Goal: Task Accomplishment & Management: Manage account settings

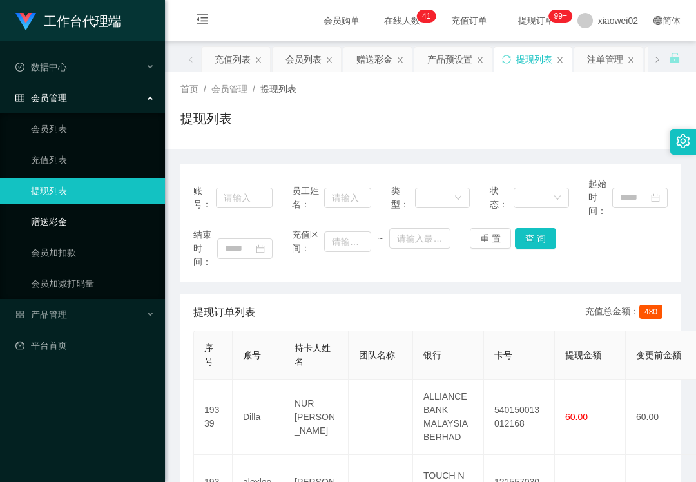
click at [116, 222] on link "赠送彩金" at bounding box center [93, 222] width 124 height 26
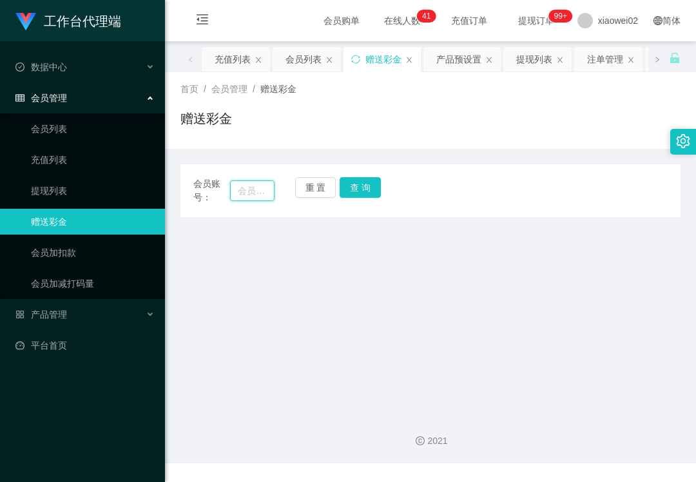
drag, startPoint x: 245, startPoint y: 189, endPoint x: 262, endPoint y: 186, distance: 17.1
click at [245, 189] on input "text" at bounding box center [252, 190] width 44 height 21
paste input "RaymondTan"
type input "RaymondTan"
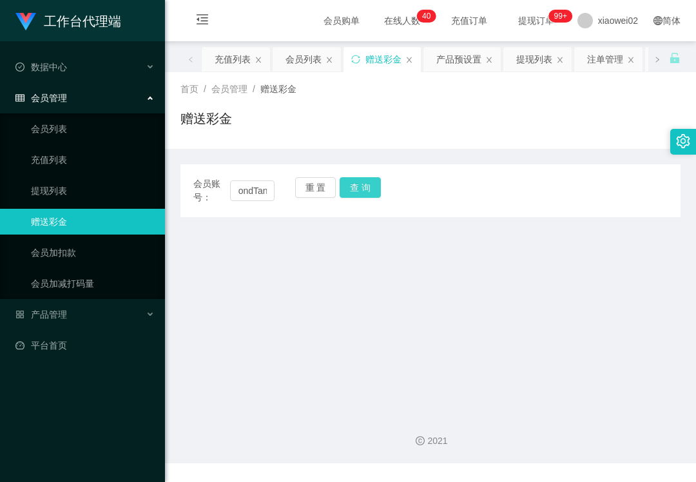
click at [362, 186] on button "查 询" at bounding box center [360, 187] width 41 height 21
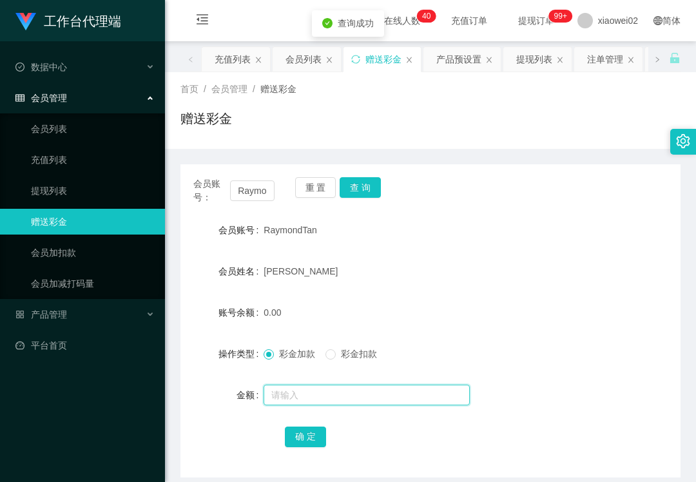
click at [299, 395] on input "text" at bounding box center [366, 395] width 206 height 21
type input "300"
click at [310, 434] on button "确 定" at bounding box center [305, 436] width 41 height 21
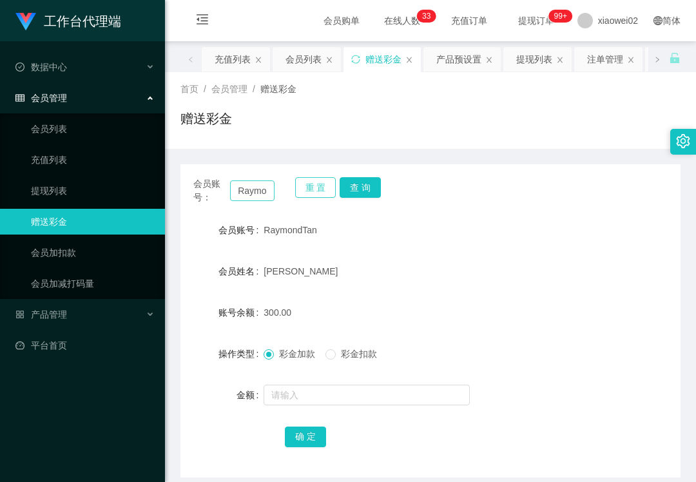
drag, startPoint x: 313, startPoint y: 188, endPoint x: 263, endPoint y: 189, distance: 50.3
click at [313, 188] on button "重 置" at bounding box center [315, 187] width 41 height 21
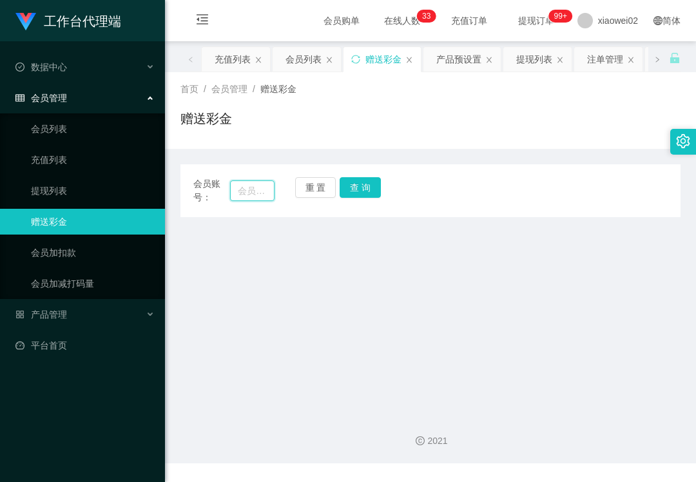
click at [261, 189] on input "text" at bounding box center [252, 190] width 44 height 21
paste input "alexlee101"
type input "alexlee101"
click at [343, 189] on button "查 询" at bounding box center [360, 187] width 41 height 21
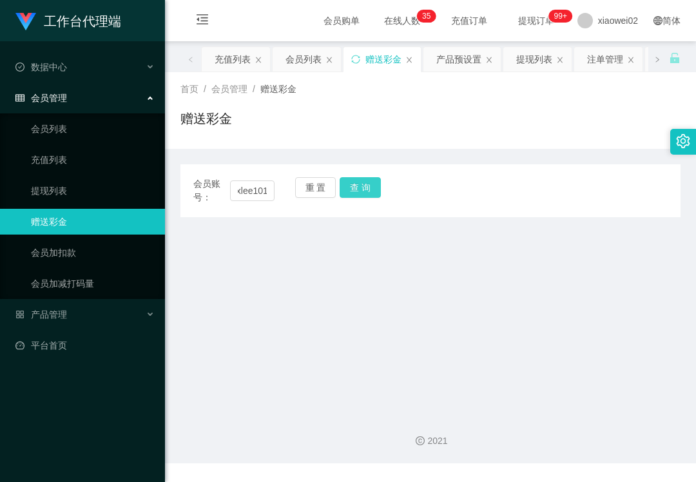
scroll to position [0, 0]
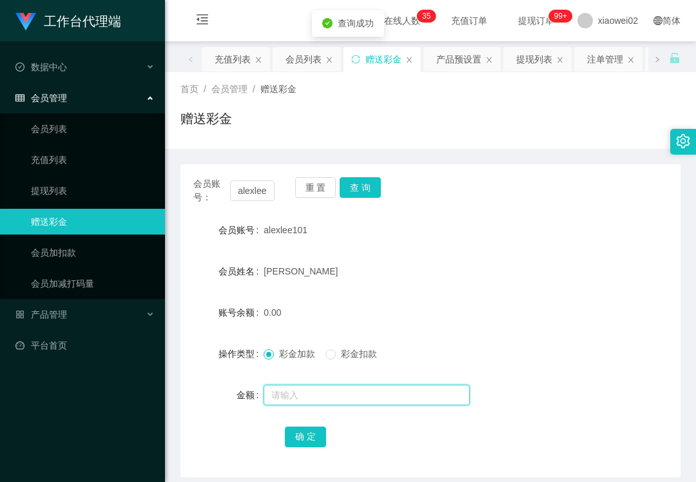
click at [338, 390] on input "text" at bounding box center [366, 395] width 206 height 21
type input "300"
drag, startPoint x: 307, startPoint y: 441, endPoint x: 309, endPoint y: 434, distance: 6.9
click at [307, 441] on button "确 定" at bounding box center [305, 436] width 41 height 21
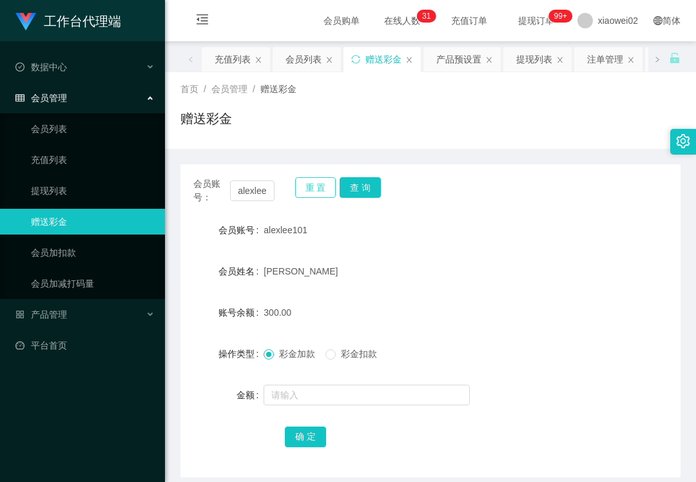
drag, startPoint x: 320, startPoint y: 184, endPoint x: 287, endPoint y: 189, distance: 32.6
click at [318, 184] on button "重 置" at bounding box center [315, 187] width 41 height 21
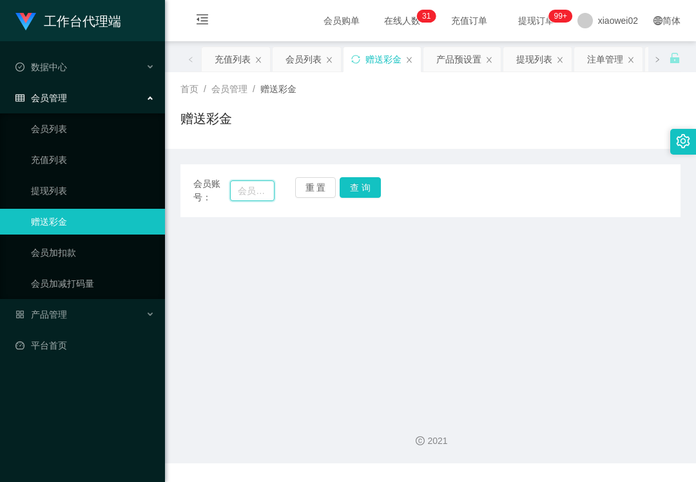
click at [256, 188] on input "text" at bounding box center [252, 190] width 44 height 21
paste input "fy689"
type input "fy689"
drag, startPoint x: 372, startPoint y: 196, endPoint x: 365, endPoint y: 197, distance: 7.8
click at [372, 196] on button "查 询" at bounding box center [360, 187] width 41 height 21
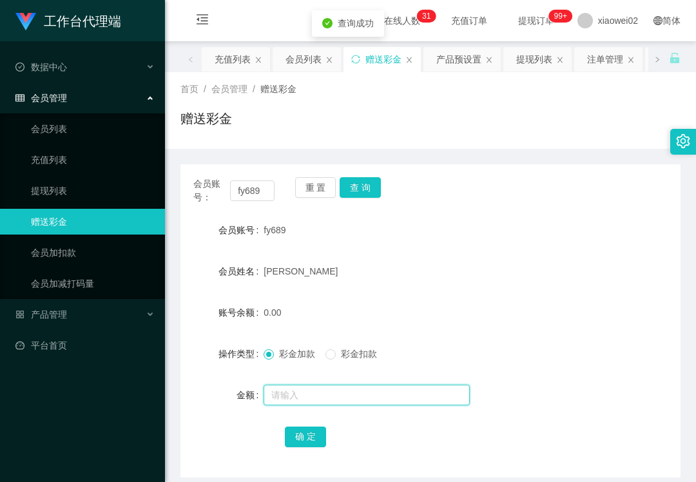
click at [304, 397] on input "text" at bounding box center [366, 395] width 206 height 21
type input "200"
click at [304, 434] on button "确 定" at bounding box center [305, 436] width 41 height 21
click at [37, 421] on div "工作台代理端 数据中心 会员管理 会员列表 充值列表 提现列表 赠送彩金 会员加扣款 会员加减打码量 产品管理 平台首页" at bounding box center [82, 241] width 165 height 482
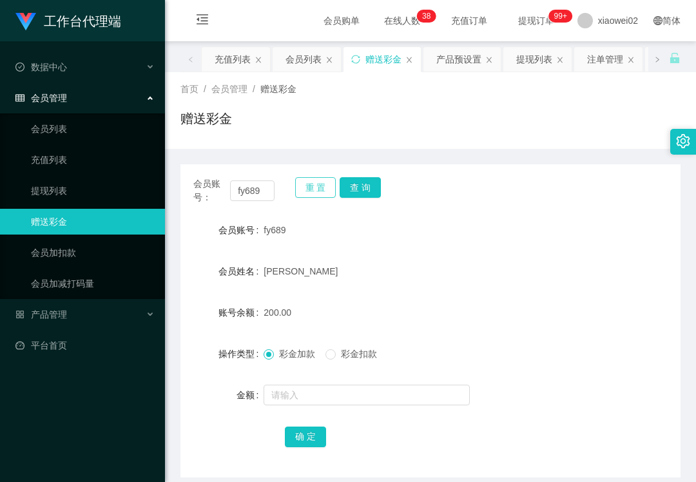
drag, startPoint x: 309, startPoint y: 189, endPoint x: 301, endPoint y: 189, distance: 7.7
click at [309, 189] on button "重 置" at bounding box center [315, 187] width 41 height 21
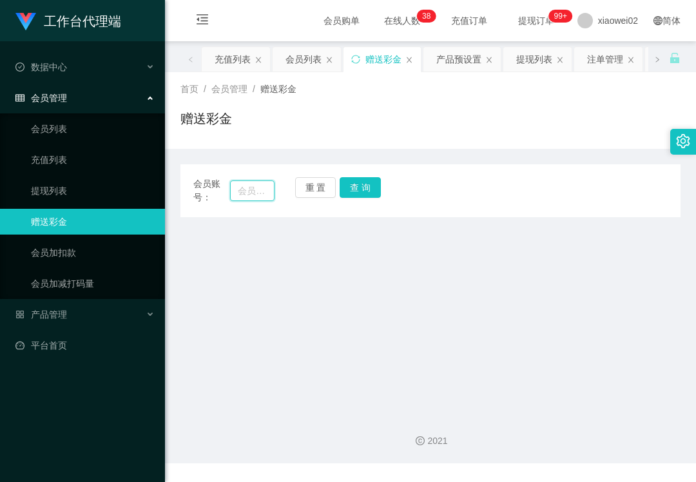
drag, startPoint x: 230, startPoint y: 189, endPoint x: 274, endPoint y: 189, distance: 43.8
click at [230, 189] on input "text" at bounding box center [252, 190] width 44 height 21
paste input "Dilla"
type input "Dilla"
click at [356, 186] on button "查 询" at bounding box center [360, 187] width 41 height 21
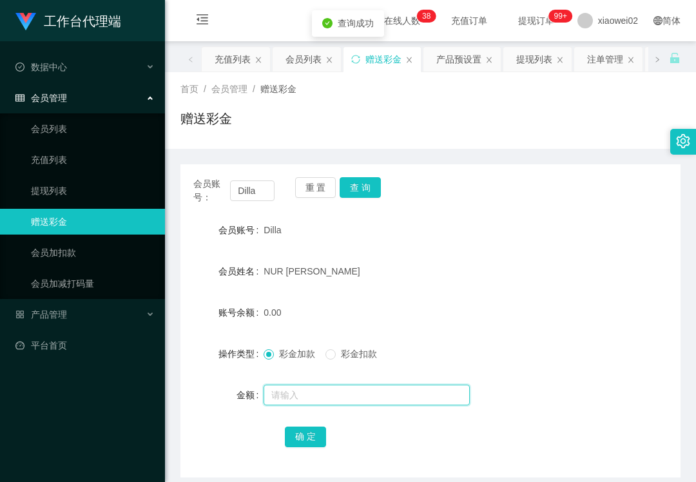
click at [298, 397] on input "text" at bounding box center [366, 395] width 206 height 21
type input "200"
click at [312, 435] on button "确 定" at bounding box center [305, 436] width 41 height 21
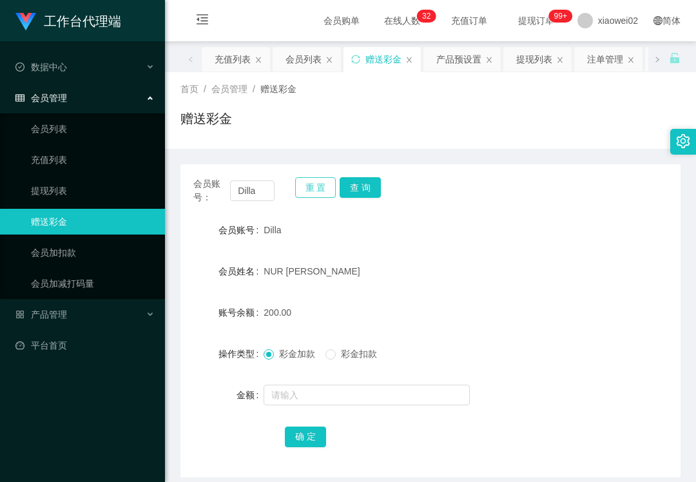
click at [305, 186] on button "重 置" at bounding box center [315, 187] width 41 height 21
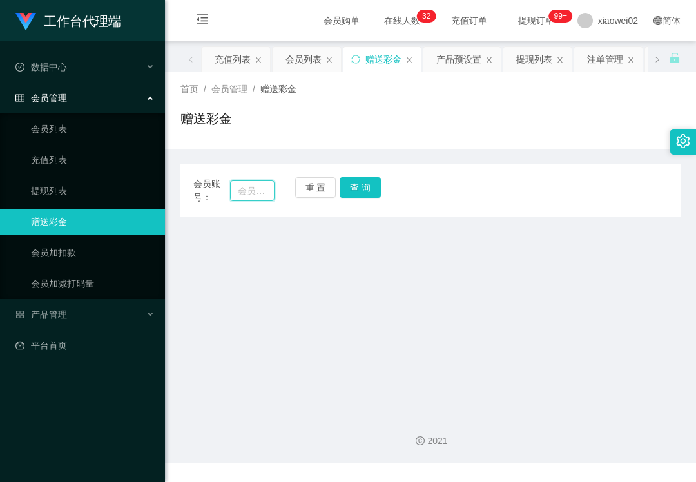
click at [249, 186] on input "text" at bounding box center [252, 190] width 44 height 21
paste input "Erictanyizhou"
type input "Erictanyizhou"
click at [351, 186] on button "查 询" at bounding box center [360, 187] width 41 height 21
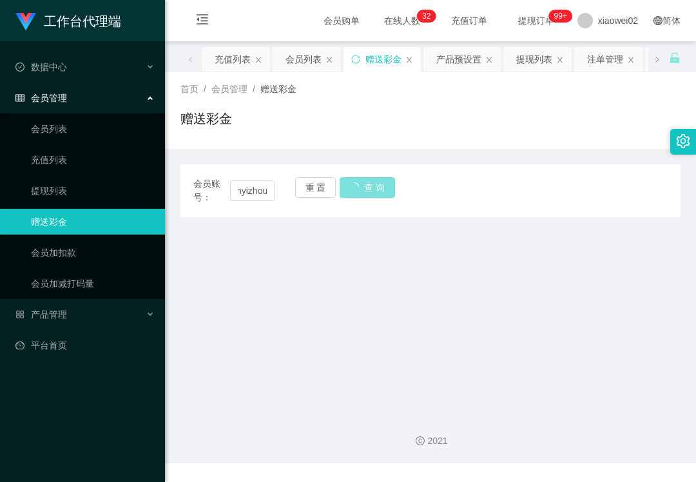
scroll to position [0, 0]
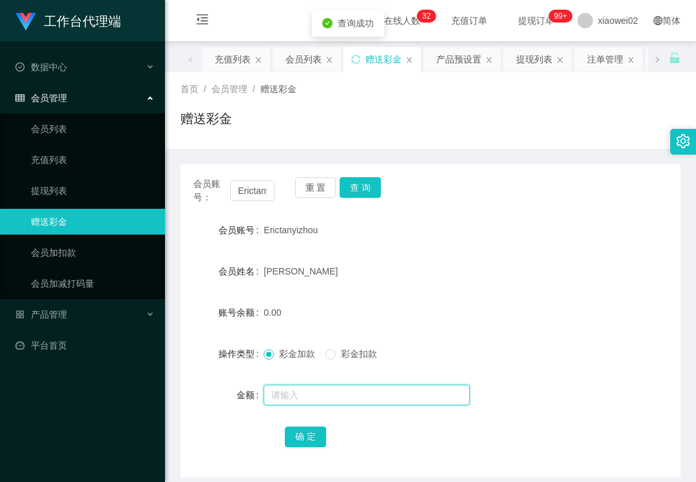
click at [292, 392] on input "text" at bounding box center [366, 395] width 206 height 21
type input "100"
click at [310, 446] on button "确 定" at bounding box center [305, 436] width 41 height 21
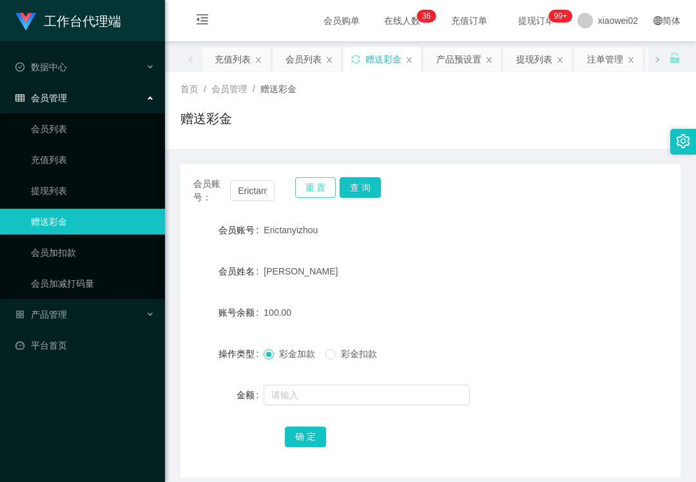
click at [312, 189] on button "重 置" at bounding box center [315, 187] width 41 height 21
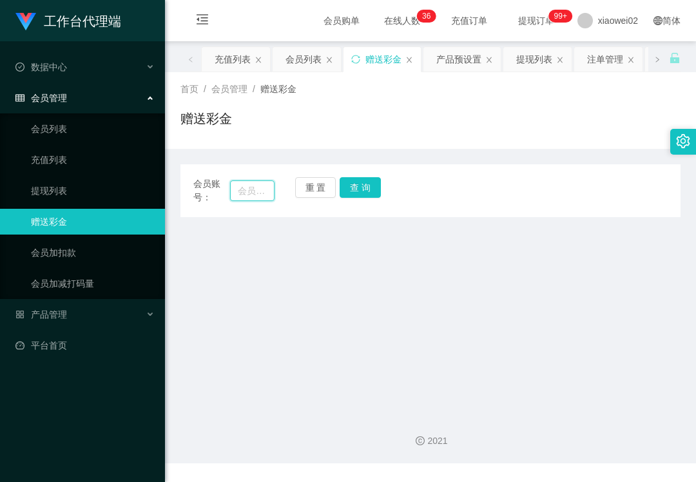
click at [251, 186] on input "text" at bounding box center [252, 190] width 44 height 21
paste input "RaymondTan"
type input "RaymondTan"
click at [359, 189] on button "查 询" at bounding box center [360, 187] width 41 height 21
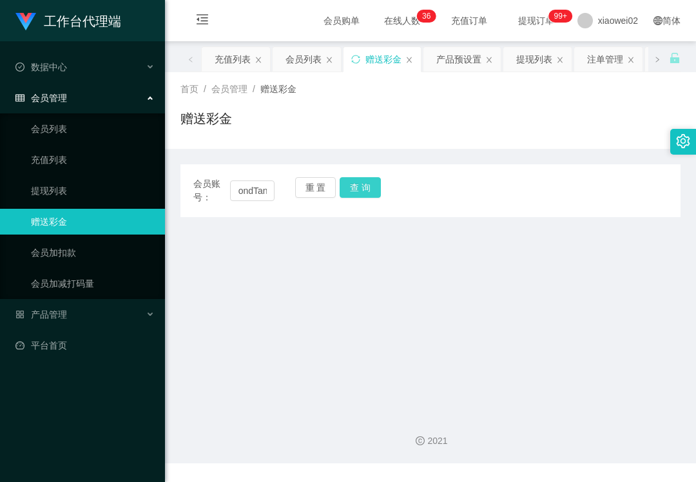
scroll to position [0, 0]
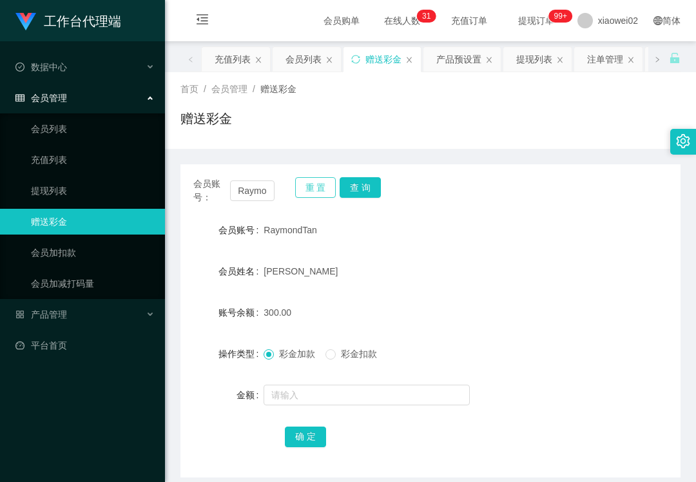
drag, startPoint x: 327, startPoint y: 194, endPoint x: 244, endPoint y: 193, distance: 83.8
click at [327, 194] on button "重 置" at bounding box center [315, 187] width 41 height 21
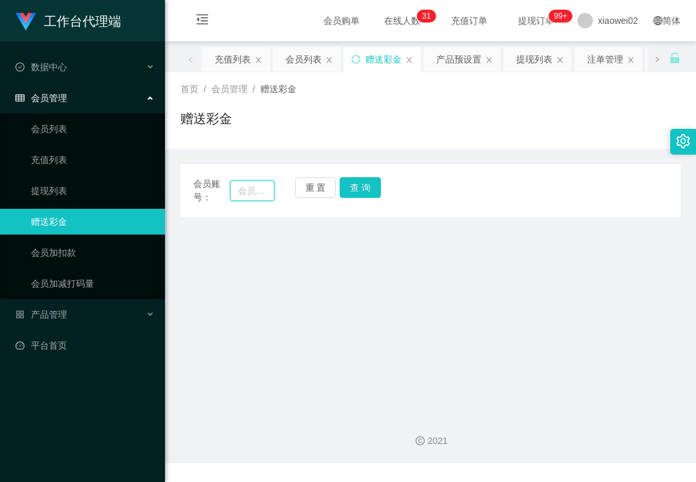
drag, startPoint x: 238, startPoint y: 193, endPoint x: 276, endPoint y: 193, distance: 38.0
click at [238, 193] on input "text" at bounding box center [252, 190] width 44 height 21
paste input "a123456789a"
type input "a123456789a"
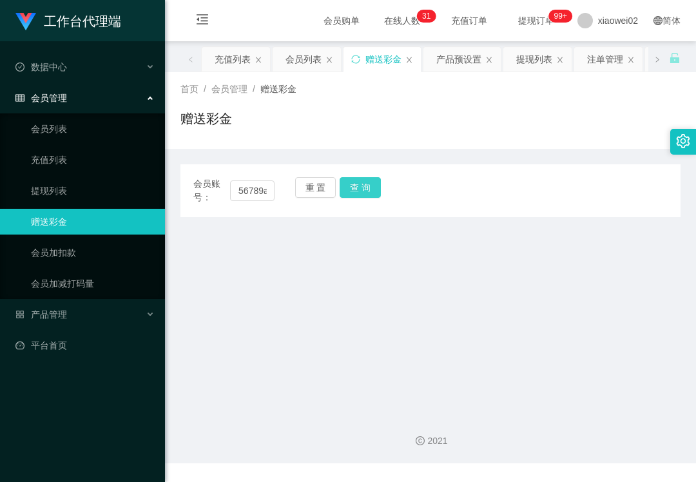
drag, startPoint x: 359, startPoint y: 183, endPoint x: 353, endPoint y: 200, distance: 17.9
click at [359, 183] on button "查 询" at bounding box center [360, 187] width 41 height 21
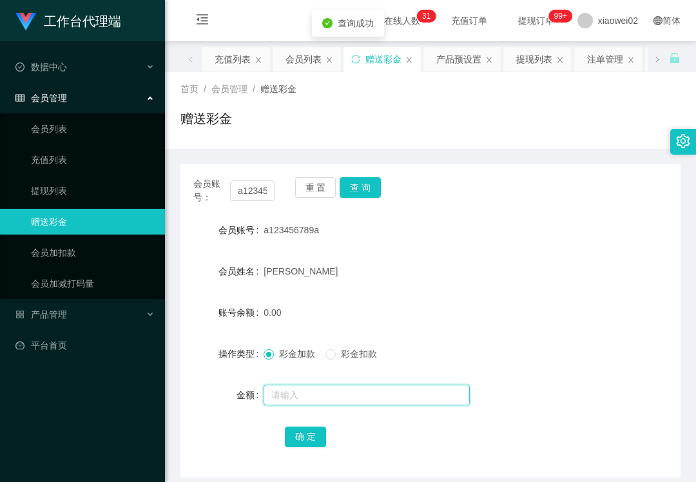
click at [292, 394] on input "text" at bounding box center [366, 395] width 206 height 21
type input "100"
click at [301, 441] on button "确 定" at bounding box center [305, 436] width 41 height 21
click at [81, 416] on div "工作台代理端 数据中心 会员管理 会员列表 充值列表 提现列表 赠送彩金 会员加扣款 会员加减打码量 产品管理 平台首页" at bounding box center [82, 241] width 165 height 482
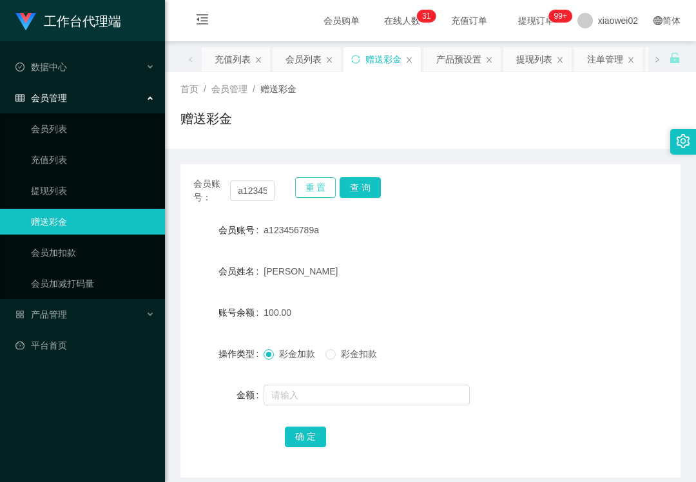
click at [304, 187] on button "重 置" at bounding box center [315, 187] width 41 height 21
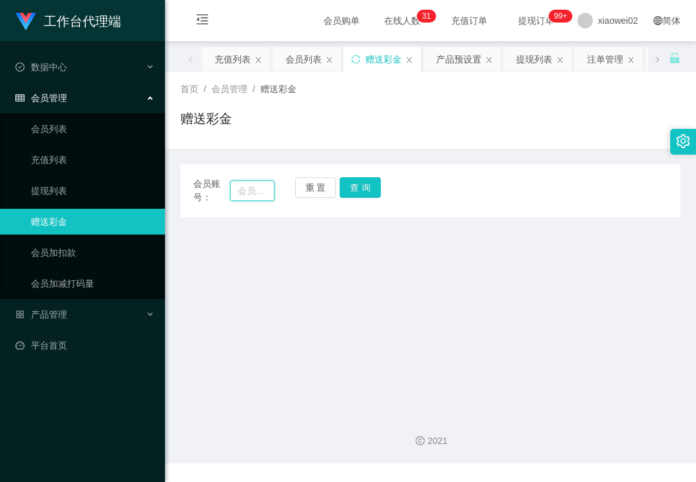
click at [249, 191] on input "text" at bounding box center [252, 190] width 44 height 21
paste input "Geng1"
type input "Geng1"
drag, startPoint x: 397, startPoint y: 191, endPoint x: 383, endPoint y: 191, distance: 14.8
click at [397, 191] on div "会员账号： Geng1 重 置 查 询" at bounding box center [430, 190] width 500 height 27
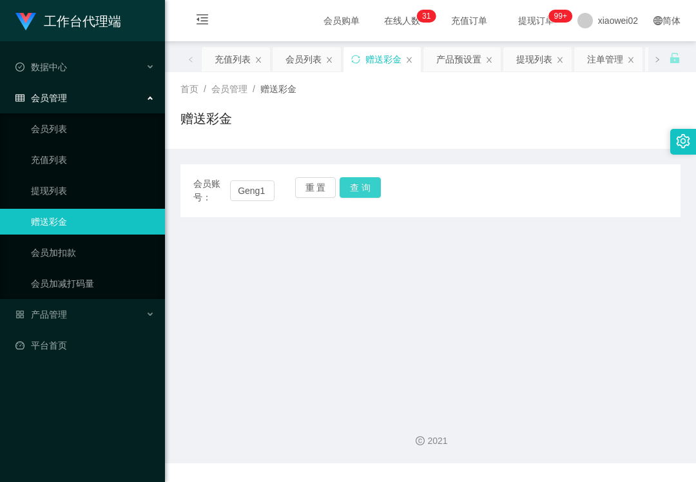
click at [364, 193] on button "查 询" at bounding box center [360, 187] width 41 height 21
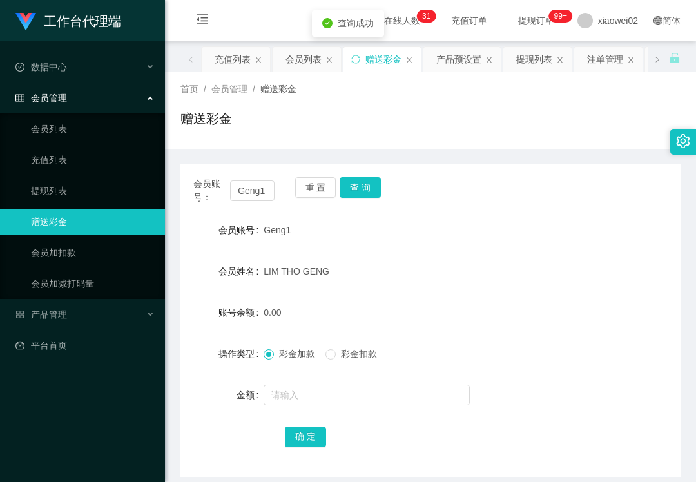
click at [316, 384] on div at bounding box center [409, 395] width 292 height 26
drag, startPoint x: 304, startPoint y: 385, endPoint x: 297, endPoint y: 394, distance: 11.5
click at [297, 394] on input "text" at bounding box center [366, 395] width 206 height 21
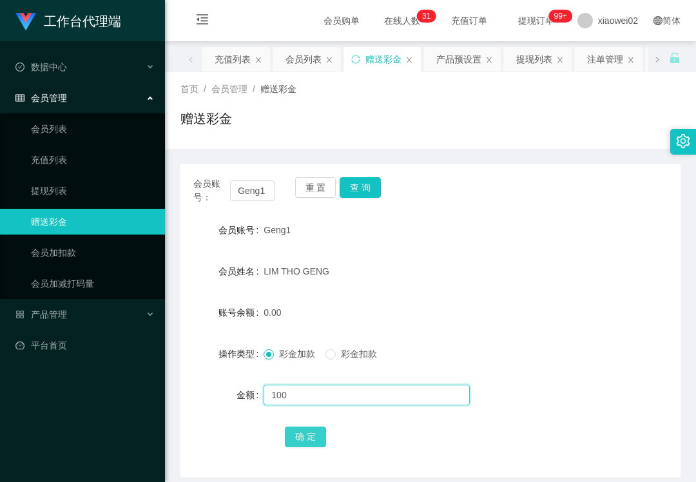
type input "100"
click at [301, 438] on button "确 定" at bounding box center [305, 436] width 41 height 21
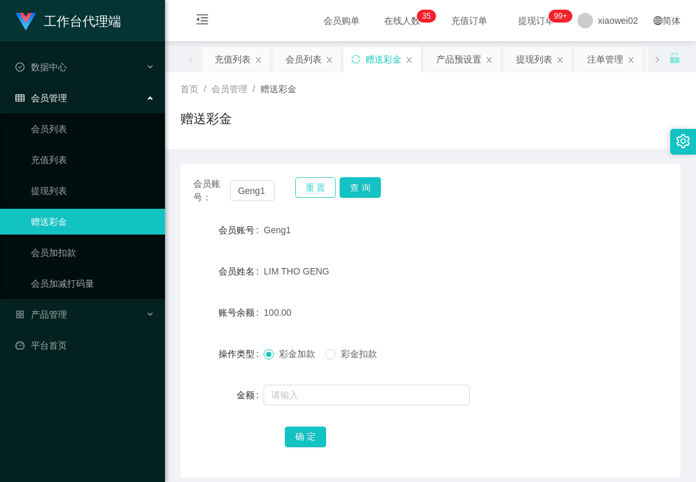
click at [308, 184] on button "重 置" at bounding box center [315, 187] width 41 height 21
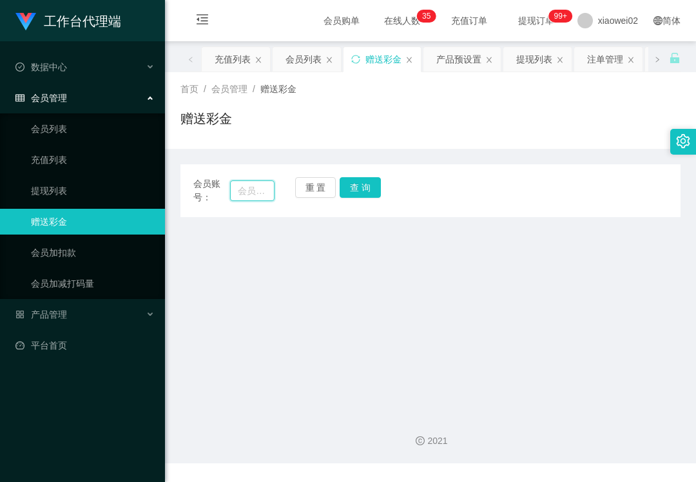
drag, startPoint x: 262, startPoint y: 196, endPoint x: 277, endPoint y: 193, distance: 15.8
click at [262, 196] on input "text" at bounding box center [252, 190] width 44 height 21
paste input "Geng1"
type input "Geng1"
click at [19, 429] on div "工作台代理端 数据中心 会员管理 会员列表 充值列表 提现列表 赠送彩金 会员加扣款 会员加减打码量 产品管理 平台首页" at bounding box center [82, 241] width 165 height 482
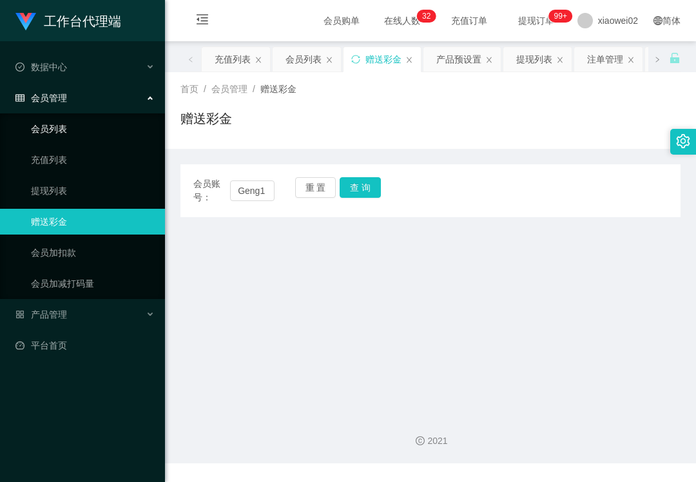
click at [65, 124] on link "会员列表" at bounding box center [93, 129] width 124 height 26
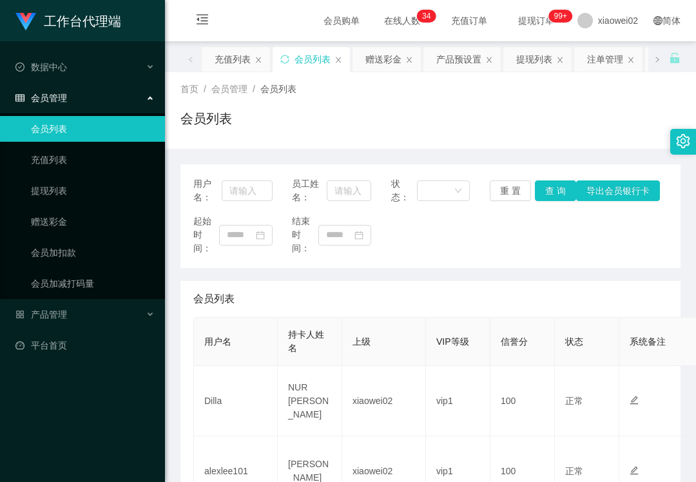
click at [213, 283] on div "会员列表" at bounding box center [430, 299] width 474 height 36
click at [96, 180] on link "提现列表" at bounding box center [93, 191] width 124 height 26
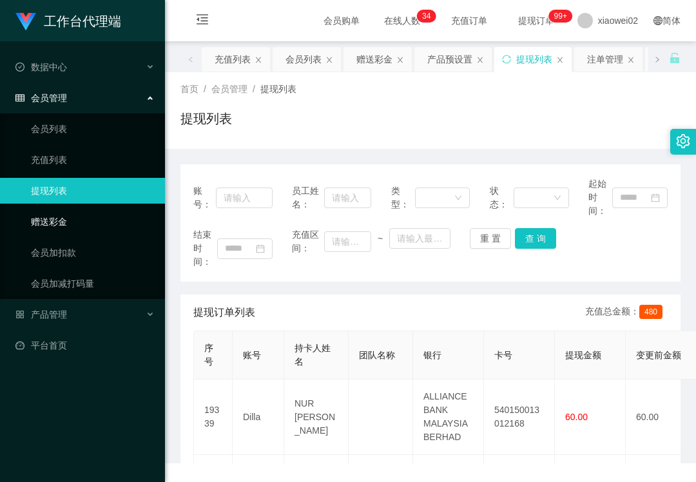
click at [65, 209] on link "赠送彩金" at bounding box center [93, 222] width 124 height 26
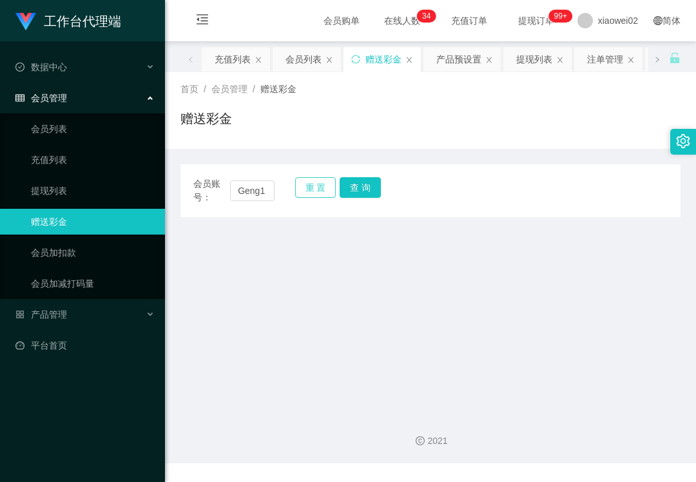
click at [300, 189] on button "重 置" at bounding box center [315, 187] width 41 height 21
click at [259, 189] on input "text" at bounding box center [252, 190] width 44 height 21
paste input "RaymondTan"
type input "RaymondTan"
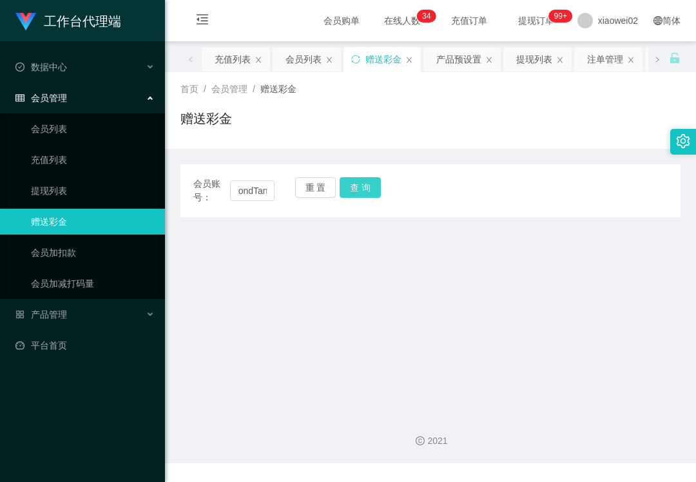
click at [354, 186] on button "查 询" at bounding box center [360, 187] width 41 height 21
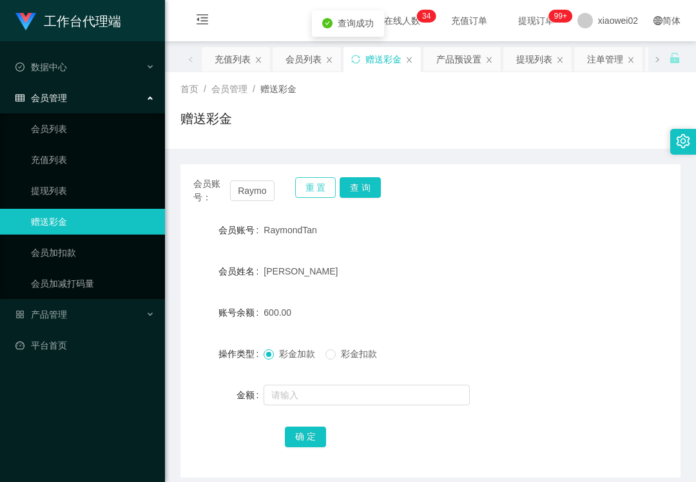
click at [307, 195] on button "重 置" at bounding box center [315, 187] width 41 height 21
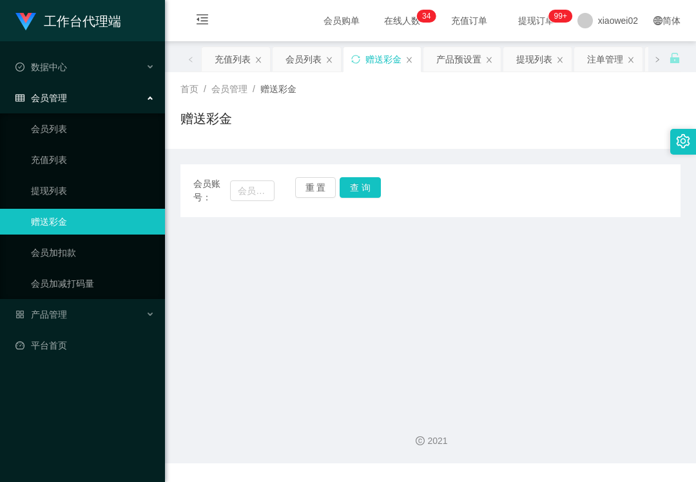
click at [246, 292] on main "关闭左侧 关闭右侧 关闭其它 刷新页面 充值列表 会员列表 赠送彩金 产品预设置 提现列表 注单管理 会员加扣款 平台首页 产品列表 首页 / 会员管理 / …" at bounding box center [430, 222] width 531 height 362
click at [320, 187] on button "重 置" at bounding box center [315, 187] width 41 height 21
click at [235, 186] on input "text" at bounding box center [252, 190] width 44 height 21
paste input "fy689"
type input "fy689"
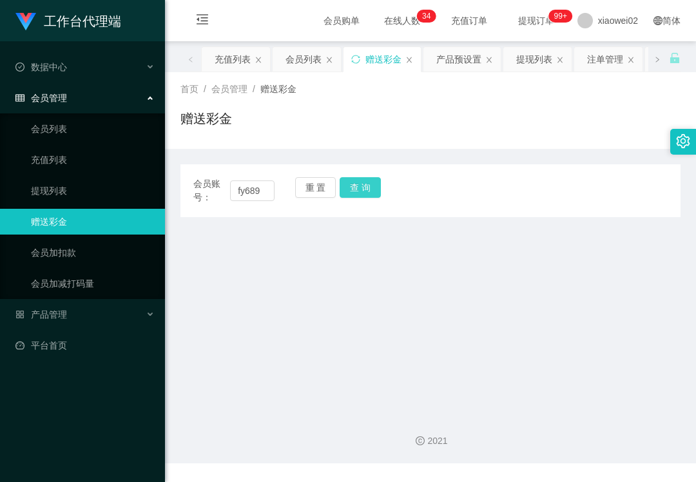
click at [363, 188] on button "查 询" at bounding box center [360, 187] width 41 height 21
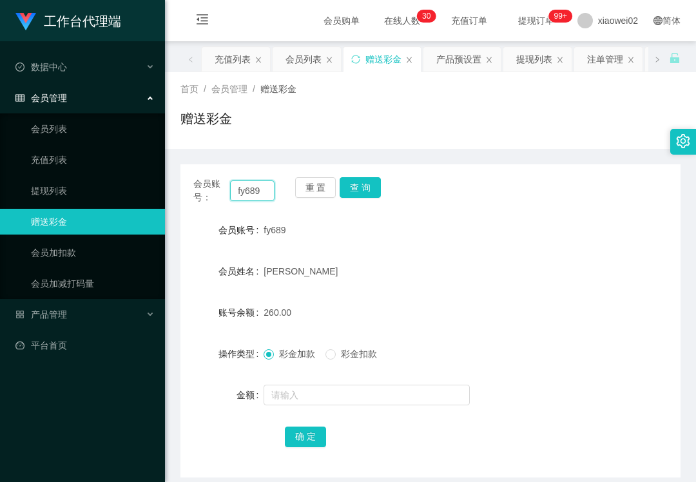
click at [271, 186] on input "fy689" at bounding box center [252, 190] width 44 height 21
click at [314, 191] on button "重 置" at bounding box center [315, 187] width 41 height 21
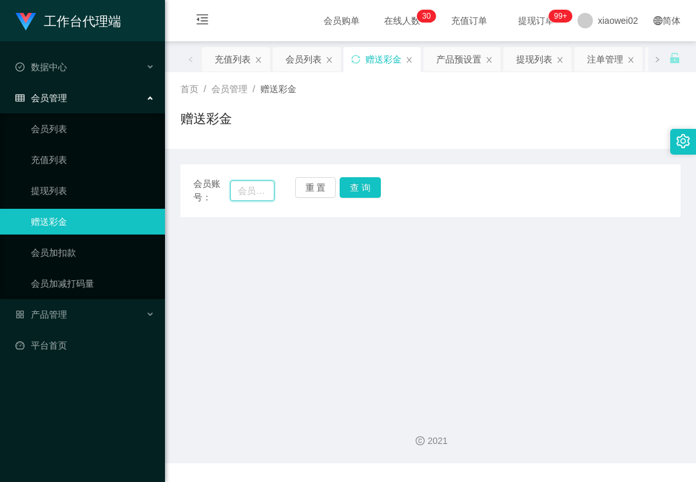
click at [236, 191] on input "text" at bounding box center [252, 190] width 44 height 21
paste input "Erictanyizhou"
type input "Erictanyizhou"
click at [367, 188] on button "查 询" at bounding box center [360, 187] width 41 height 21
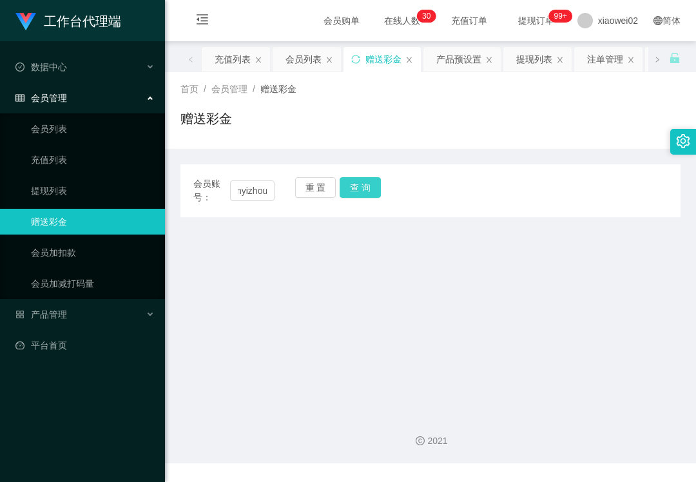
scroll to position [0, 0]
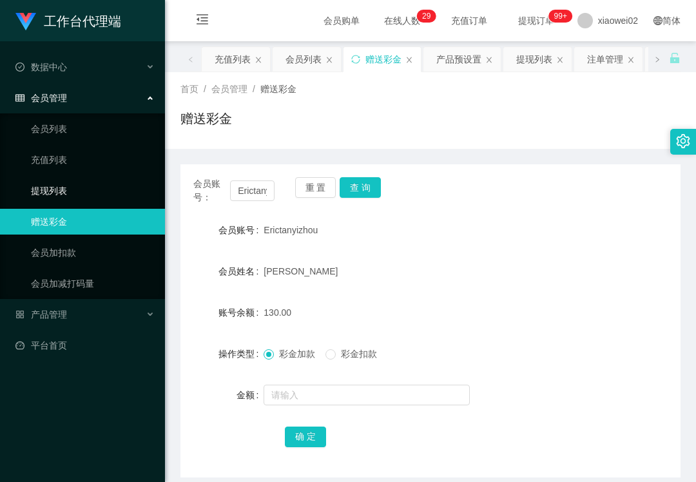
click at [75, 189] on link "提现列表" at bounding box center [93, 191] width 124 height 26
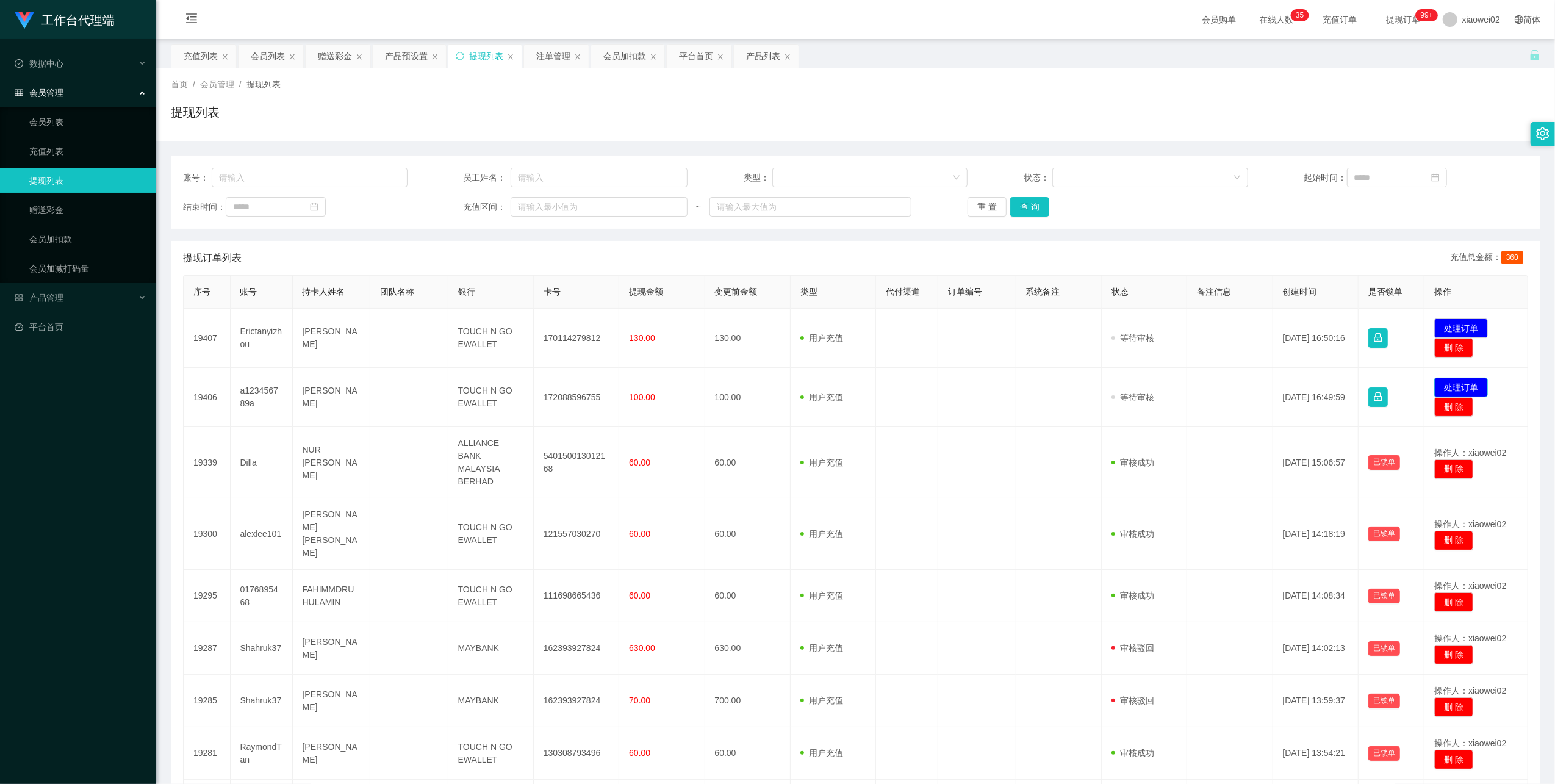
click at [1448, 382] on button "处理订单" at bounding box center [1461, 387] width 54 height 20
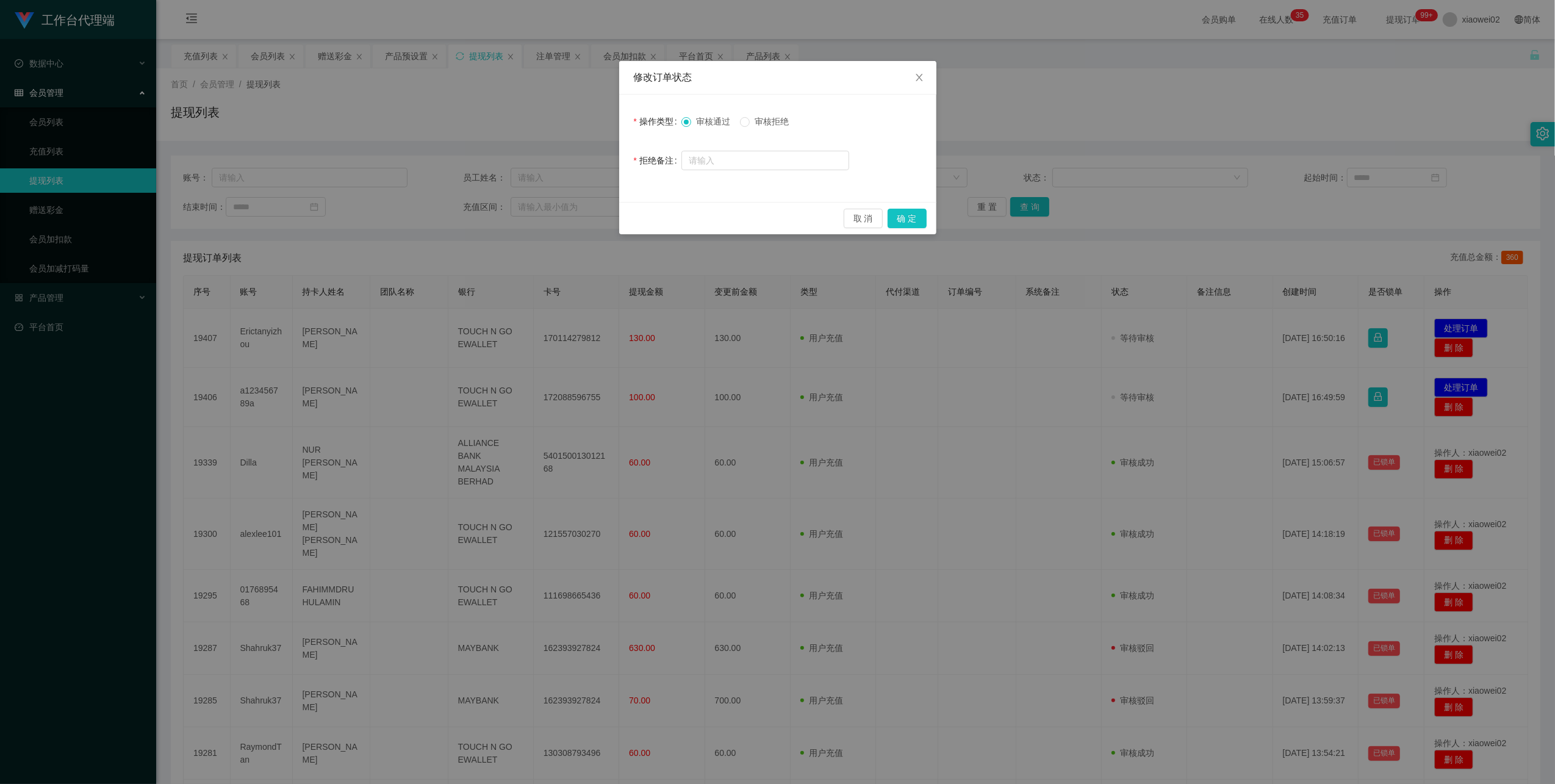
click at [787, 117] on span "审核拒绝" at bounding box center [772, 121] width 44 height 9
click at [901, 210] on button "确 定" at bounding box center [906, 218] width 39 height 20
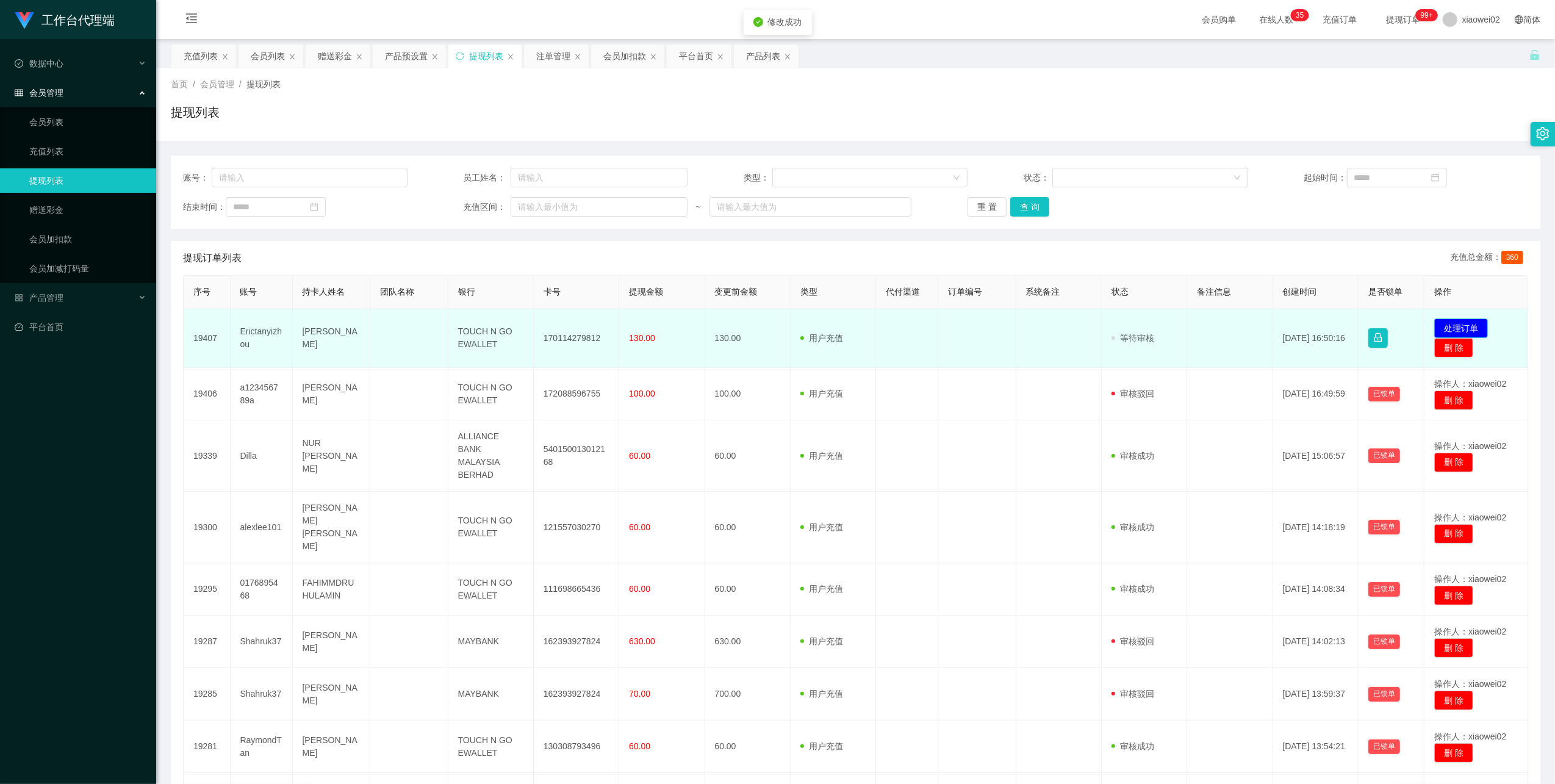
click at [1469, 326] on button "处理订单" at bounding box center [1461, 328] width 54 height 20
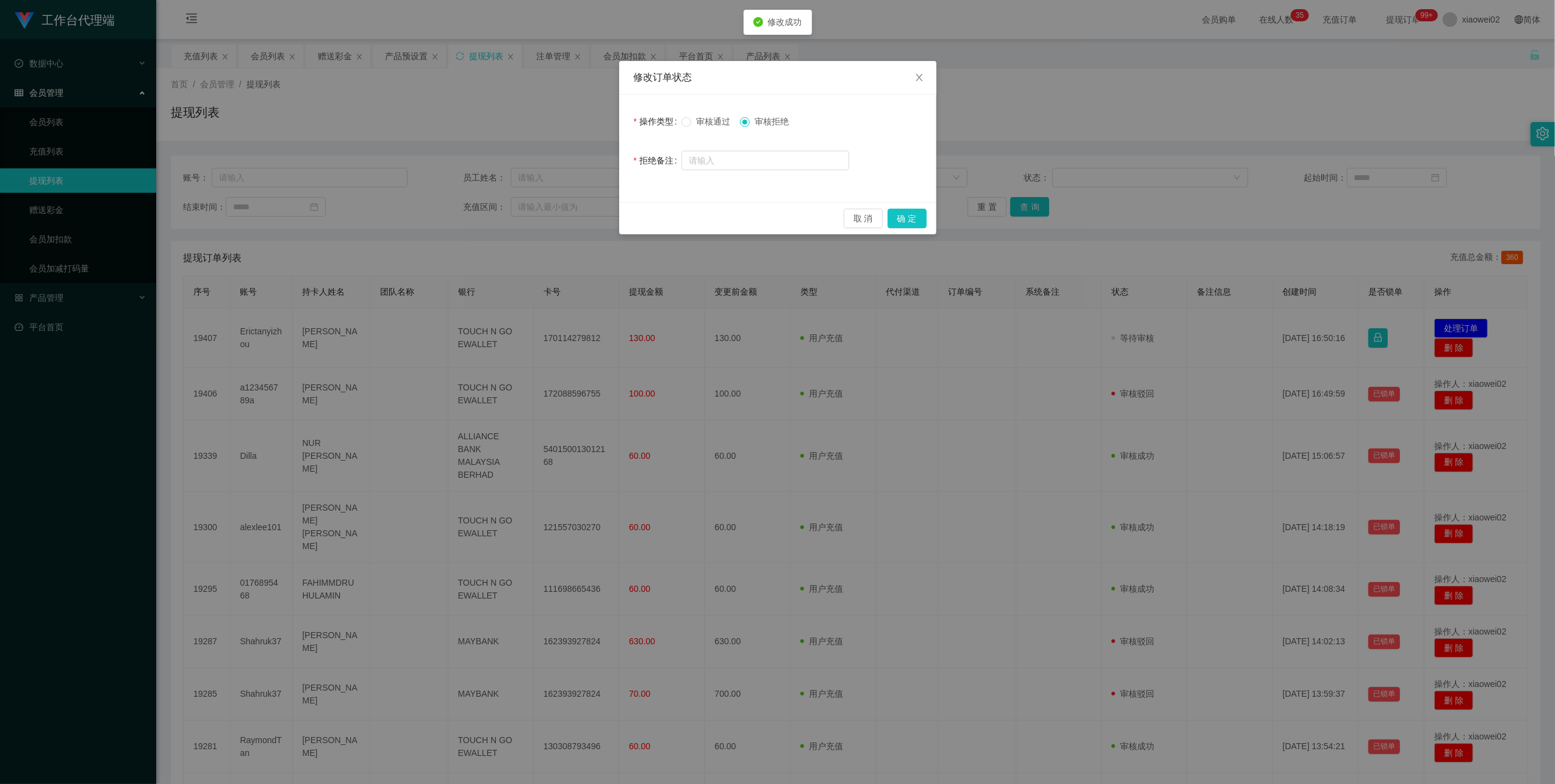
click at [709, 118] on span "审核通过" at bounding box center [713, 121] width 44 height 9
click at [896, 213] on button "确 定" at bounding box center [906, 218] width 39 height 20
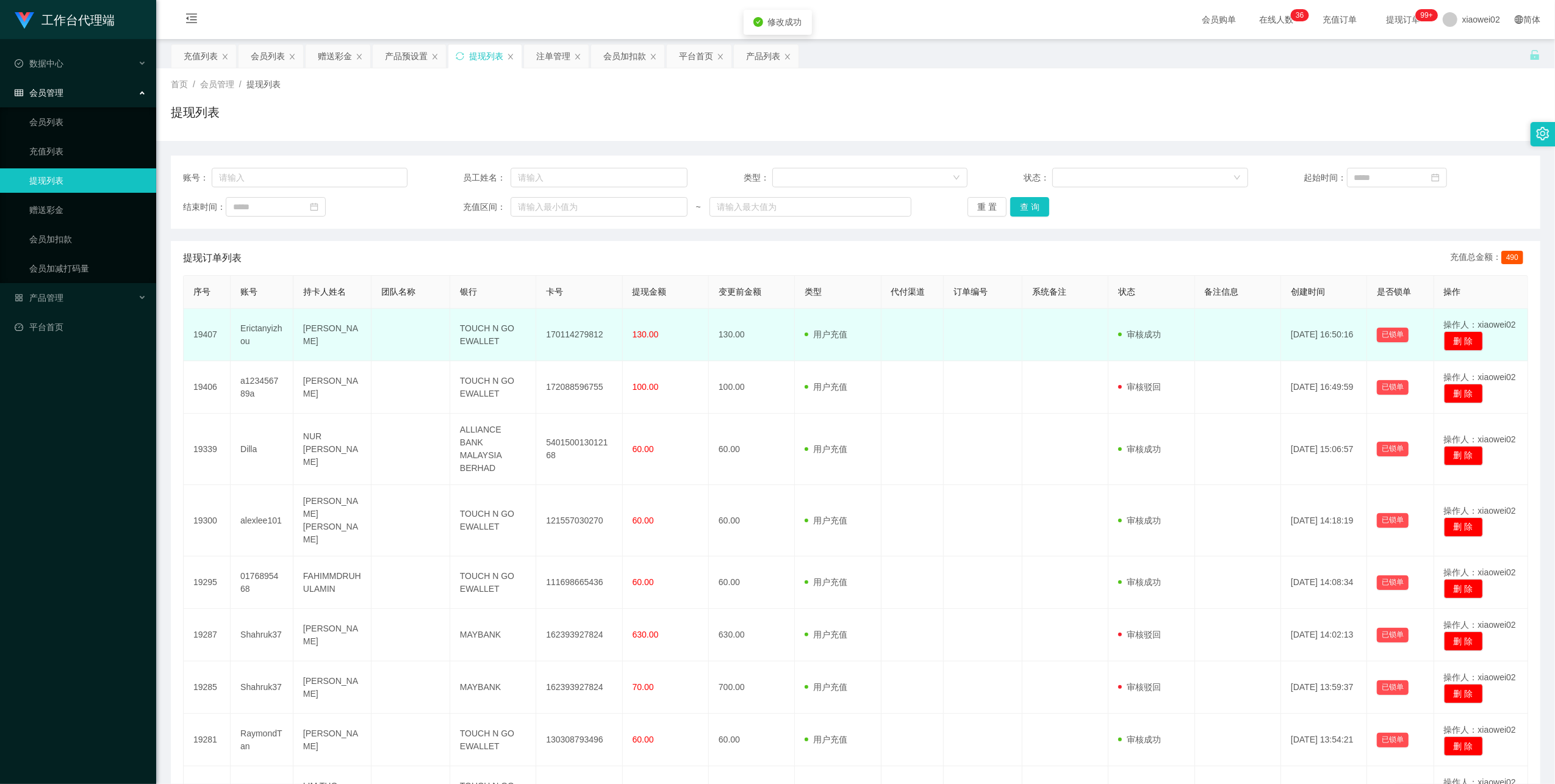
click at [589, 335] on td "170114279812" at bounding box center [579, 334] width 86 height 52
copy td "170114279812"
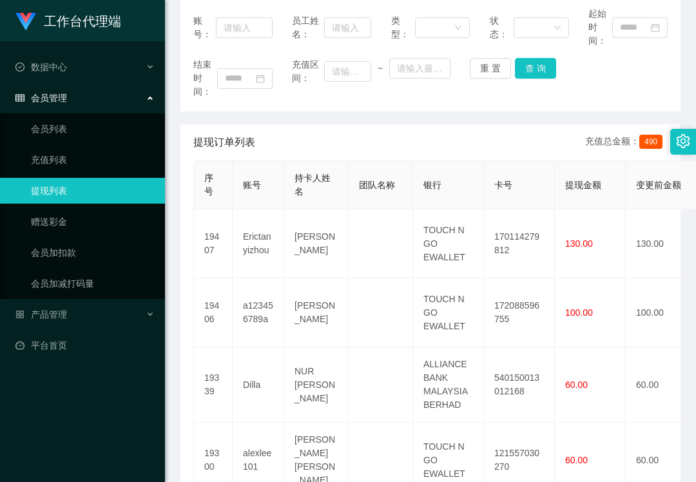
scroll to position [171, 0]
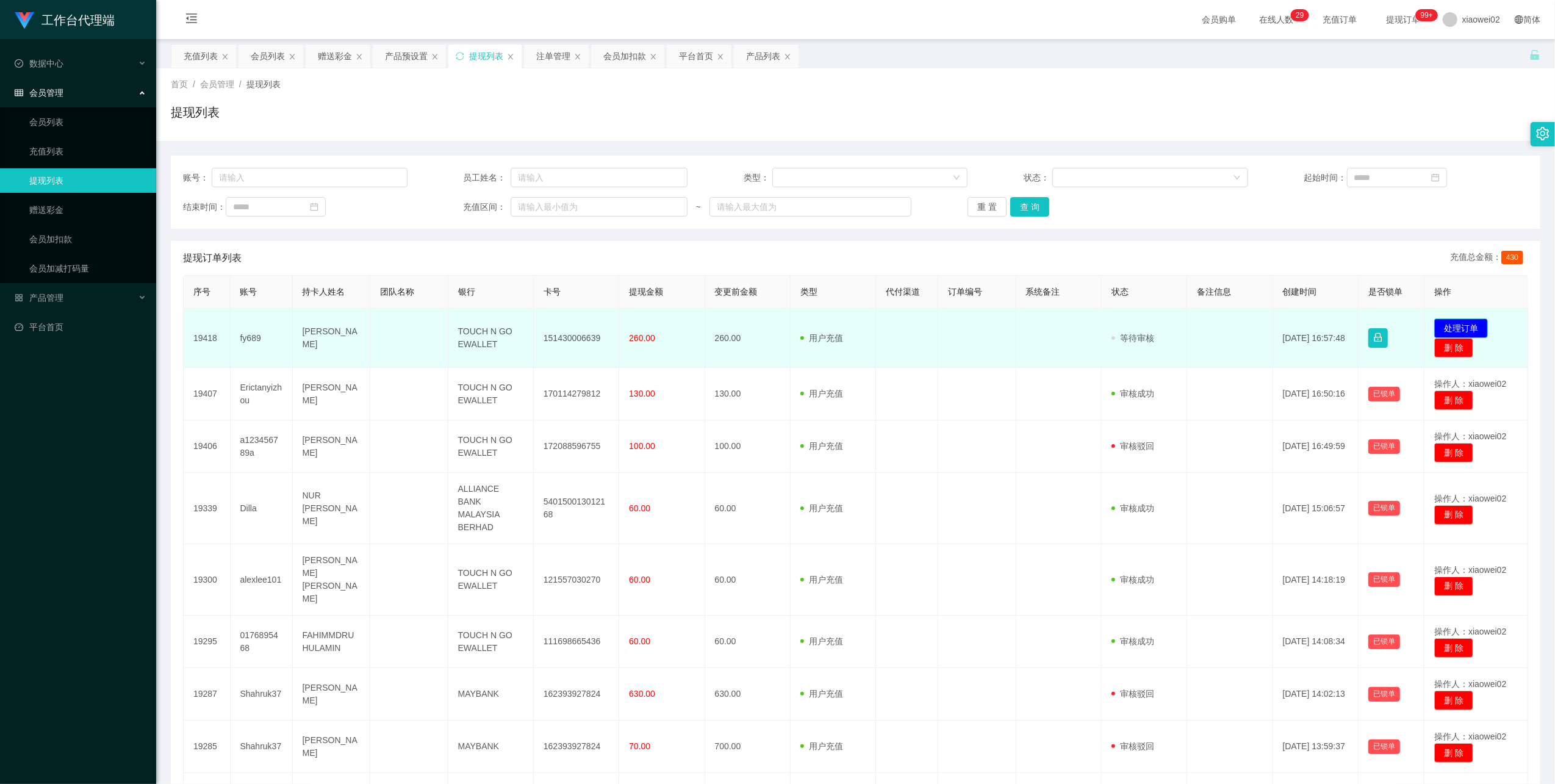
click at [1451, 325] on button "处理订单" at bounding box center [1461, 328] width 54 height 20
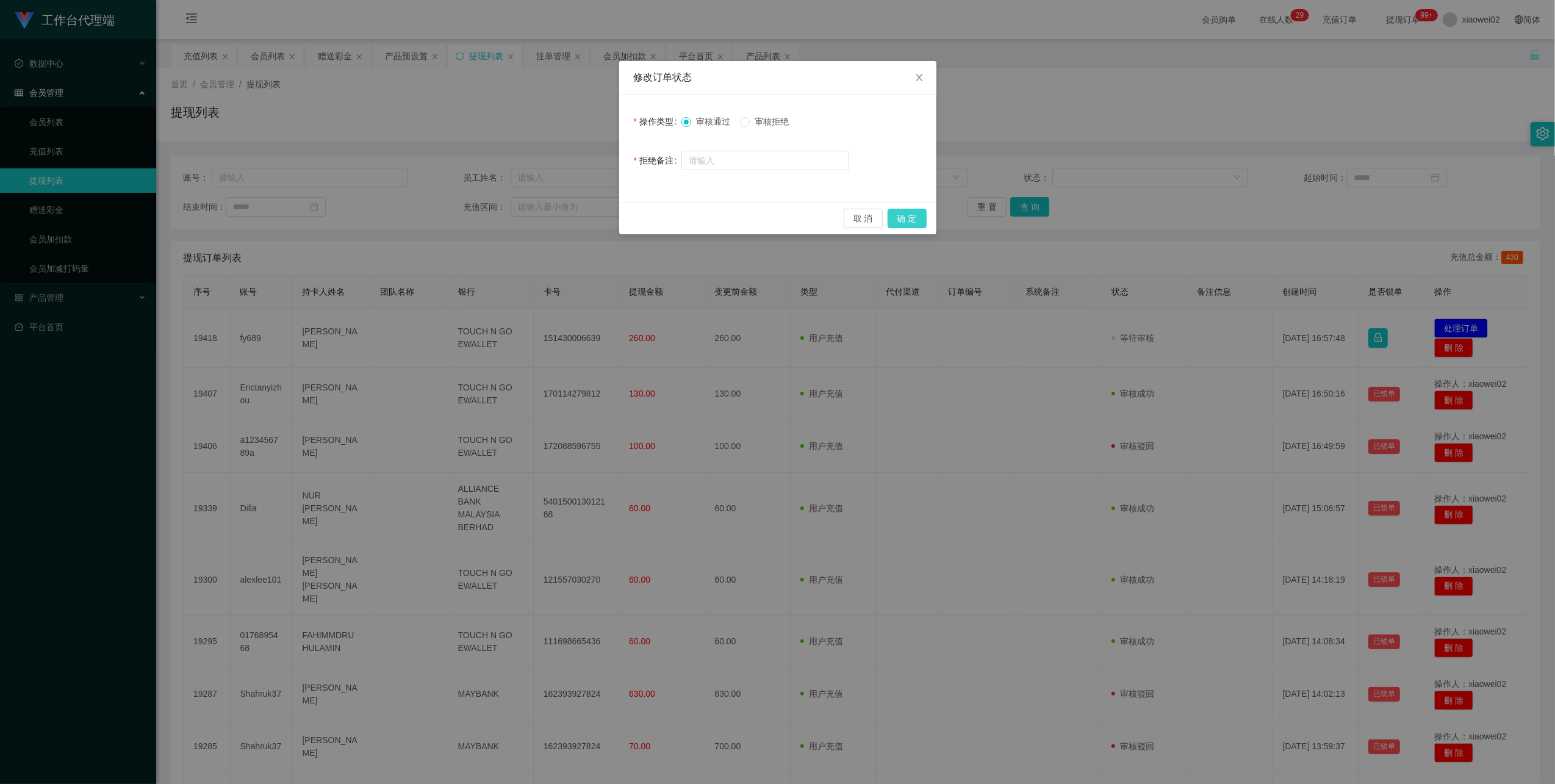
click at [905, 221] on button "确 定" at bounding box center [906, 218] width 39 height 20
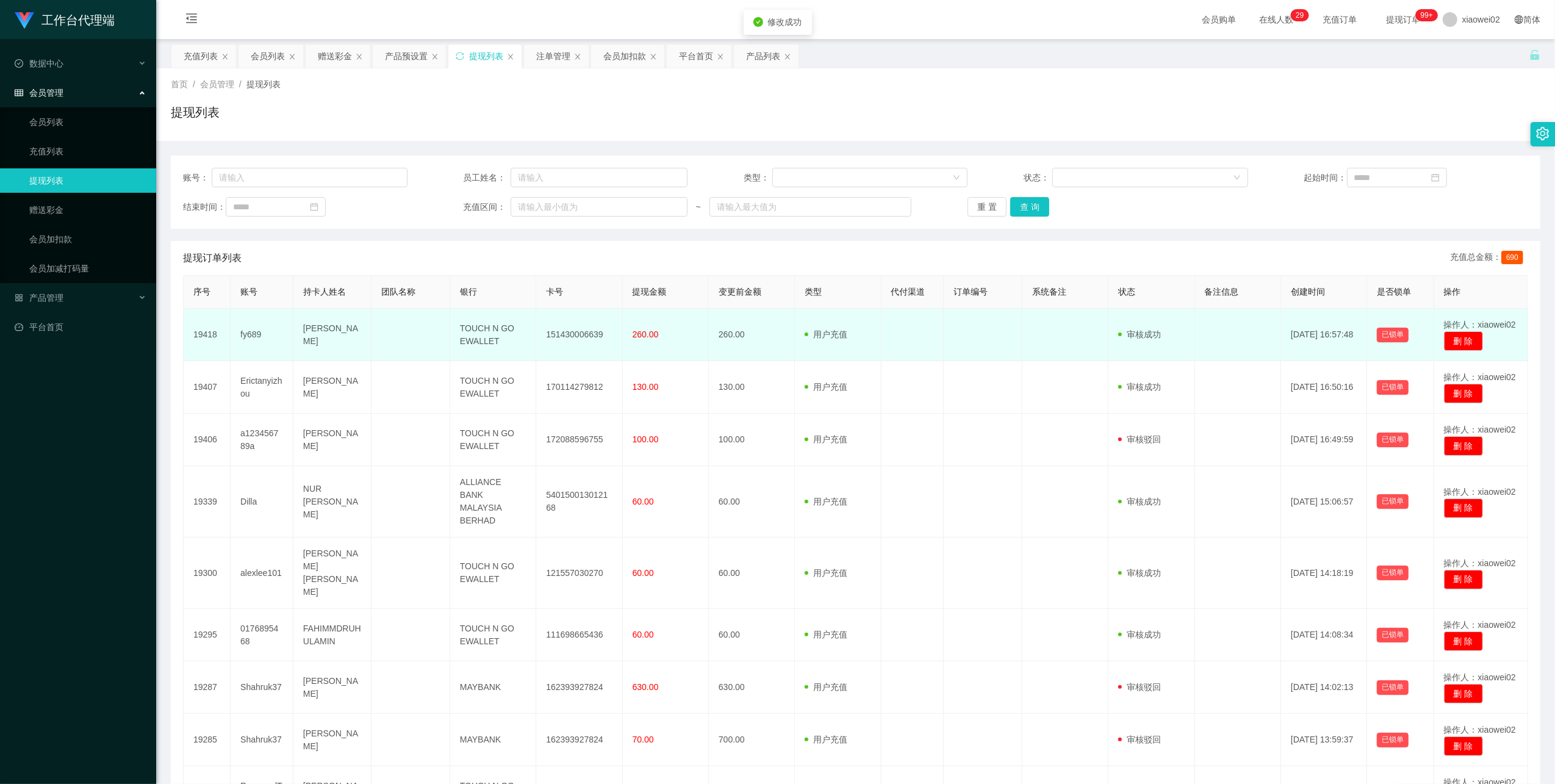
click at [571, 330] on td "151430006639" at bounding box center [579, 334] width 86 height 52
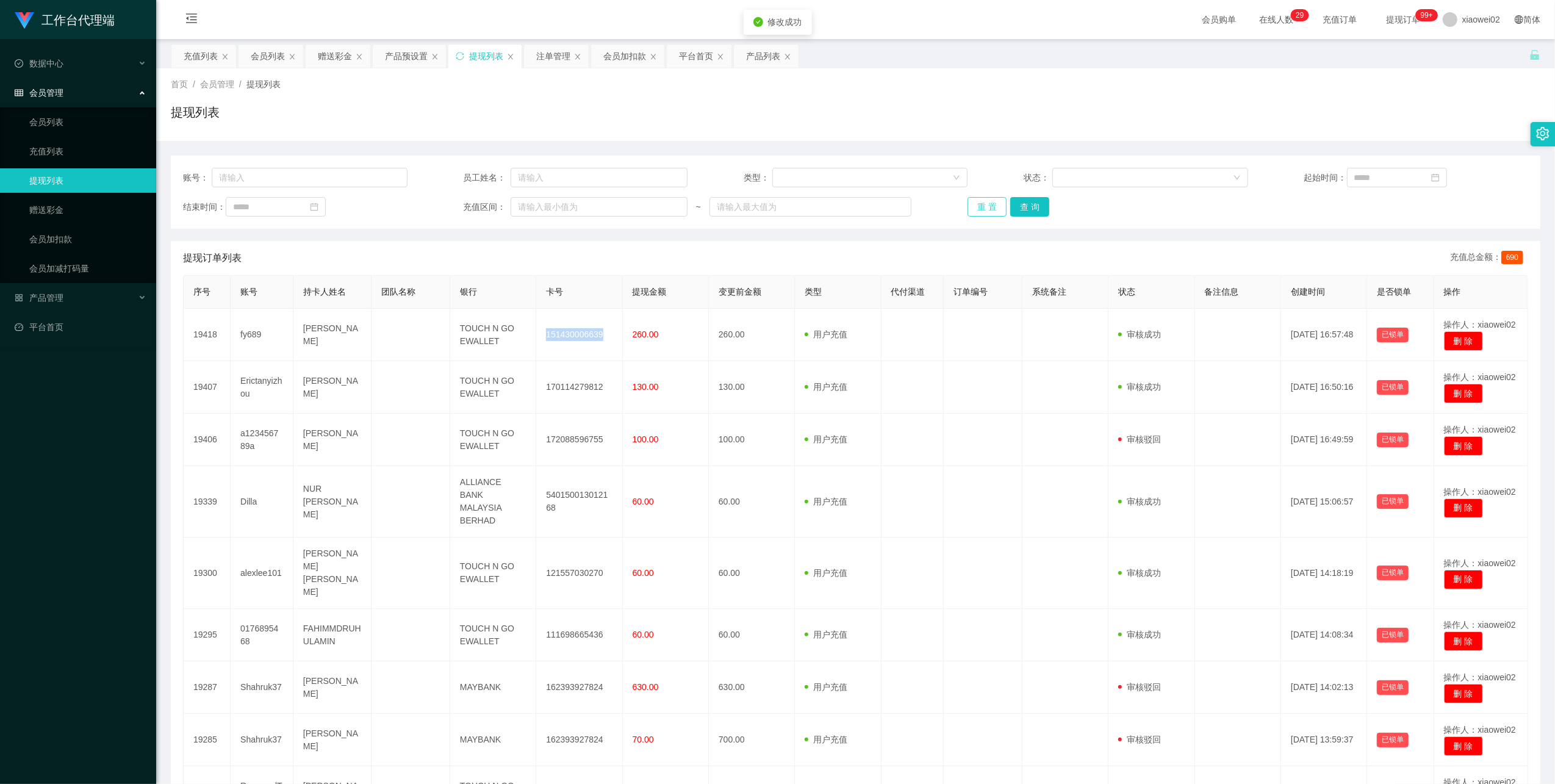
copy td "151430006639"
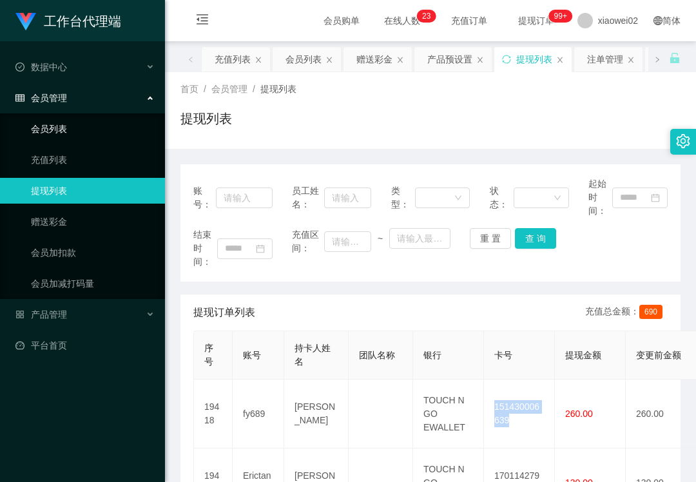
click at [85, 124] on link "会员列表" at bounding box center [93, 129] width 124 height 26
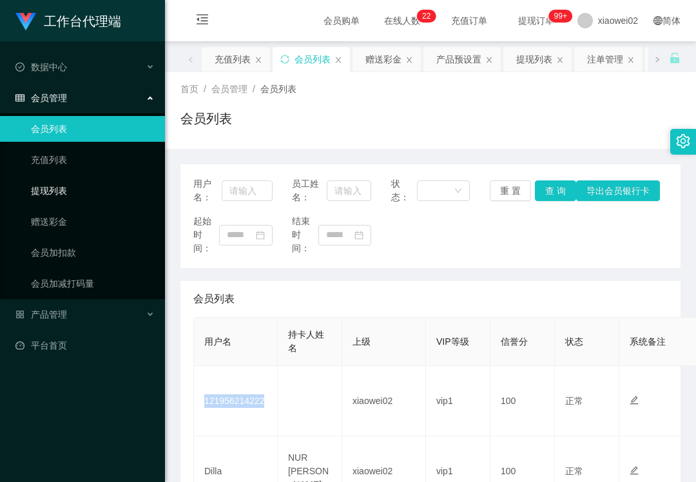
click at [80, 196] on link "提现列表" at bounding box center [93, 191] width 124 height 26
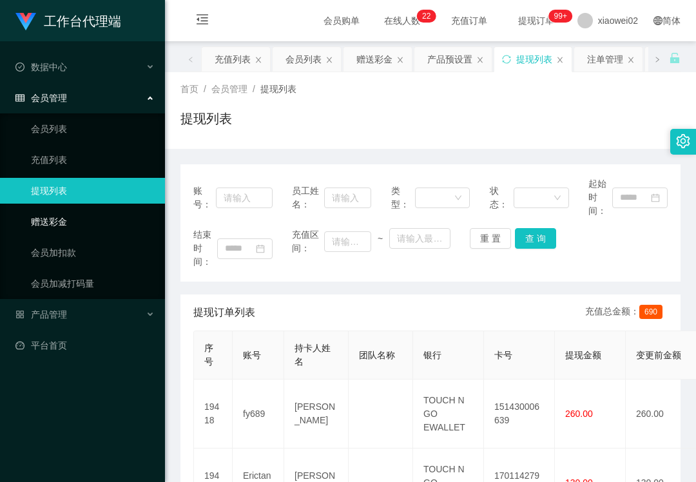
click at [84, 214] on link "赠送彩金" at bounding box center [93, 222] width 124 height 26
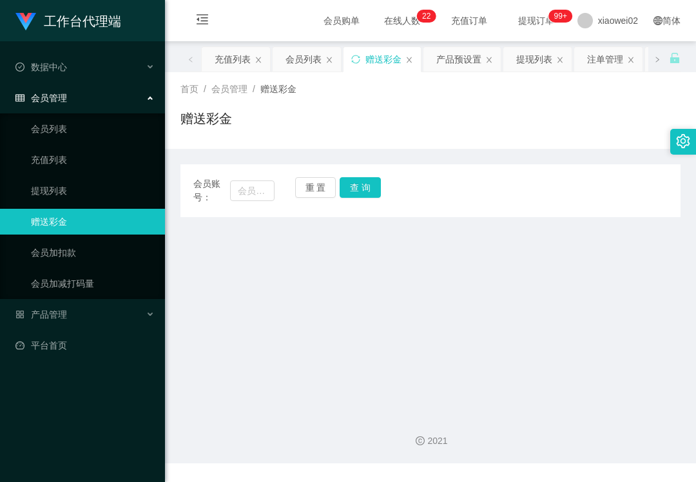
click at [227, 184] on span "会员账号：" at bounding box center [211, 190] width 37 height 27
click at [258, 188] on input "text" at bounding box center [252, 190] width 44 height 21
paste input "RaymondTan"
type input "RaymondTan"
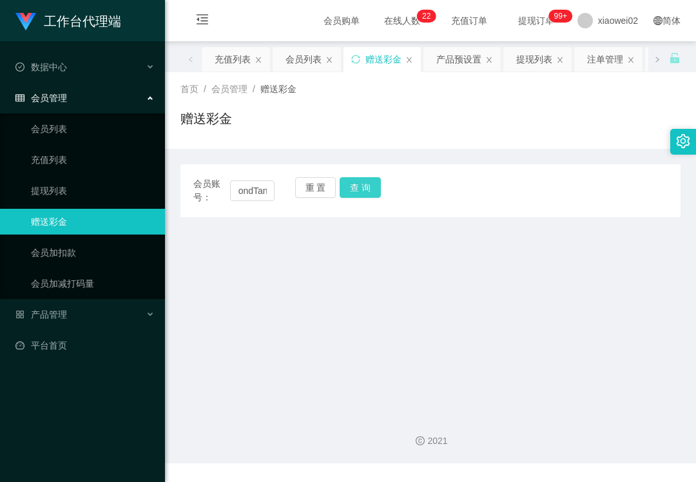
click at [351, 189] on button "查 询" at bounding box center [360, 187] width 41 height 21
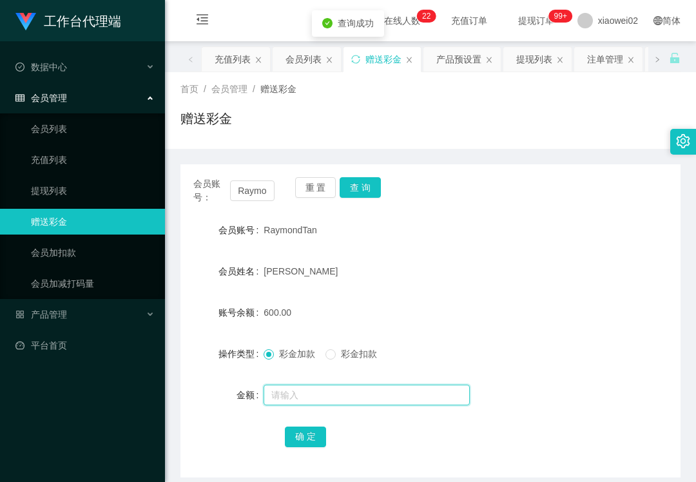
click at [338, 390] on input "text" at bounding box center [366, 395] width 206 height 21
click at [351, 357] on span "彩金扣款" at bounding box center [359, 354] width 46 height 10
click at [322, 399] on input "text" at bounding box center [366, 395] width 206 height 21
type input "210"
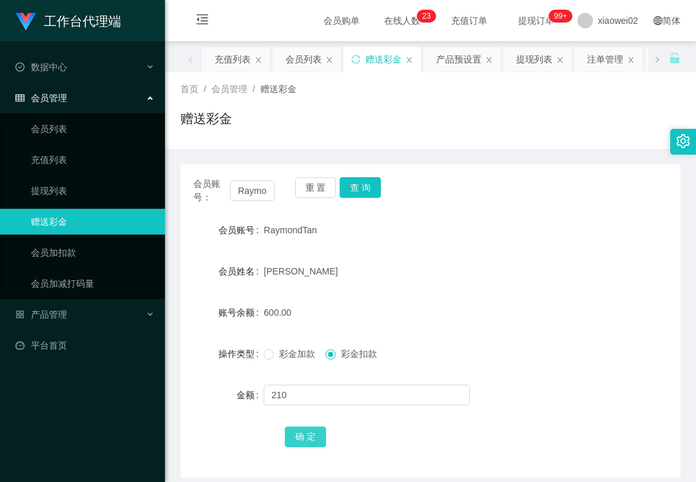
click at [315, 437] on button "确 定" at bounding box center [305, 436] width 41 height 21
click at [380, 290] on form "会员账号 RaymondTan 会员姓名 TAN TENG SIM 账号余额 390.00 操作类型 彩金加款 彩金扣款 金额 确 定" at bounding box center [430, 333] width 500 height 232
drag, startPoint x: 70, startPoint y: 438, endPoint x: 139, endPoint y: 336, distance: 122.9
click at [73, 436] on div "工作台代理端 数据中心 会员管理 会员列表 充值列表 提现列表 赠送彩金 会员加扣款 会员加减打码量 产品管理 平台首页" at bounding box center [82, 241] width 165 height 482
drag, startPoint x: 70, startPoint y: 186, endPoint x: 83, endPoint y: 104, distance: 82.9
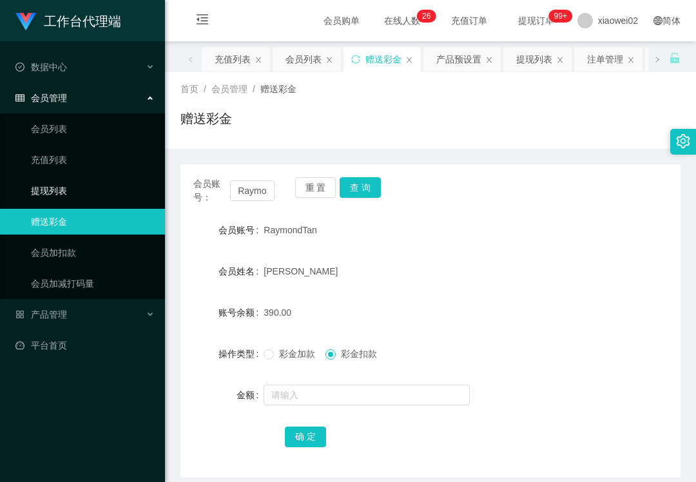
click at [70, 186] on link "提现列表" at bounding box center [93, 191] width 124 height 26
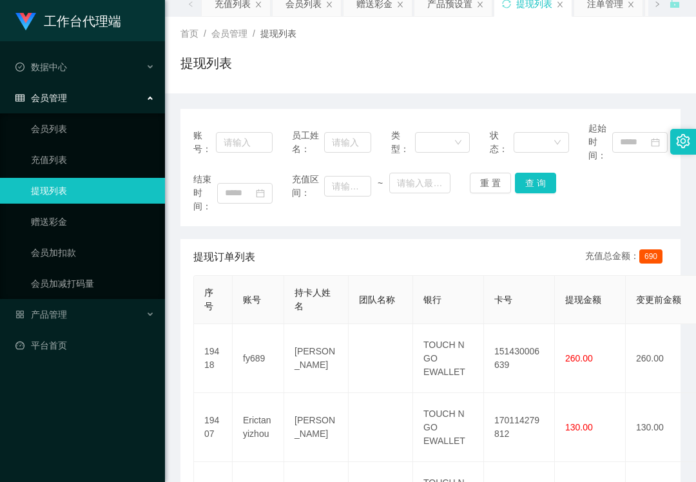
scroll to position [86, 0]
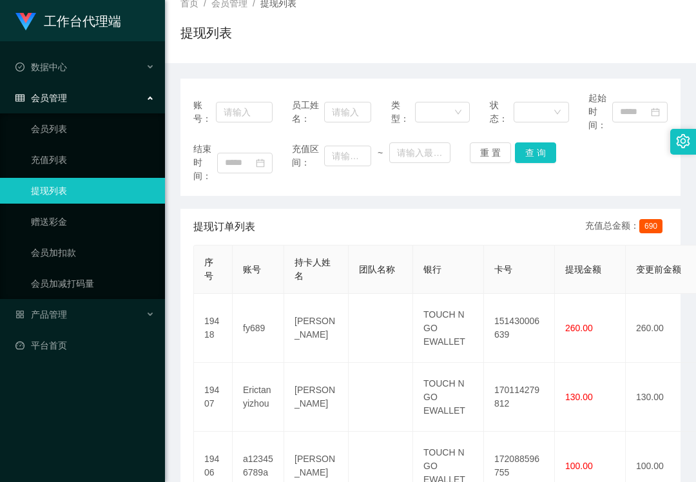
drag, startPoint x: 101, startPoint y: 443, endPoint x: 106, endPoint y: 434, distance: 10.4
click at [101, 441] on div "工作台代理端 数据中心 会员管理 会员列表 充值列表 提现列表 赠送彩金 会员加扣款 会员加减打码量 产品管理 平台首页" at bounding box center [82, 241] width 165 height 482
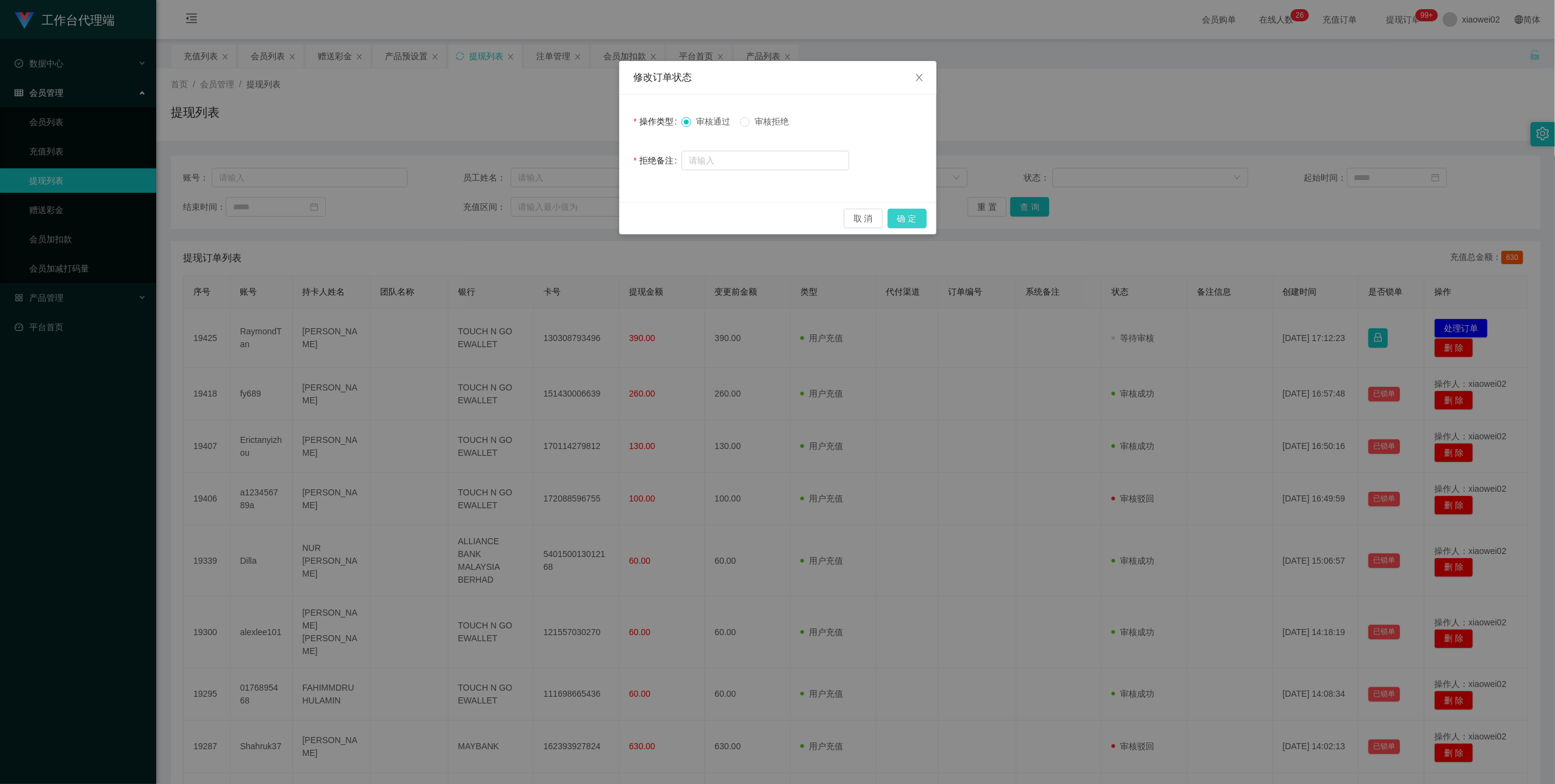
drag, startPoint x: 915, startPoint y: 223, endPoint x: 883, endPoint y: 234, distance: 33.8
click at [914, 223] on button "确 定" at bounding box center [906, 218] width 39 height 20
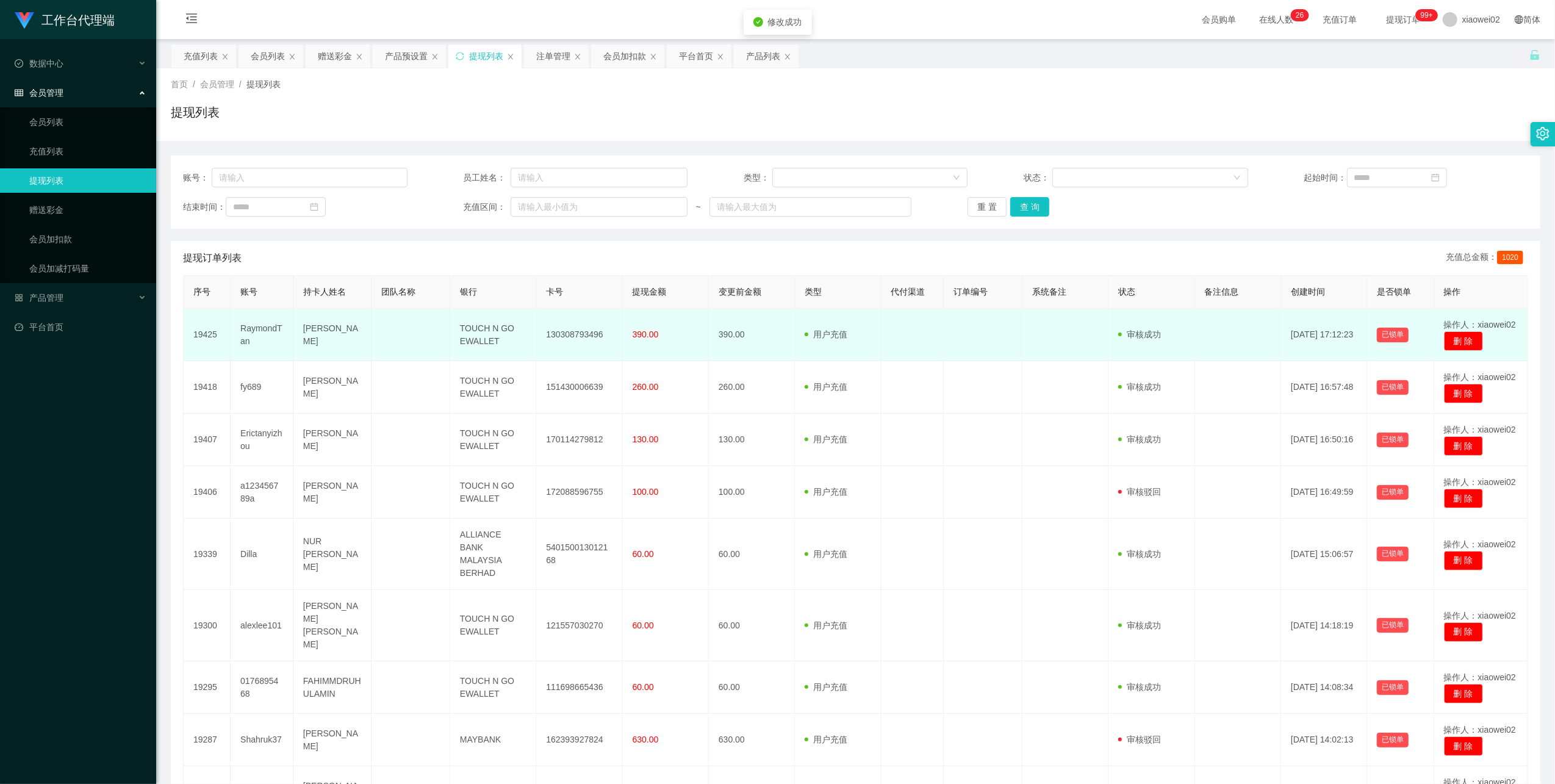
click at [567, 335] on td "130308793496" at bounding box center [579, 334] width 86 height 52
click at [566, 335] on td "130308793496" at bounding box center [579, 334] width 86 height 52
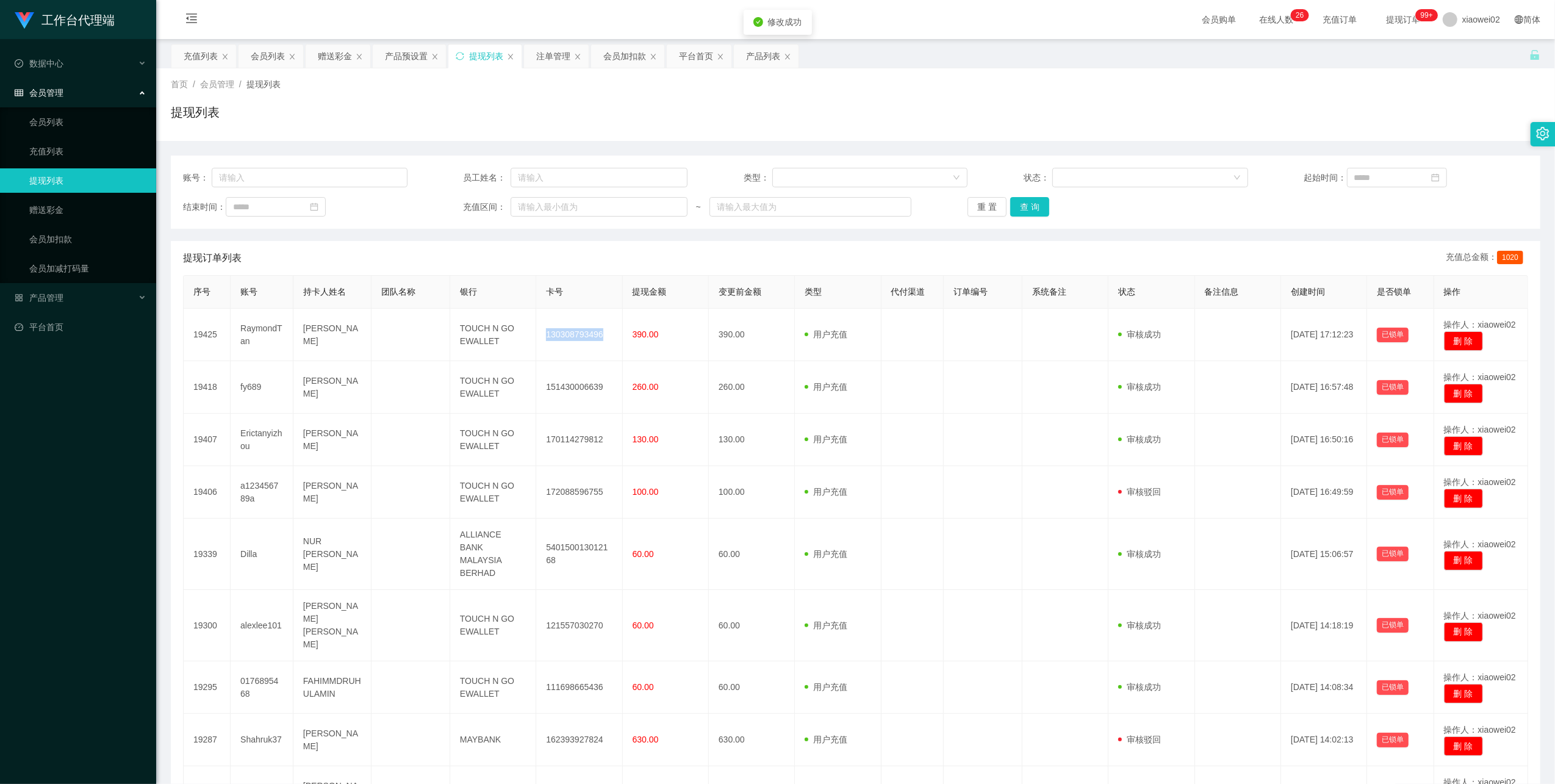
copy td "130308793496"
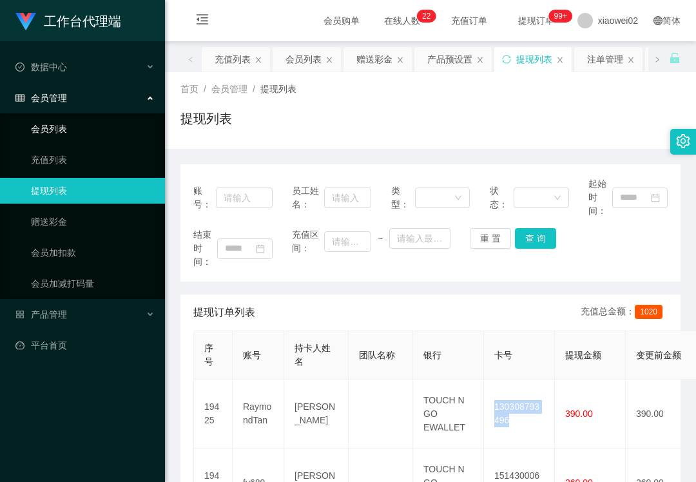
click at [61, 126] on link "会员列表" at bounding box center [93, 129] width 124 height 26
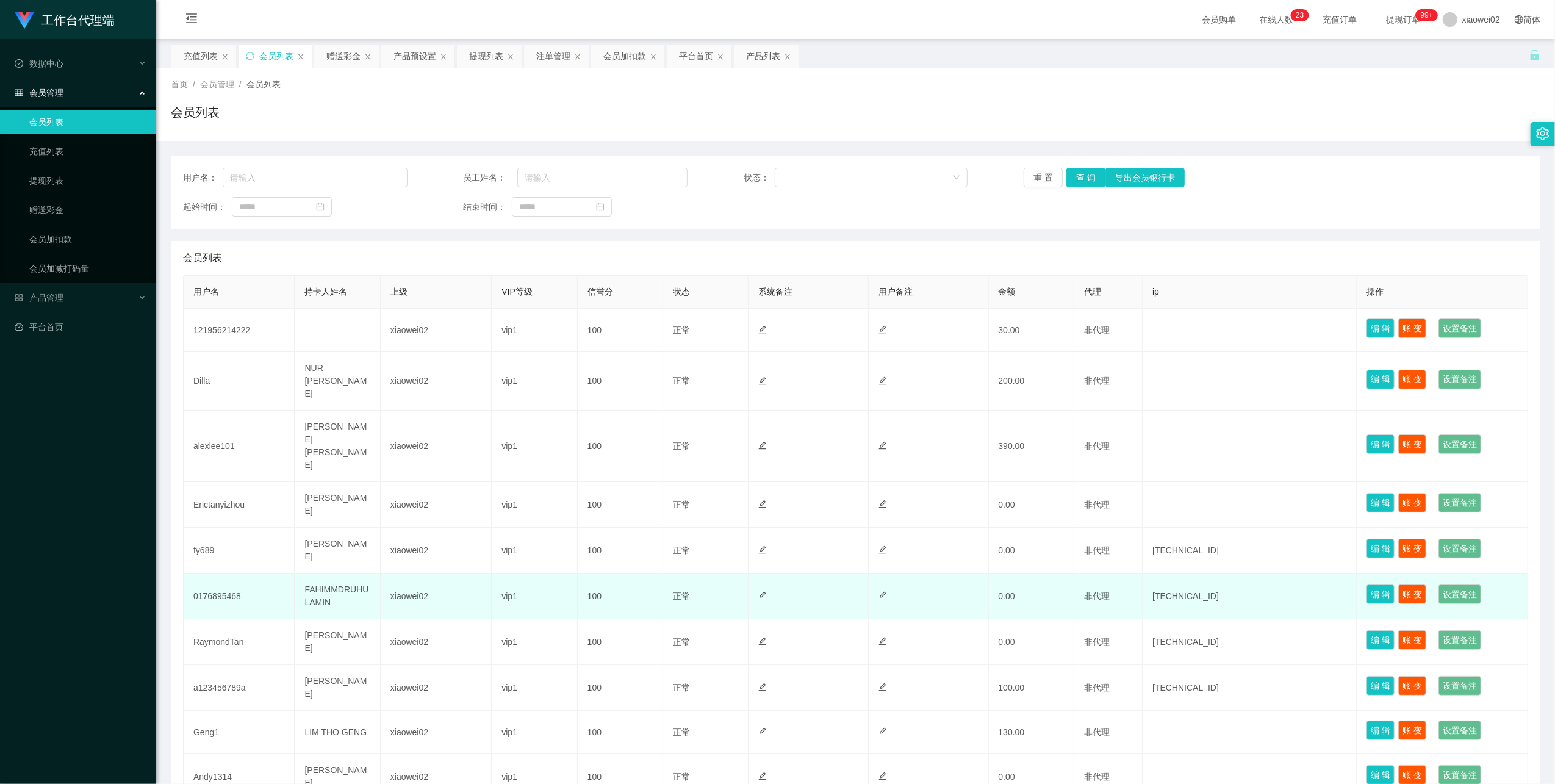
scroll to position [74, 0]
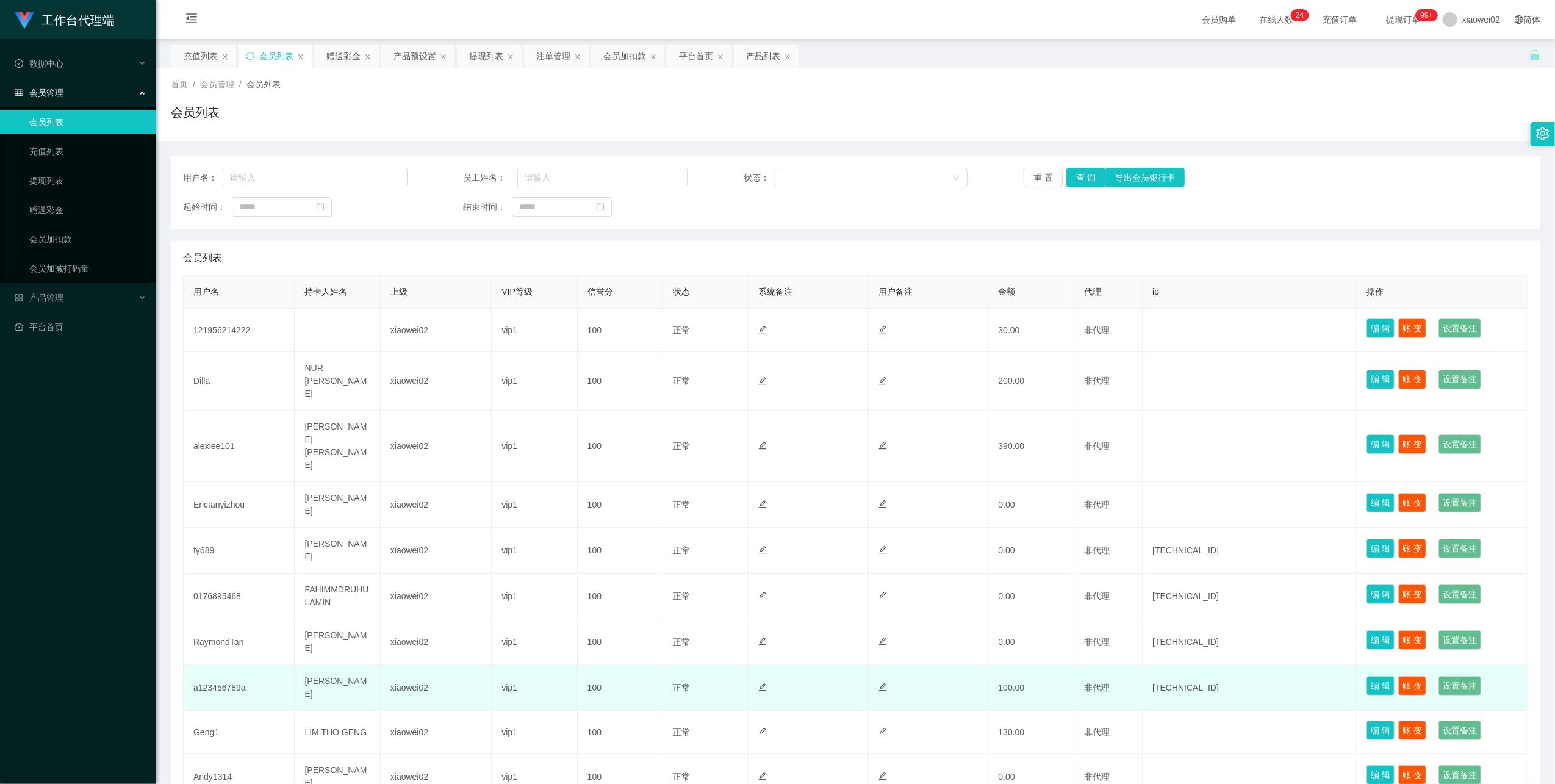
click at [206, 665] on td "a123456789a" at bounding box center [239, 687] width 111 height 45
click at [208, 665] on td "a123456789a" at bounding box center [239, 687] width 111 height 45
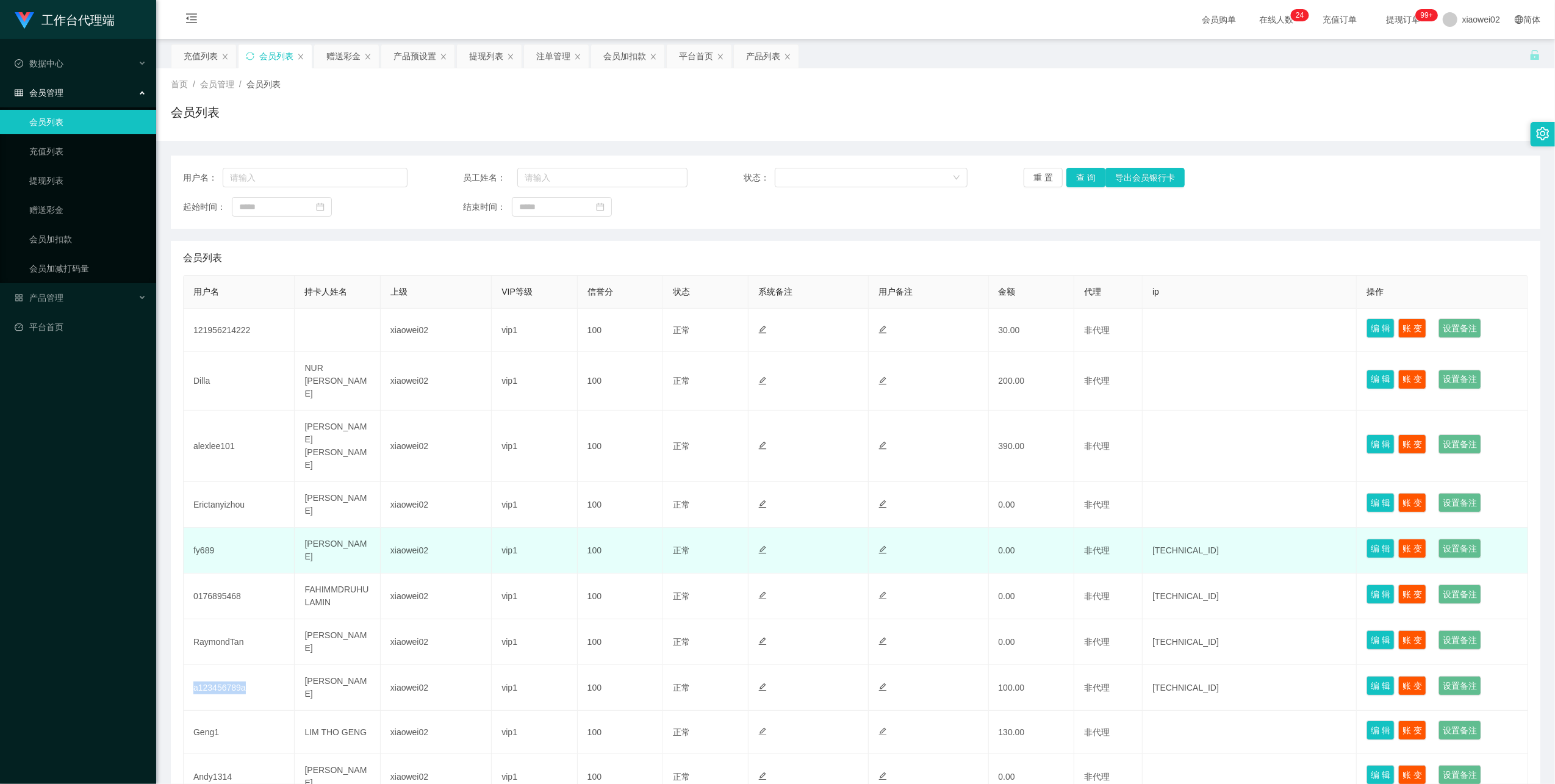
copy td "a123456789a"
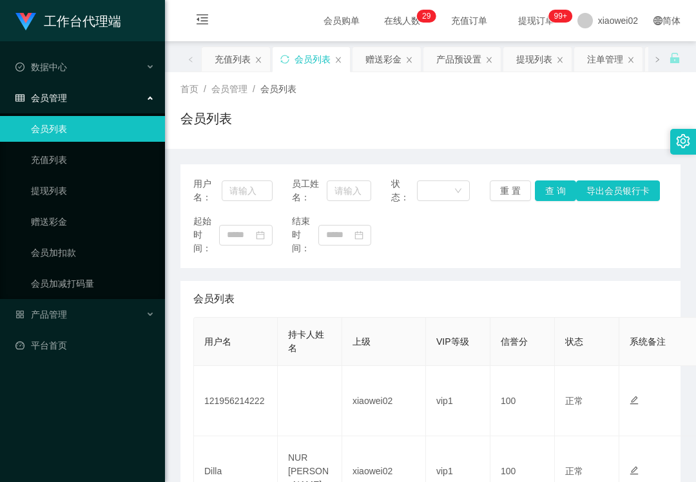
click at [115, 433] on div "工作台代理端 数据中心 会员管理 会员列表 充值列表 提现列表 赠送彩金 会员加扣款 会员加减打码量 产品管理 平台首页" at bounding box center [82, 241] width 165 height 482
click at [53, 178] on link "提现列表" at bounding box center [93, 191] width 124 height 26
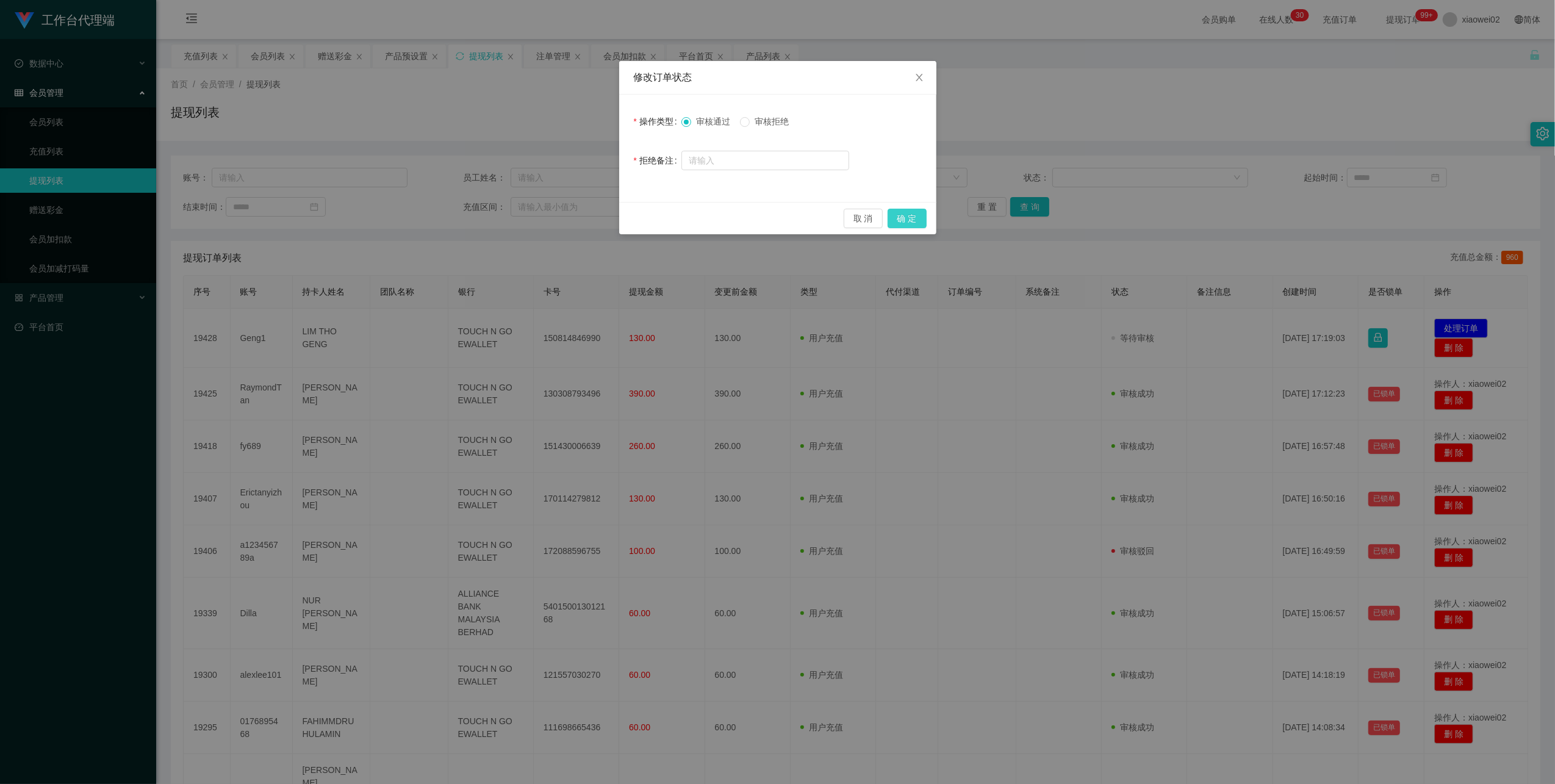
click at [919, 224] on button "确 定" at bounding box center [906, 218] width 39 height 20
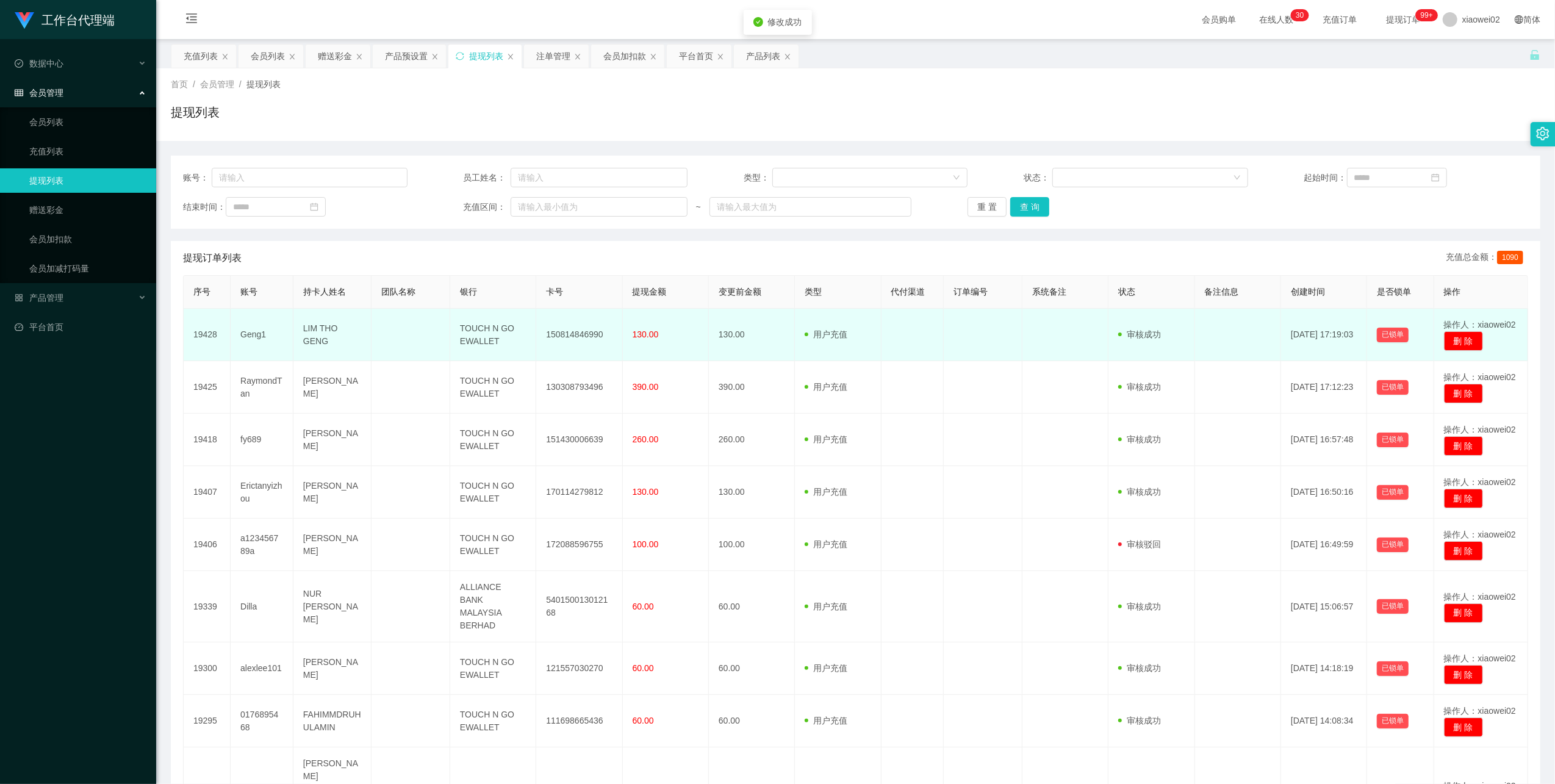
click at [585, 330] on td "150814846990" at bounding box center [579, 334] width 86 height 52
copy td "150814846990"
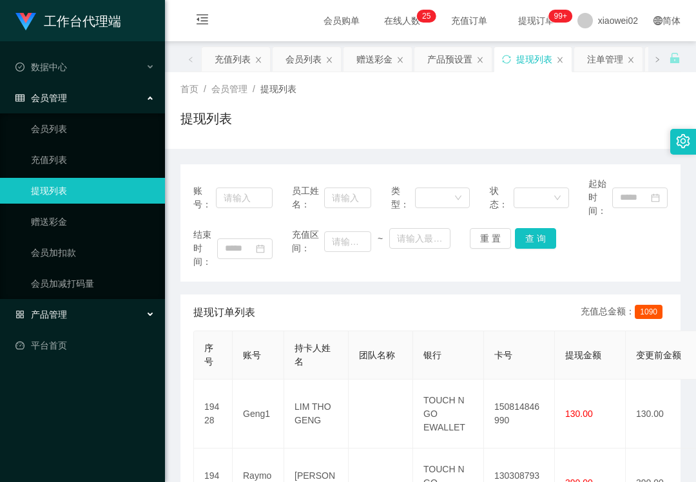
click at [50, 314] on span "产品管理" at bounding box center [41, 314] width 52 height 10
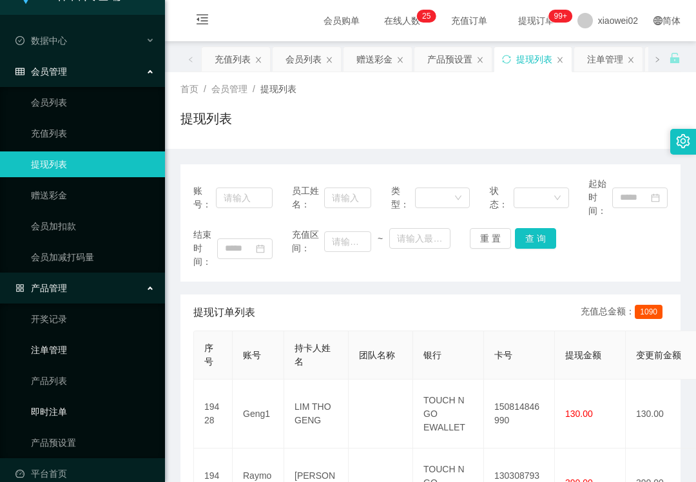
scroll to position [41, 0]
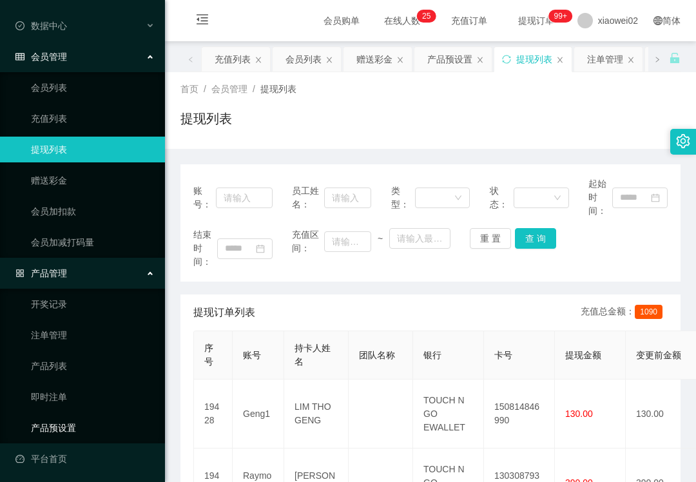
drag, startPoint x: 93, startPoint y: 433, endPoint x: 96, endPoint y: 413, distance: 20.1
click at [93, 433] on link "产品预设置" at bounding box center [93, 428] width 124 height 26
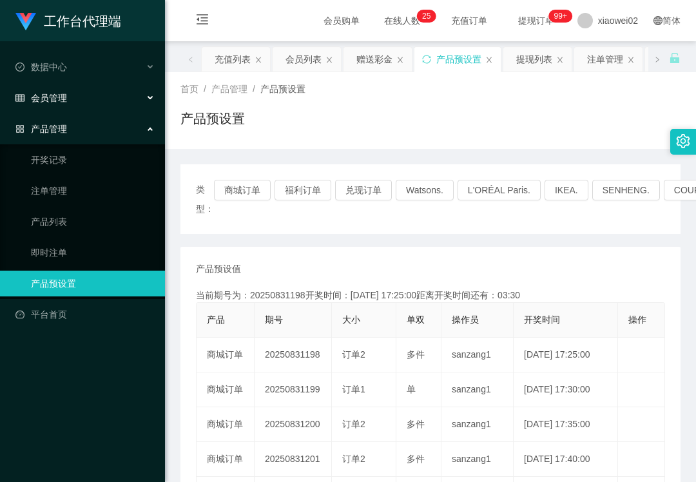
click at [81, 91] on div "会员管理" at bounding box center [82, 98] width 165 height 26
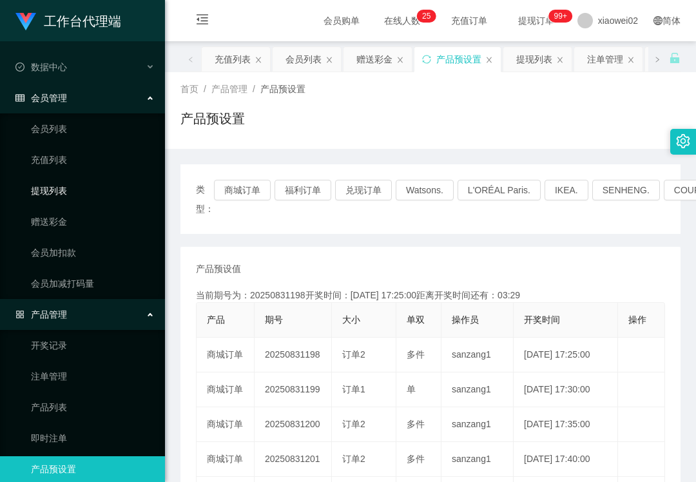
click at [101, 192] on link "提现列表" at bounding box center [93, 191] width 124 height 26
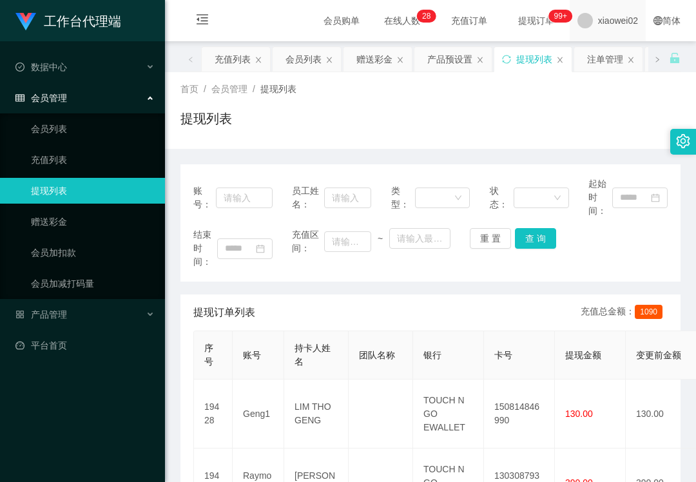
drag, startPoint x: 570, startPoint y: 88, endPoint x: 616, endPoint y: 6, distance: 93.7
click at [571, 85] on div "首页 / 会员管理 / 提现列表 /" at bounding box center [430, 89] width 500 height 14
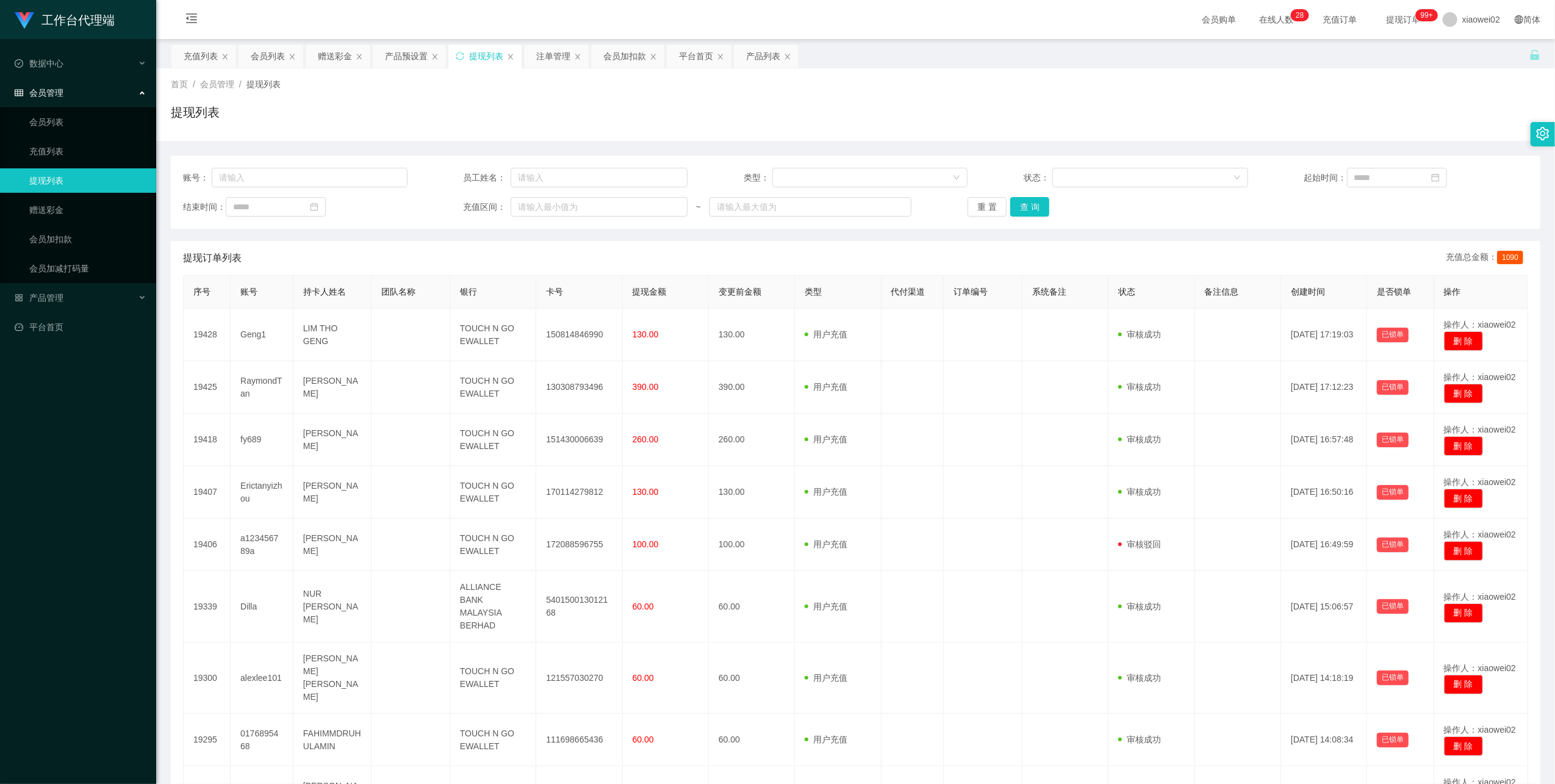
click at [61, 107] on ul "会员列表 充值列表 提现列表 赠送彩金 会员加扣款 会员加减打码量" at bounding box center [78, 195] width 156 height 176
drag, startPoint x: 61, startPoint y: 108, endPoint x: 67, endPoint y: 64, distance: 44.4
click at [61, 110] on link "会员列表" at bounding box center [88, 122] width 117 height 25
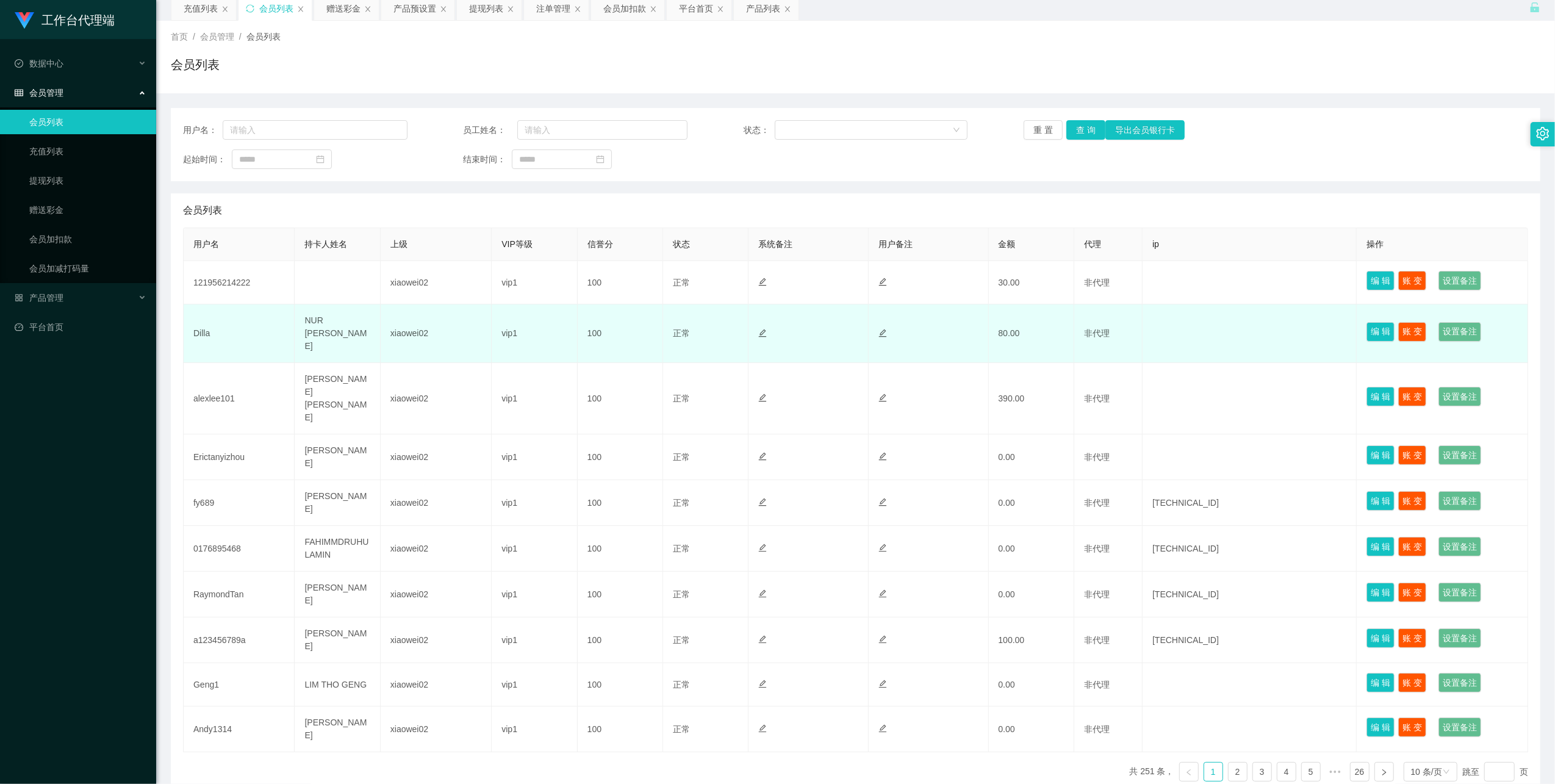
scroll to position [74, 0]
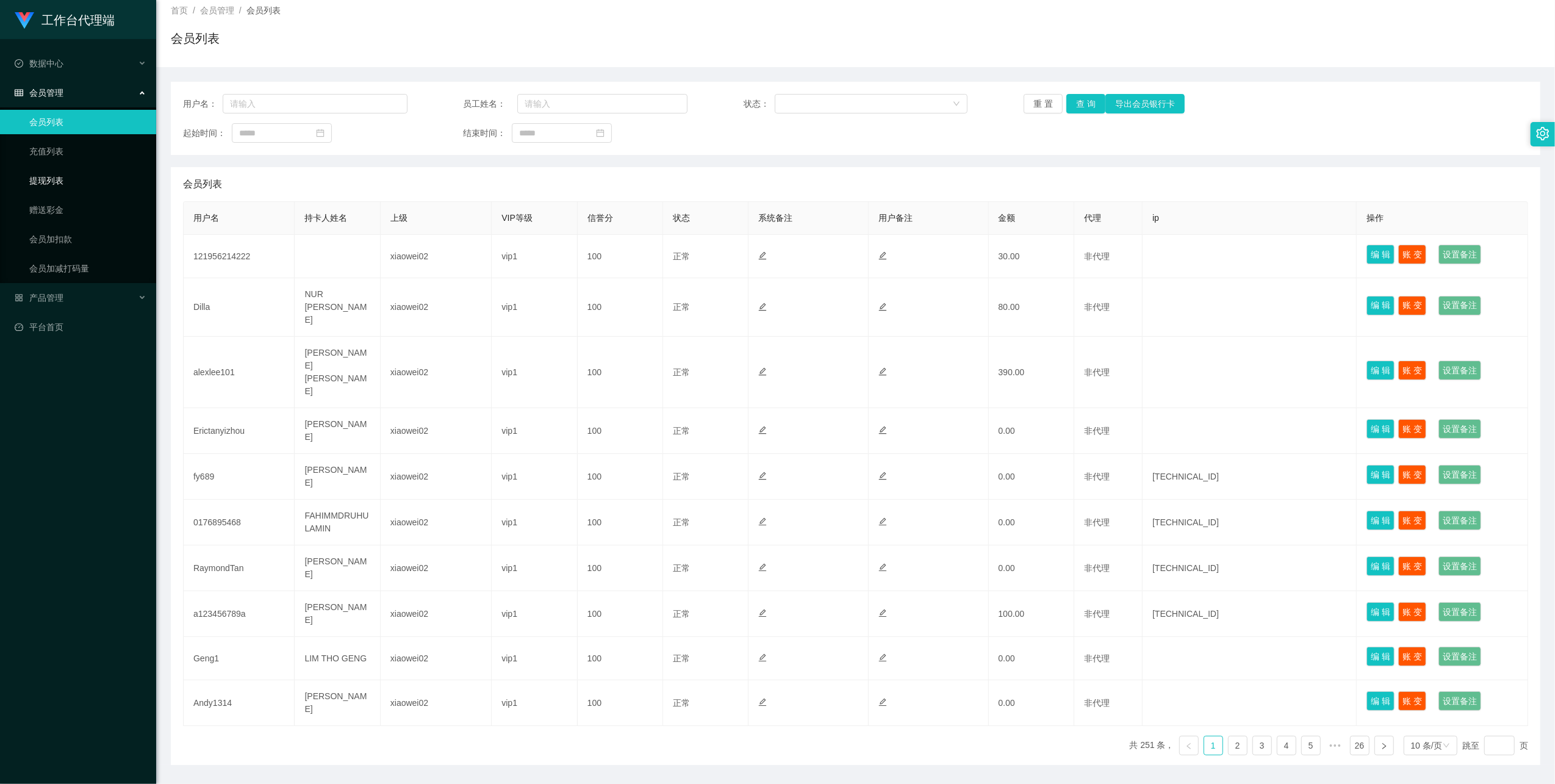
drag, startPoint x: 104, startPoint y: 184, endPoint x: 90, endPoint y: 117, distance: 68.4
click at [104, 183] on link "提现列表" at bounding box center [88, 181] width 117 height 25
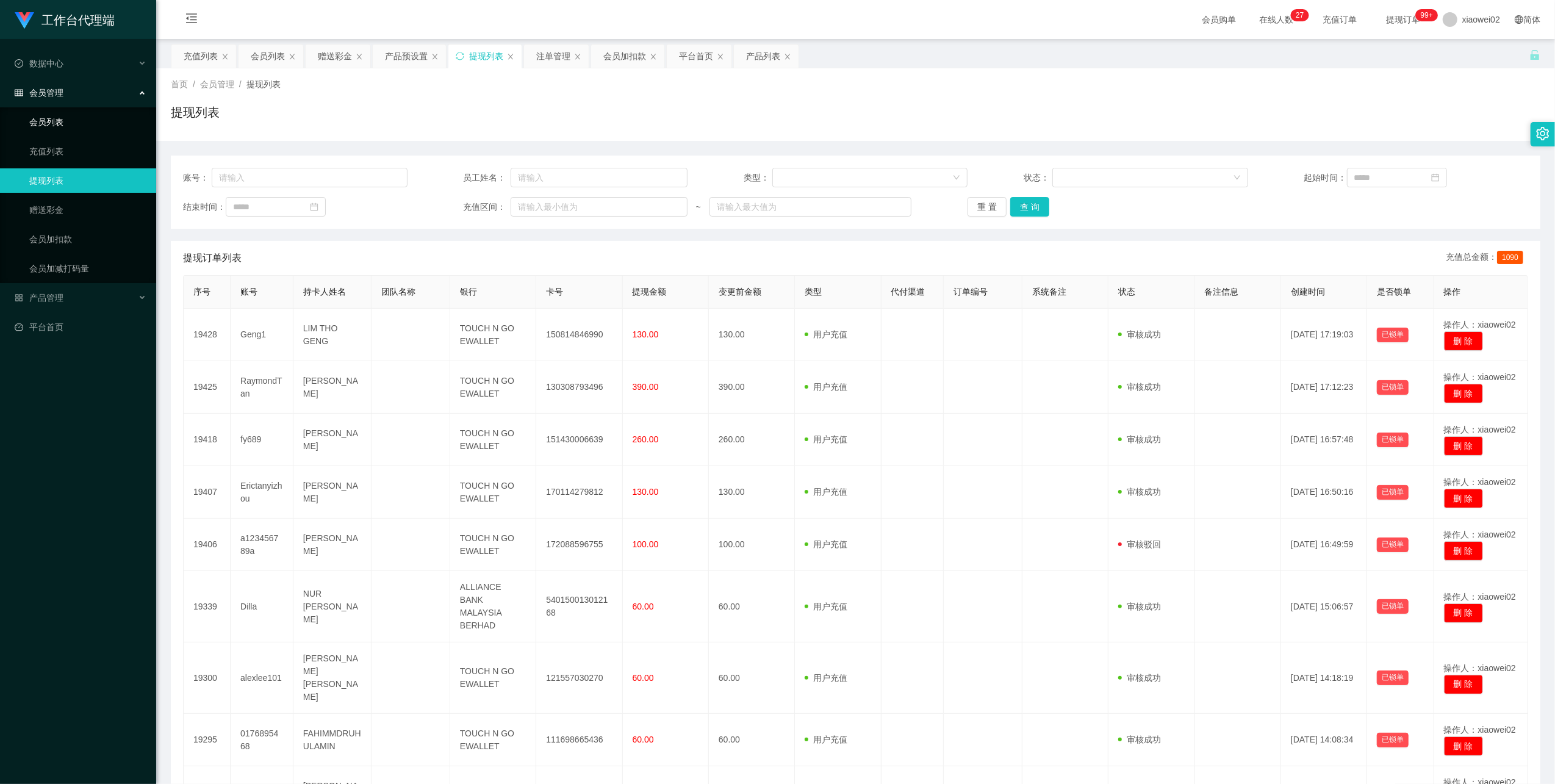
drag, startPoint x: 98, startPoint y: 127, endPoint x: 80, endPoint y: 77, distance: 53.1
click at [98, 126] on link "会员列表" at bounding box center [88, 122] width 117 height 25
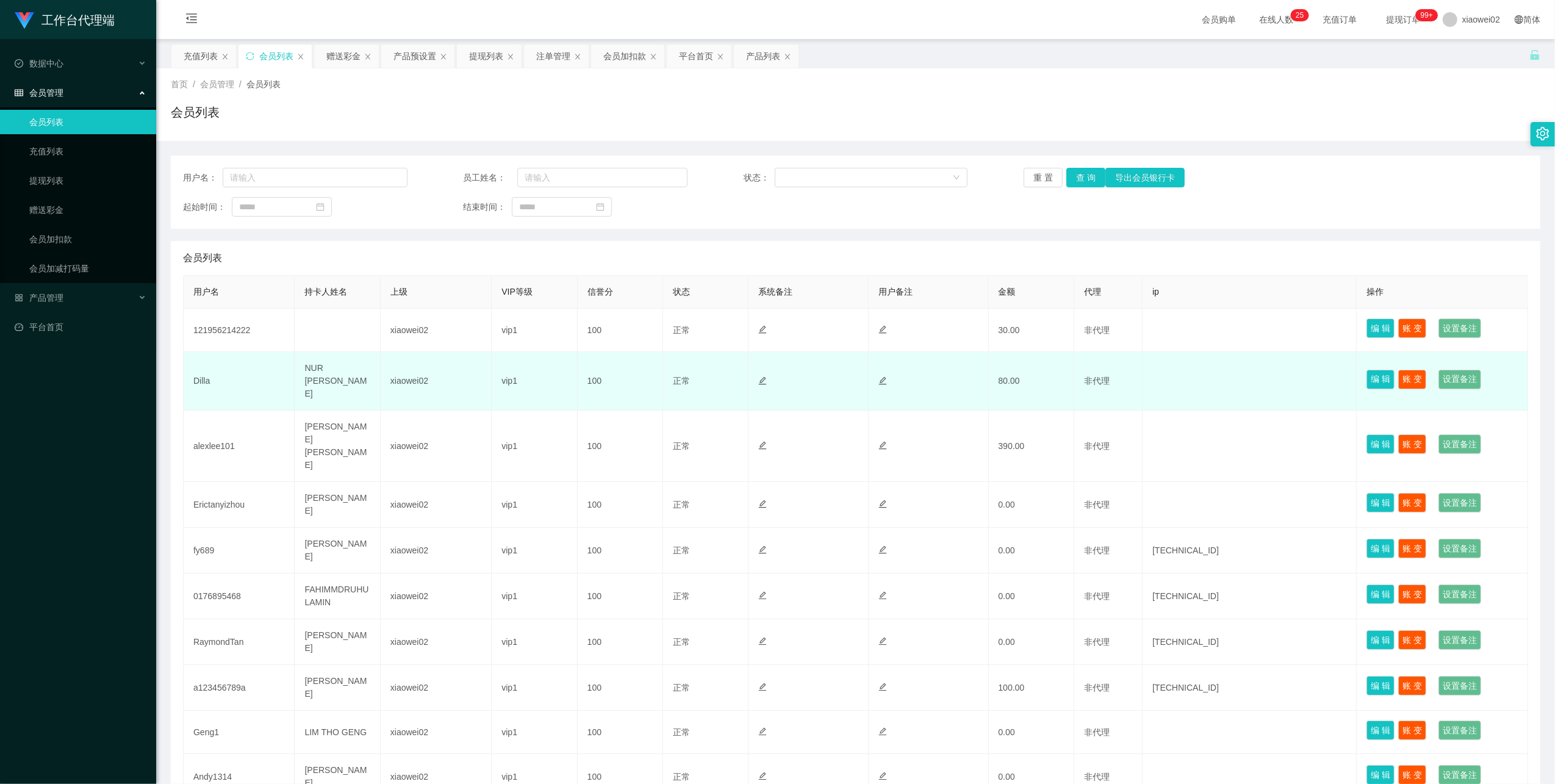
click at [187, 374] on td "Dilla" at bounding box center [239, 382] width 111 height 59
click at [195, 376] on td "Dilla" at bounding box center [239, 382] width 111 height 59
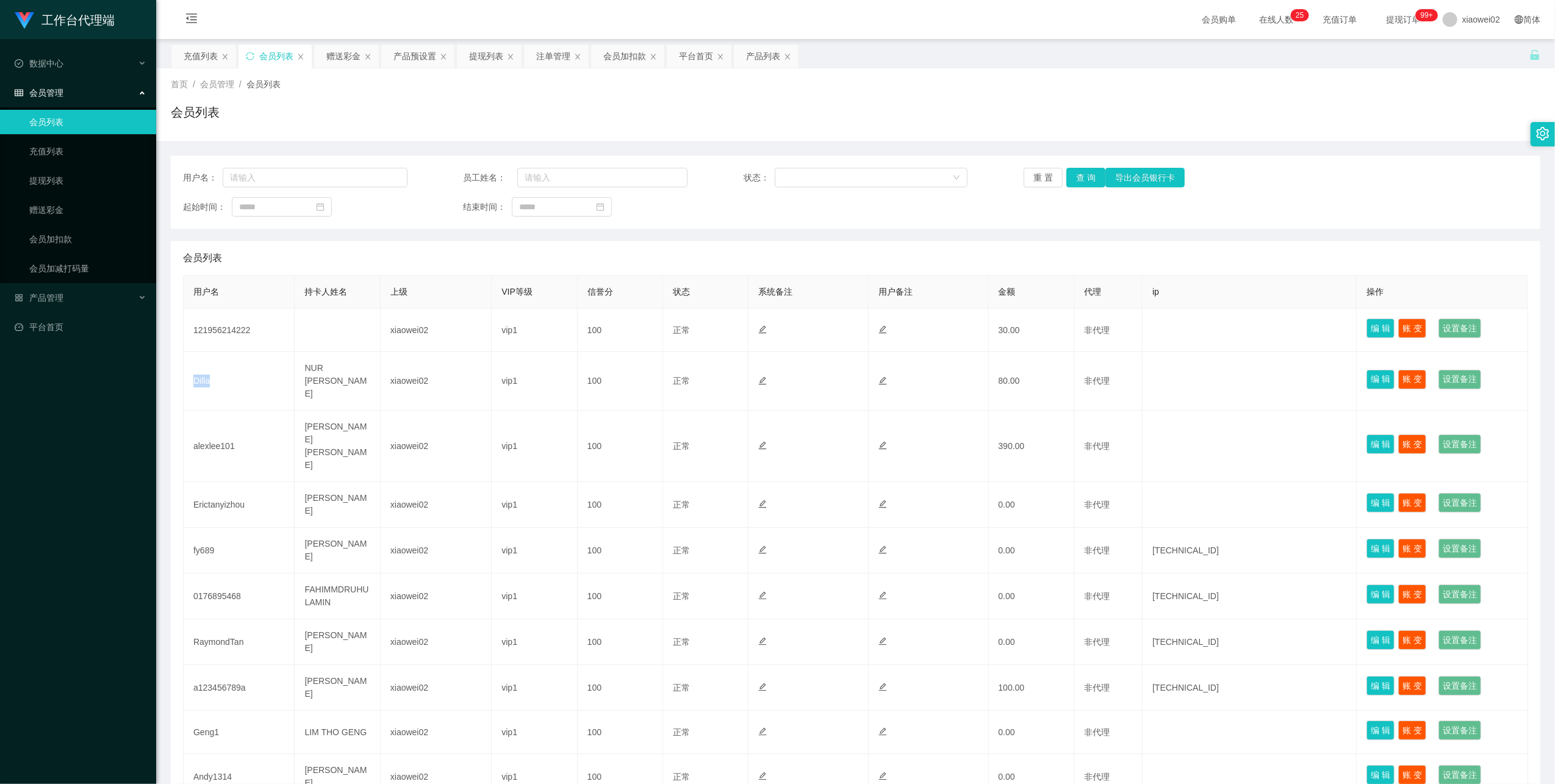
copy td "Dilla"
click at [27, 287] on div "产品管理" at bounding box center [78, 297] width 156 height 25
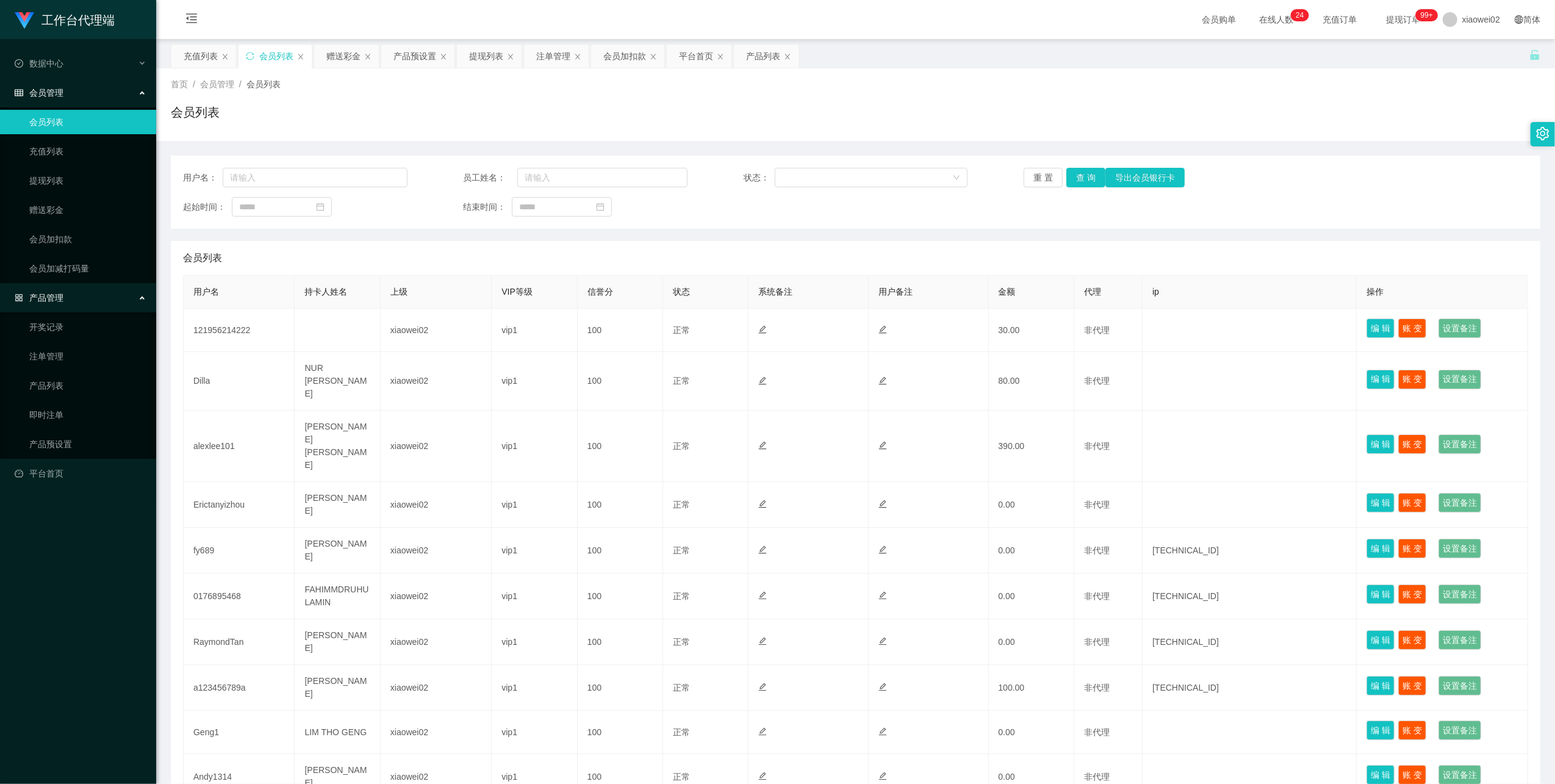
click at [69, 366] on ul "开奖记录 注单管理 产品列表 即时注单 产品预设置" at bounding box center [78, 385] width 156 height 147
click at [60, 350] on link "注单管理" at bounding box center [88, 356] width 117 height 25
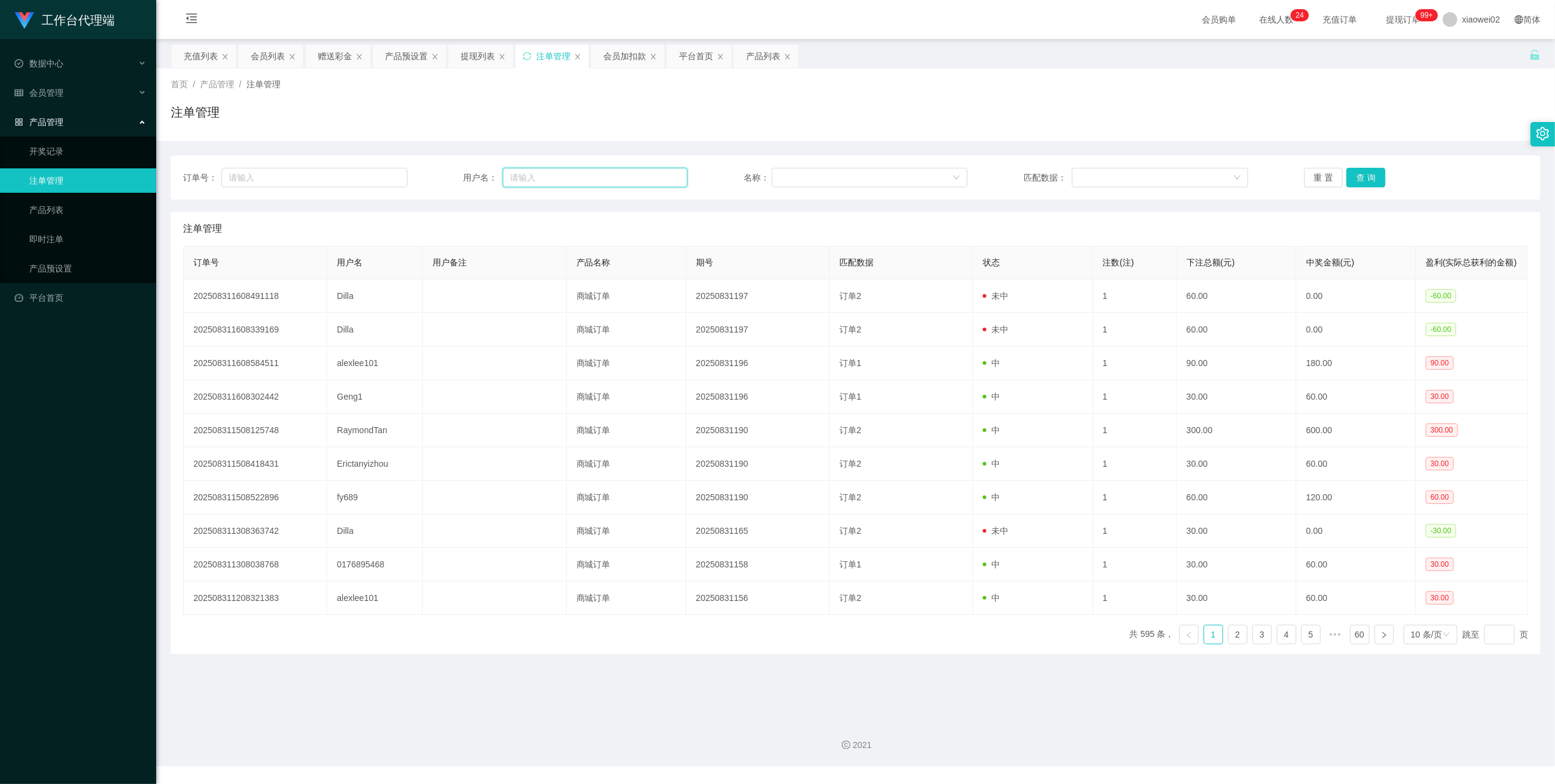
drag, startPoint x: 526, startPoint y: 176, endPoint x: 545, endPoint y: 177, distance: 19.0
click at [526, 176] on input "text" at bounding box center [595, 177] width 185 height 20
paste input "Dilla"
type input "Dilla"
click at [1374, 174] on button "查 询" at bounding box center [1366, 177] width 39 height 20
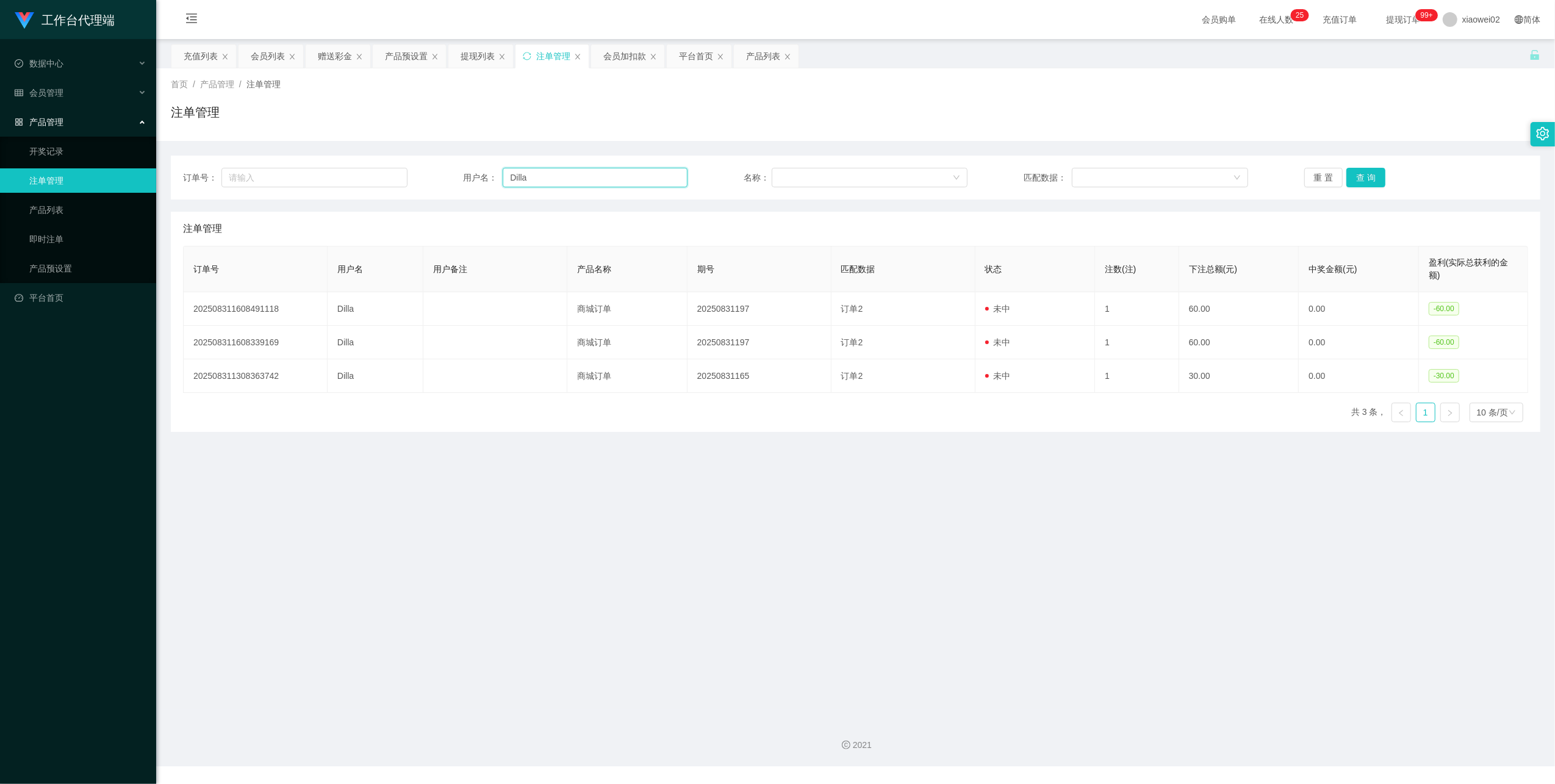
click at [513, 181] on input "Dilla" at bounding box center [595, 177] width 185 height 20
click at [60, 110] on div "产品管理" at bounding box center [78, 122] width 156 height 25
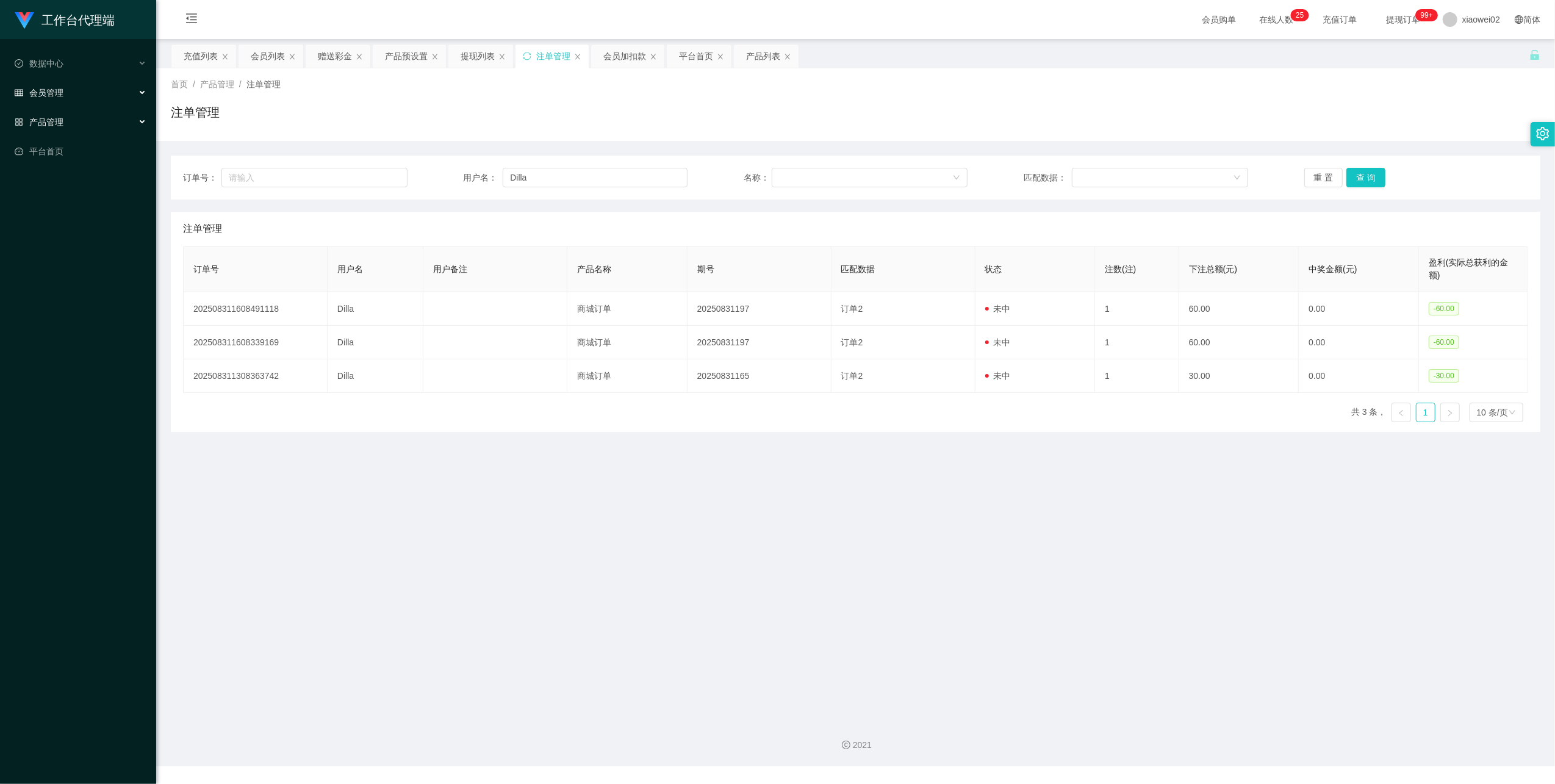
click at [71, 92] on div "会员管理" at bounding box center [78, 93] width 156 height 25
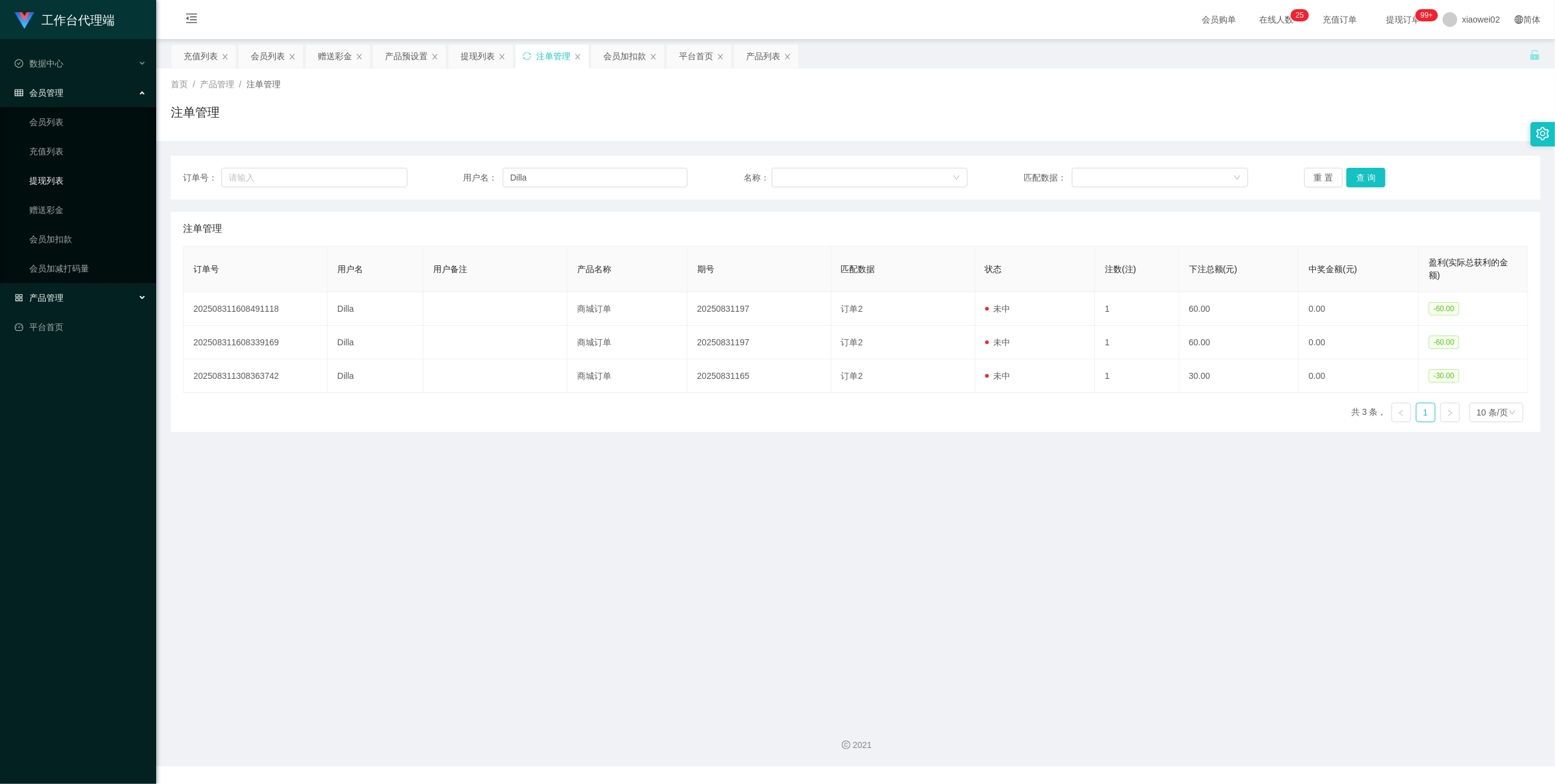
drag, startPoint x: 55, startPoint y: 170, endPoint x: 71, endPoint y: 170, distance: 16.0
click at [55, 169] on link "提现列表" at bounding box center [88, 181] width 117 height 25
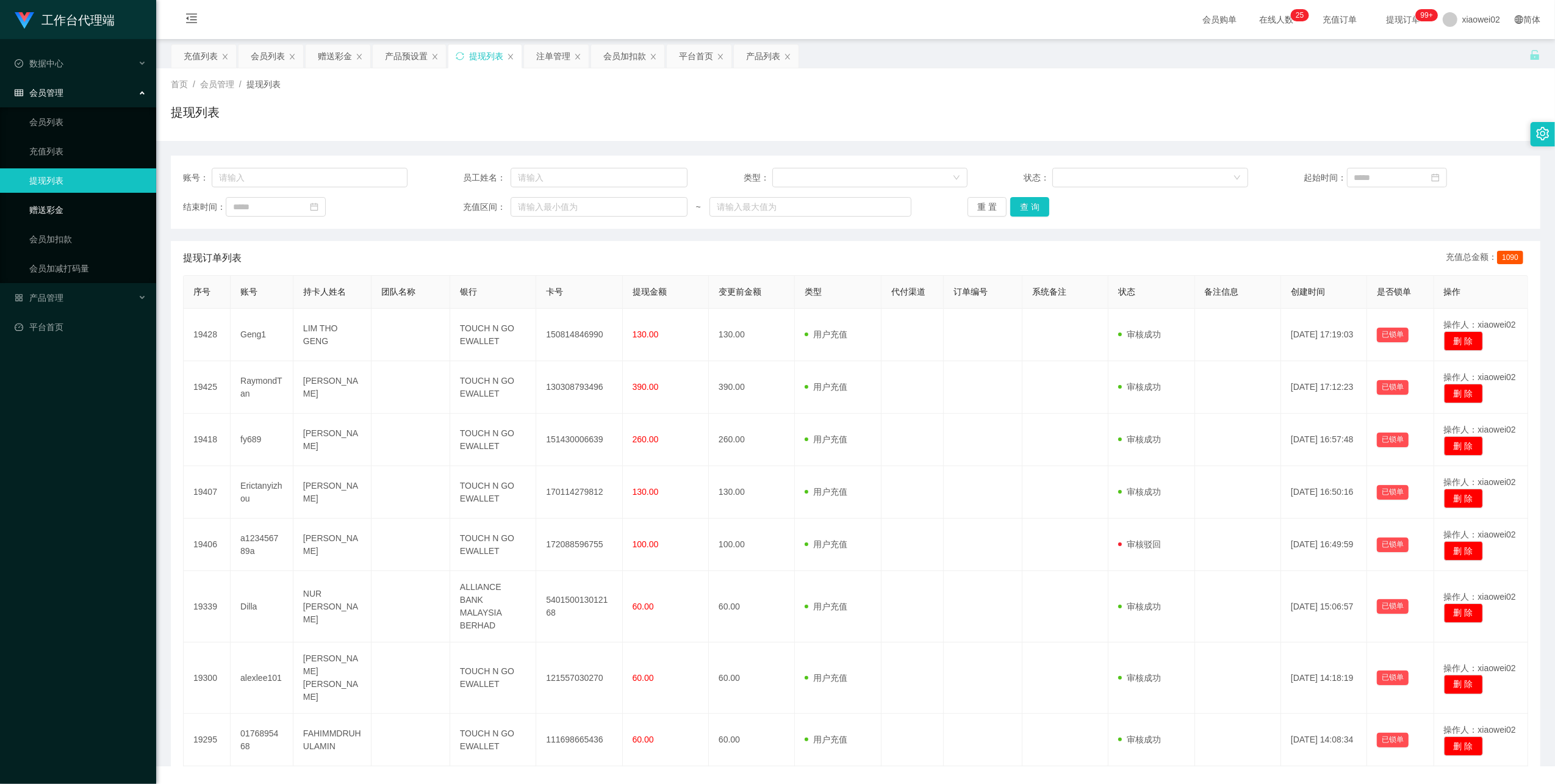
click at [63, 207] on link "赠送彩金" at bounding box center [88, 210] width 117 height 25
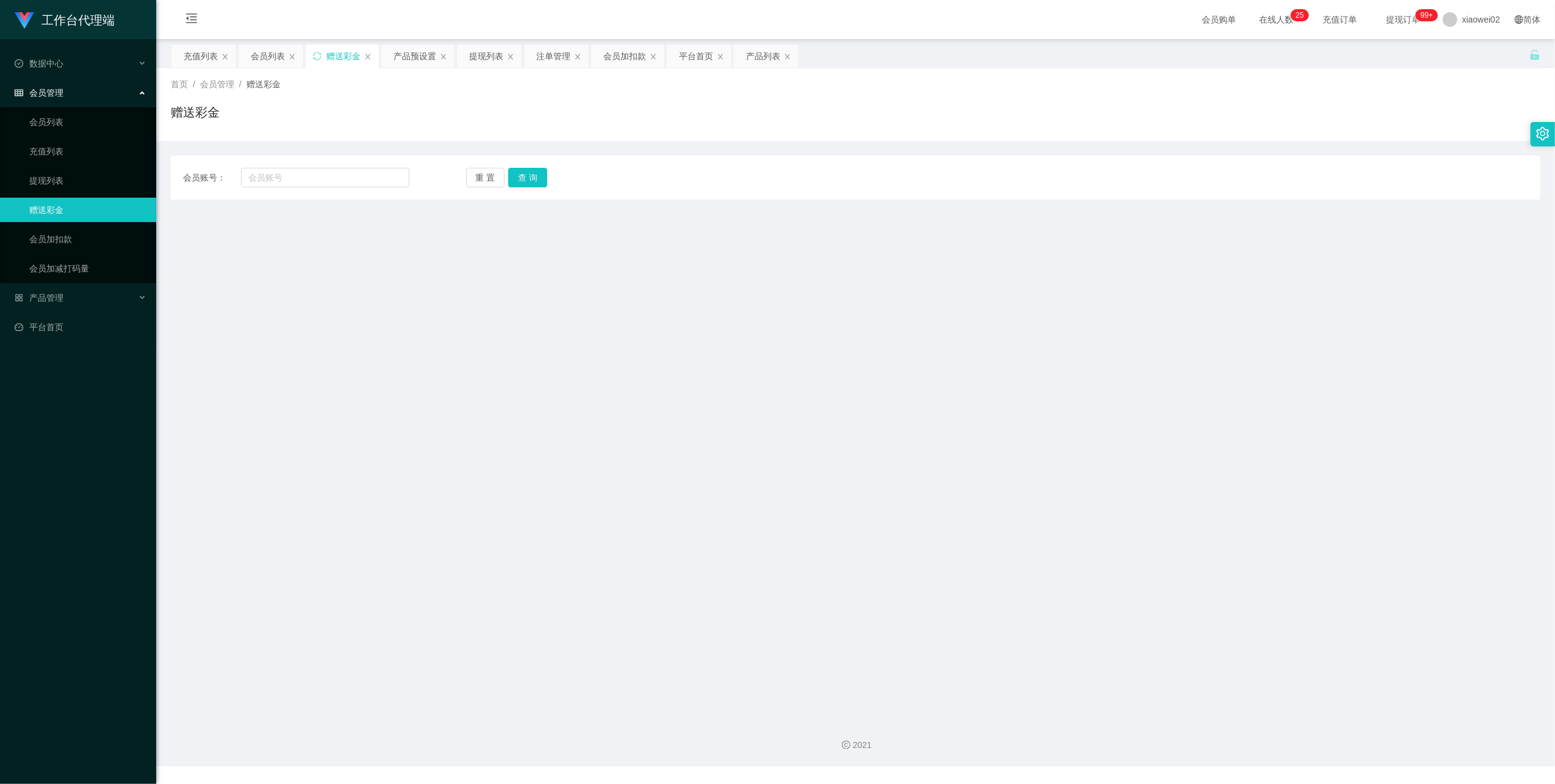
click at [351, 188] on div "会员账号： 重 置 查 询 会员账号 会员姓名 账号余额 操作类型 彩金加款 彩金扣款 金额 确 定" at bounding box center [855, 177] width 1369 height 44
click at [359, 174] on input "text" at bounding box center [325, 177] width 169 height 20
paste input "Dilla"
type input "Dilla"
click at [528, 169] on button "查 询" at bounding box center [527, 177] width 39 height 20
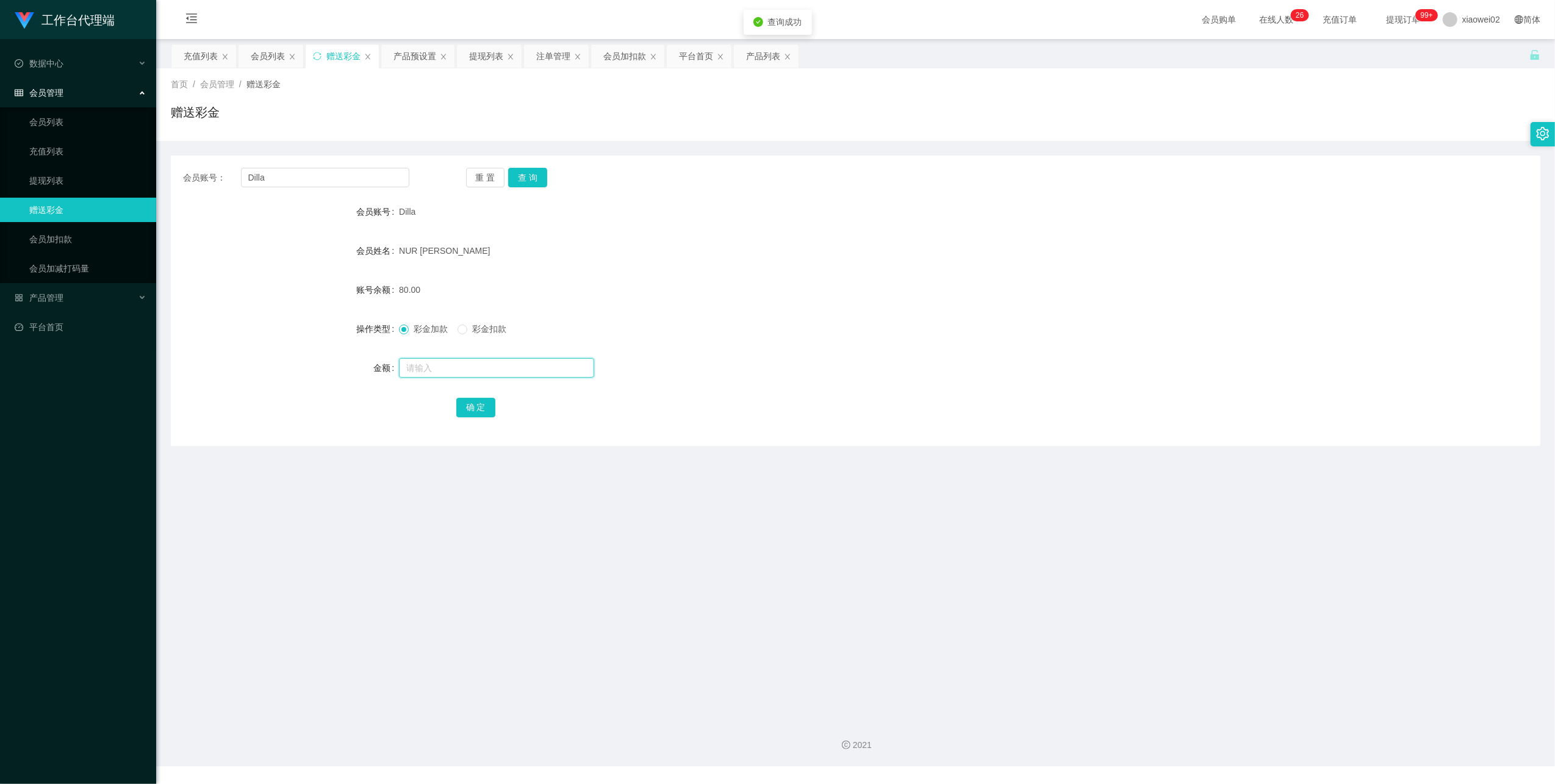
click at [452, 366] on input "text" at bounding box center [496, 367] width 195 height 20
type input "180"
click at [478, 416] on button "确 定" at bounding box center [475, 407] width 39 height 20
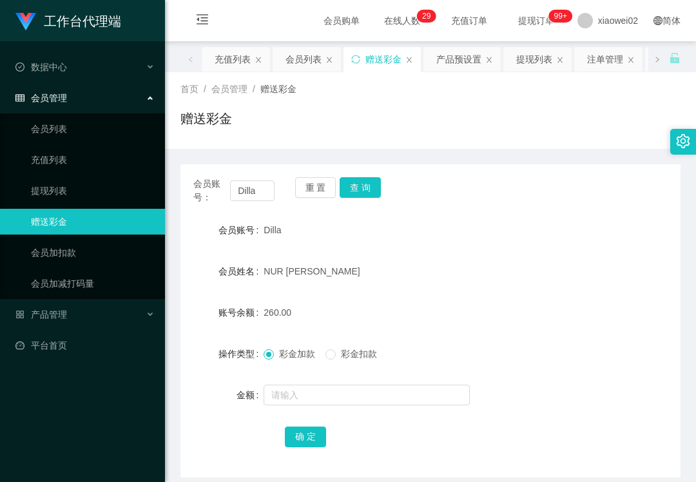
click at [46, 403] on div "工作台代理端 数据中心 会员管理 会员列表 充值列表 提现列表 赠送彩金 会员加扣款 会员加减打码量 产品管理 开奖记录 注单管理 产品列表 即时注单 产品预…" at bounding box center [82, 241] width 165 height 482
click at [55, 173] on ul "会员列表 充值列表 提现列表 赠送彩金 会员加扣款 会员加减打码量" at bounding box center [82, 206] width 165 height 186
drag, startPoint x: 54, startPoint y: 173, endPoint x: 55, endPoint y: 188, distance: 14.8
click at [54, 173] on ul "会员列表 充值列表 提现列表 赠送彩金 会员加扣款 会员加减打码量" at bounding box center [82, 206] width 165 height 186
click at [55, 189] on link "提现列表" at bounding box center [93, 191] width 124 height 26
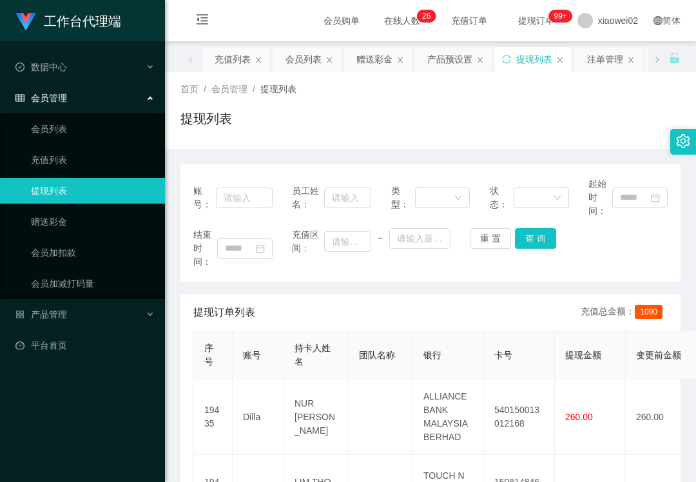
scroll to position [86, 0]
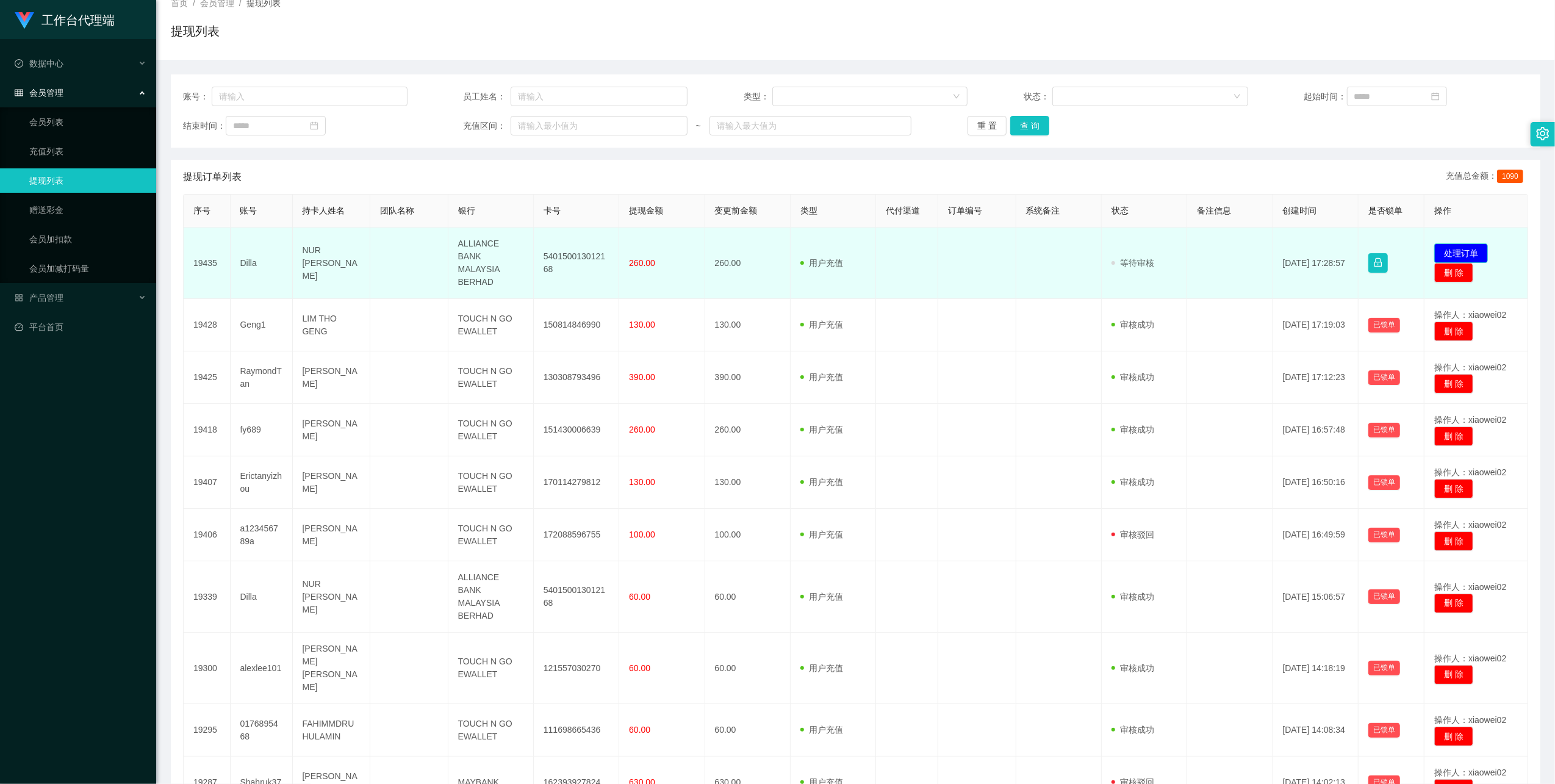
click at [658, 252] on button "处理订单" at bounding box center [1461, 253] width 54 height 20
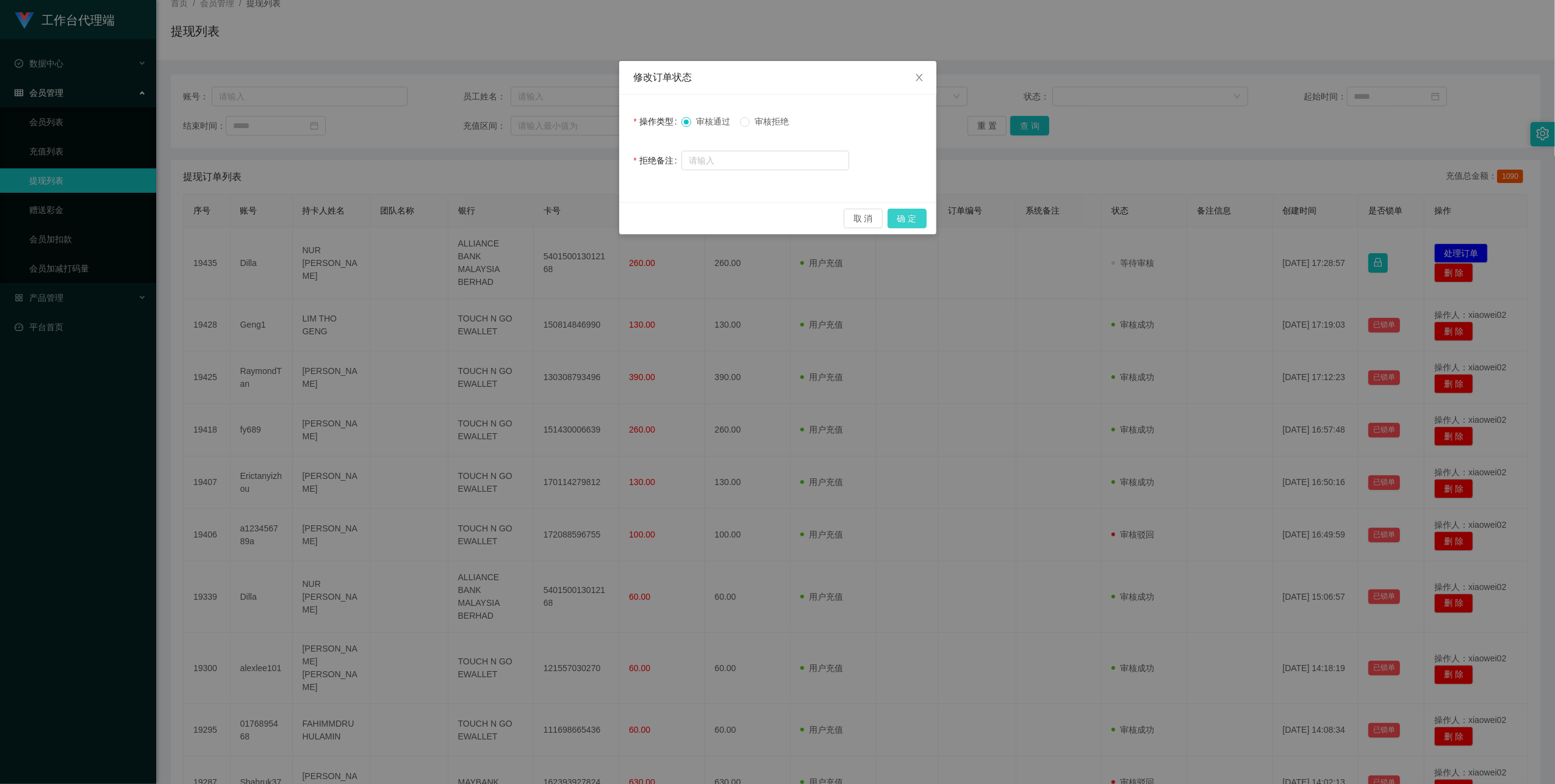
click at [658, 220] on button "确 定" at bounding box center [906, 218] width 39 height 20
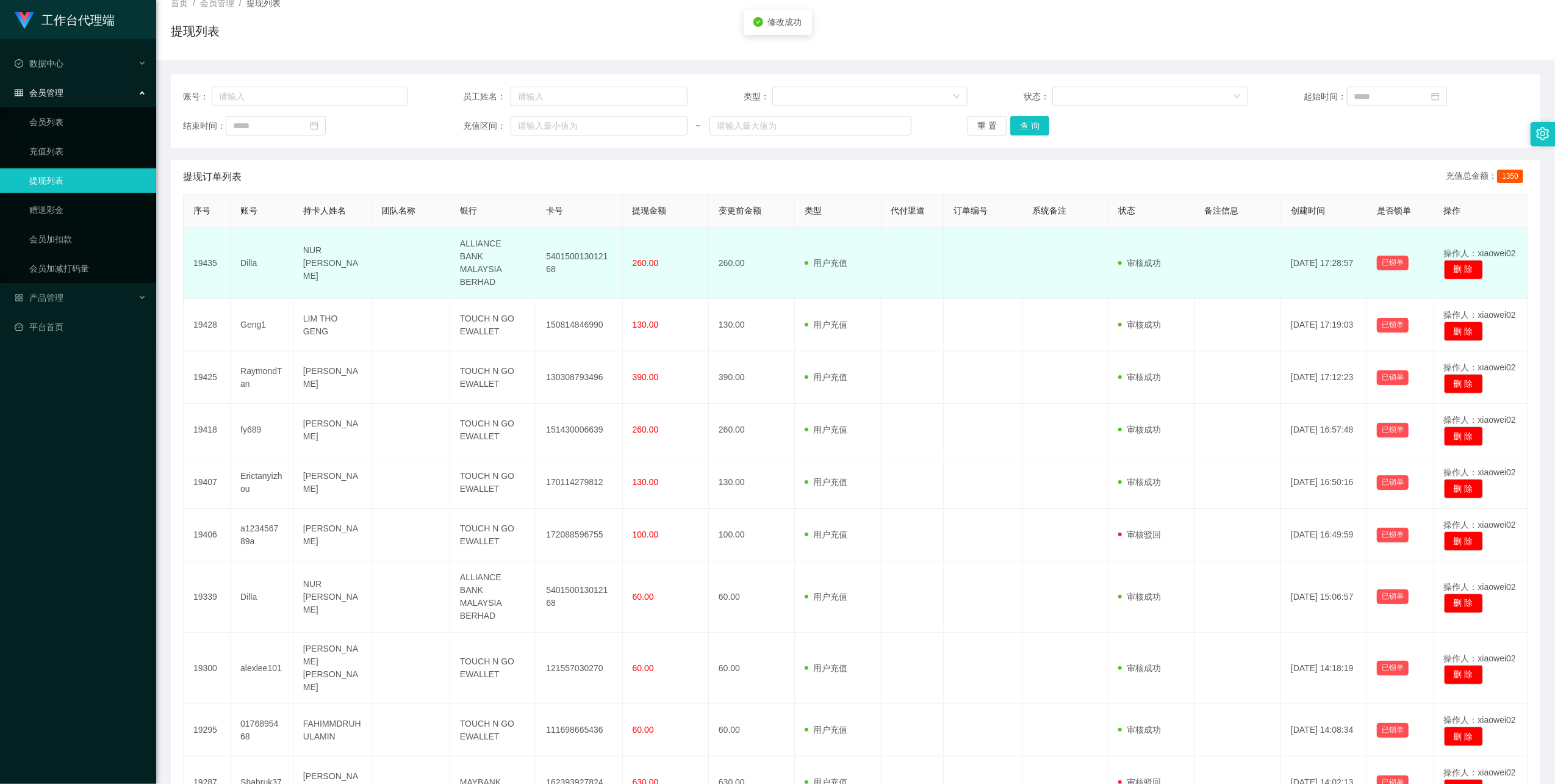
click at [596, 258] on td "540150013012168" at bounding box center [579, 262] width 86 height 71
copy td "540150013012168"
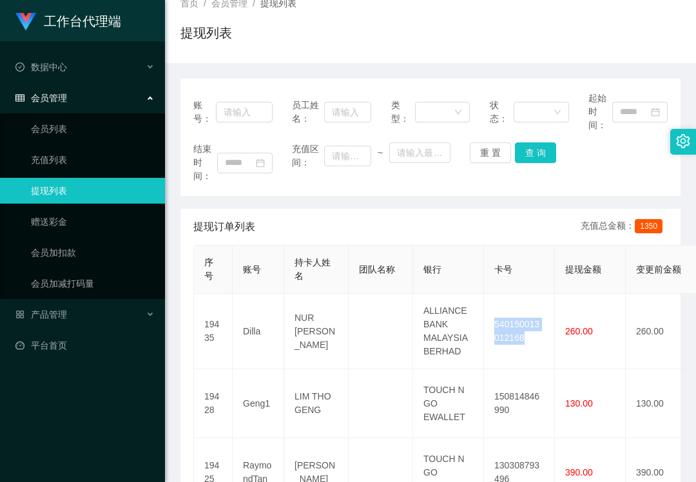
click at [98, 186] on link "提现列表" at bounding box center [93, 191] width 124 height 26
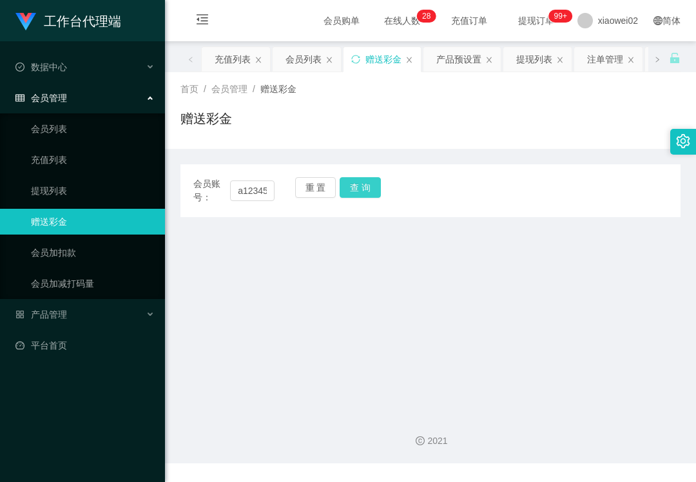
scroll to position [0, 24]
type input "a123456789a"
click at [369, 186] on button "查 询" at bounding box center [360, 187] width 41 height 21
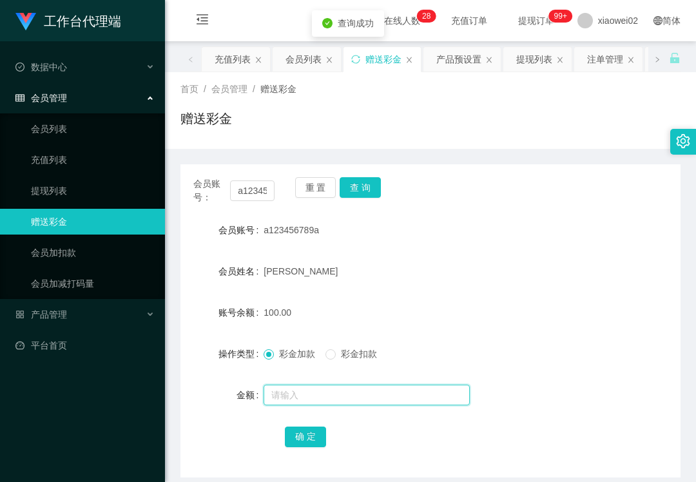
click at [285, 392] on input "text" at bounding box center [366, 395] width 206 height 21
type input "30"
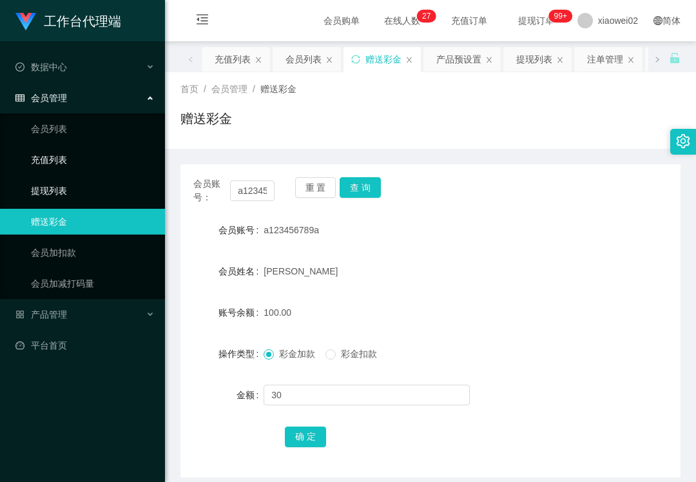
click at [57, 189] on link "提现列表" at bounding box center [93, 191] width 124 height 26
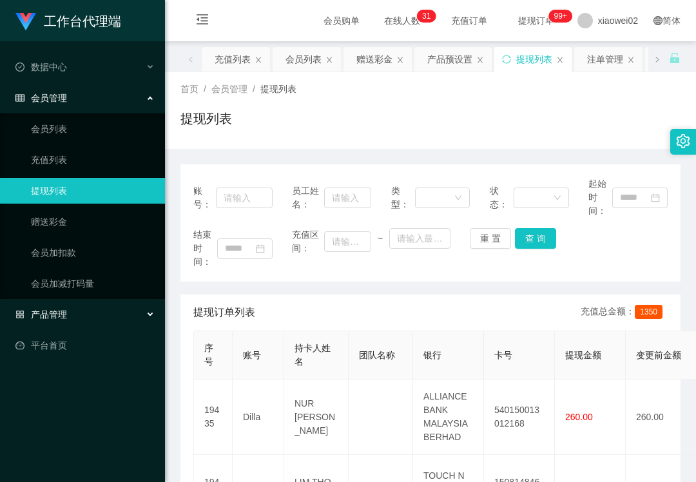
click at [44, 314] on span "产品管理" at bounding box center [41, 314] width 52 height 10
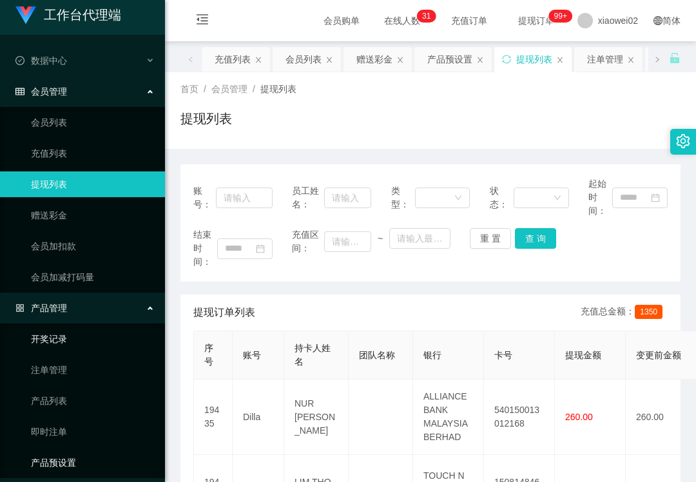
scroll to position [41, 0]
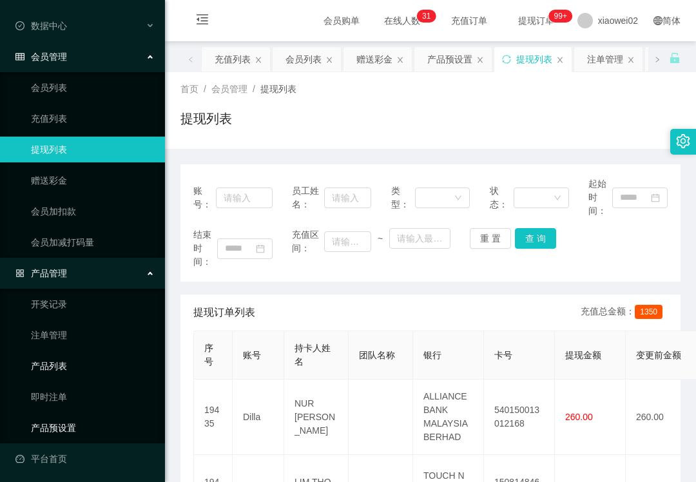
click at [57, 428] on link "产品预设置" at bounding box center [93, 428] width 124 height 26
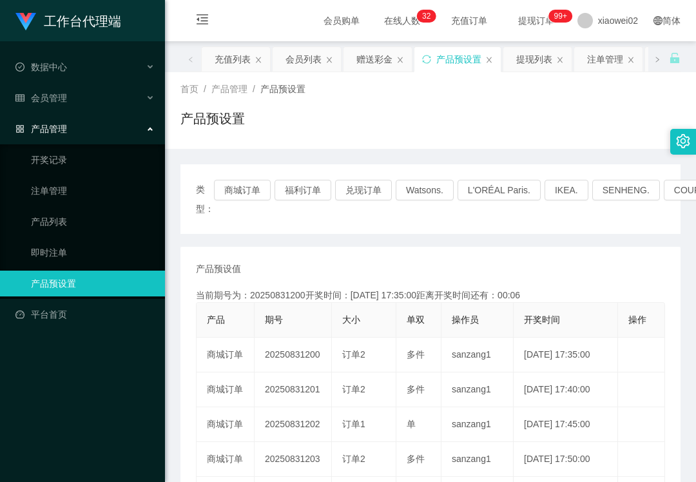
click at [33, 388] on div "工作台代理端 数据中心 会员管理 产品管理 开奖记录 注单管理 产品列表 即时注单 产品预设置 平台首页" at bounding box center [82, 241] width 165 height 482
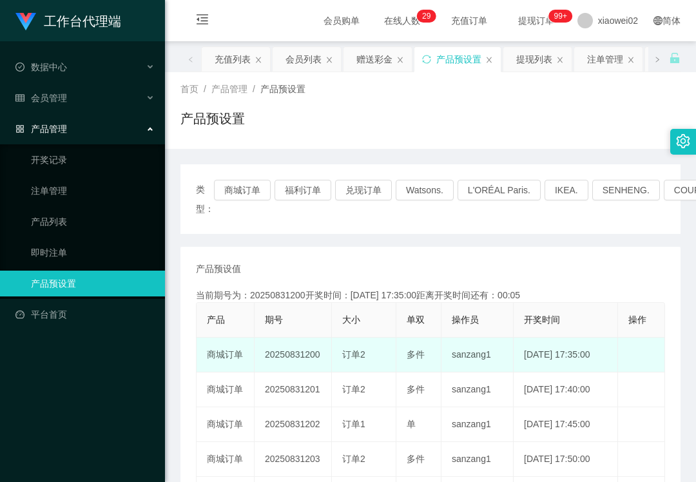
click at [274, 356] on td "20250831200" at bounding box center [292, 355] width 77 height 35
copy td "20250831200"
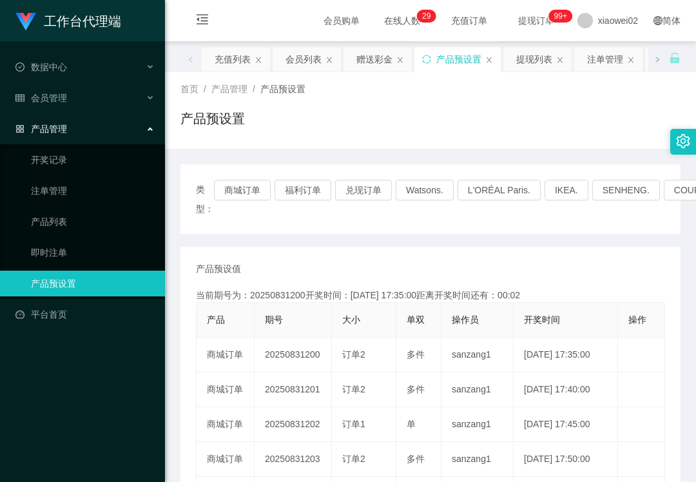
drag, startPoint x: 127, startPoint y: 396, endPoint x: 174, endPoint y: 389, distance: 47.5
click at [127, 396] on div "工作台代理端 数据中心 会员管理 产品管理 开奖记录 注单管理 产品列表 即时注单 产品预设置 平台首页" at bounding box center [82, 241] width 165 height 482
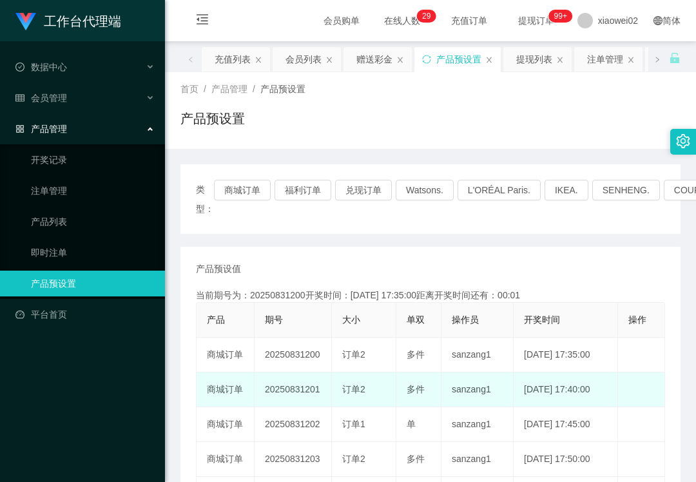
click at [301, 388] on td "20250831201" at bounding box center [292, 389] width 77 height 35
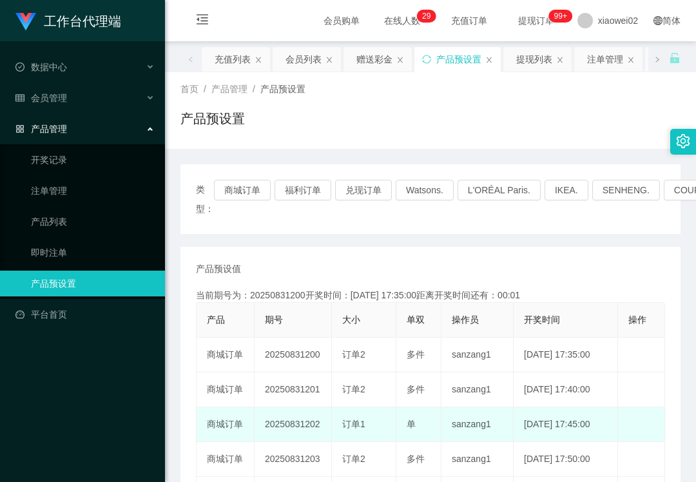
copy td "20250831201"
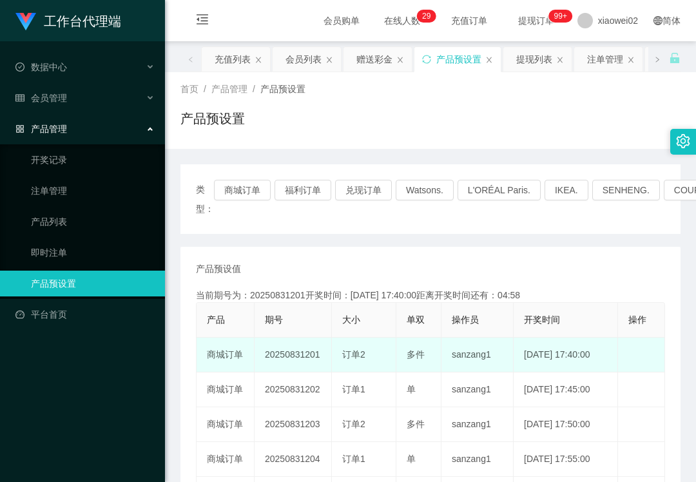
click at [307, 357] on td "20250831201" at bounding box center [292, 355] width 77 height 35
copy td "20250831201"
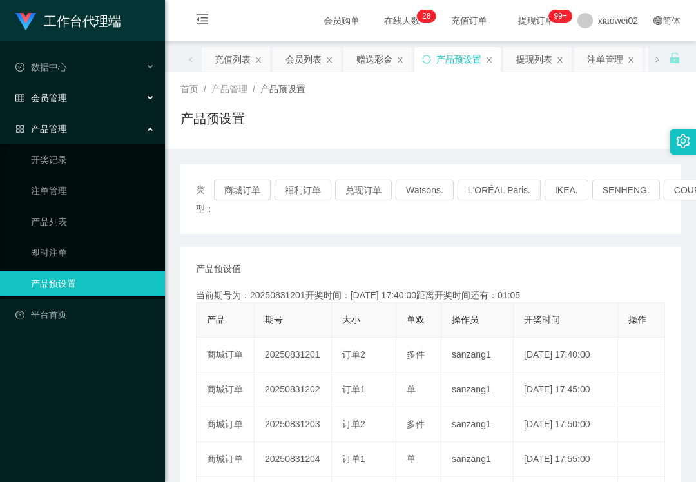
drag, startPoint x: 78, startPoint y: 90, endPoint x: 81, endPoint y: 96, distance: 6.6
click at [79, 90] on div "会员管理" at bounding box center [82, 98] width 165 height 26
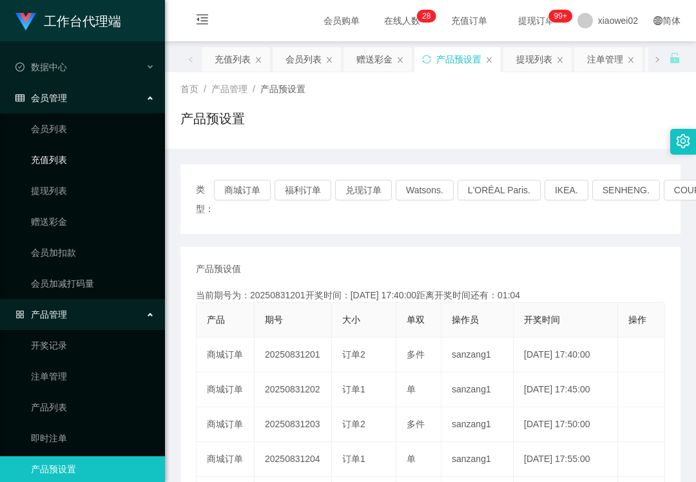
click at [81, 166] on link "充值列表" at bounding box center [93, 160] width 124 height 26
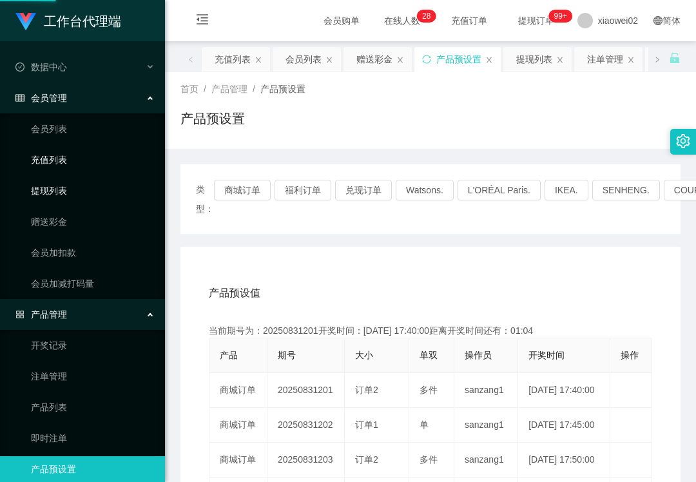
click at [78, 184] on link "提现列表" at bounding box center [93, 191] width 124 height 26
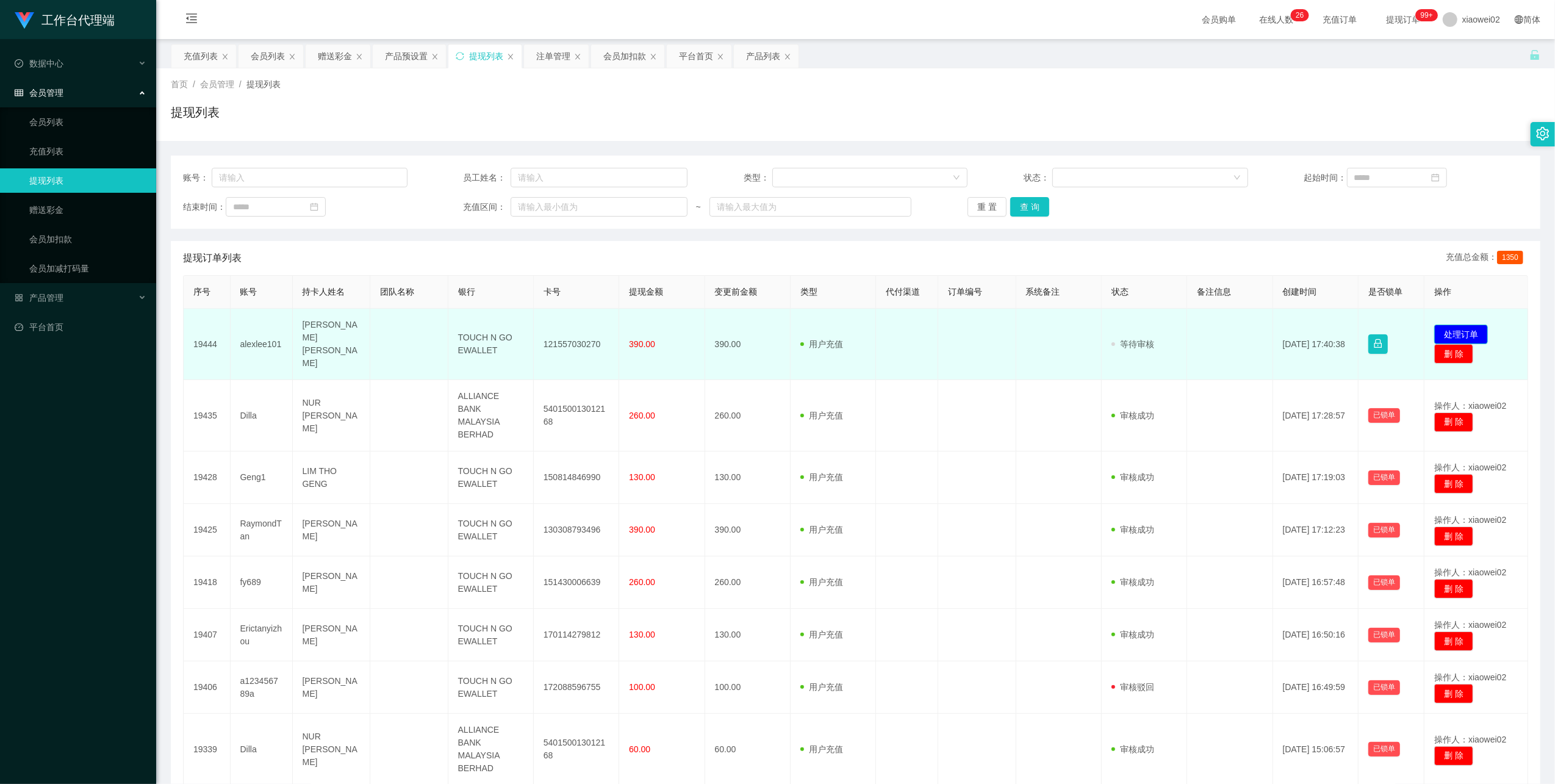
click at [1460, 329] on button "处理订单" at bounding box center [1461, 334] width 54 height 20
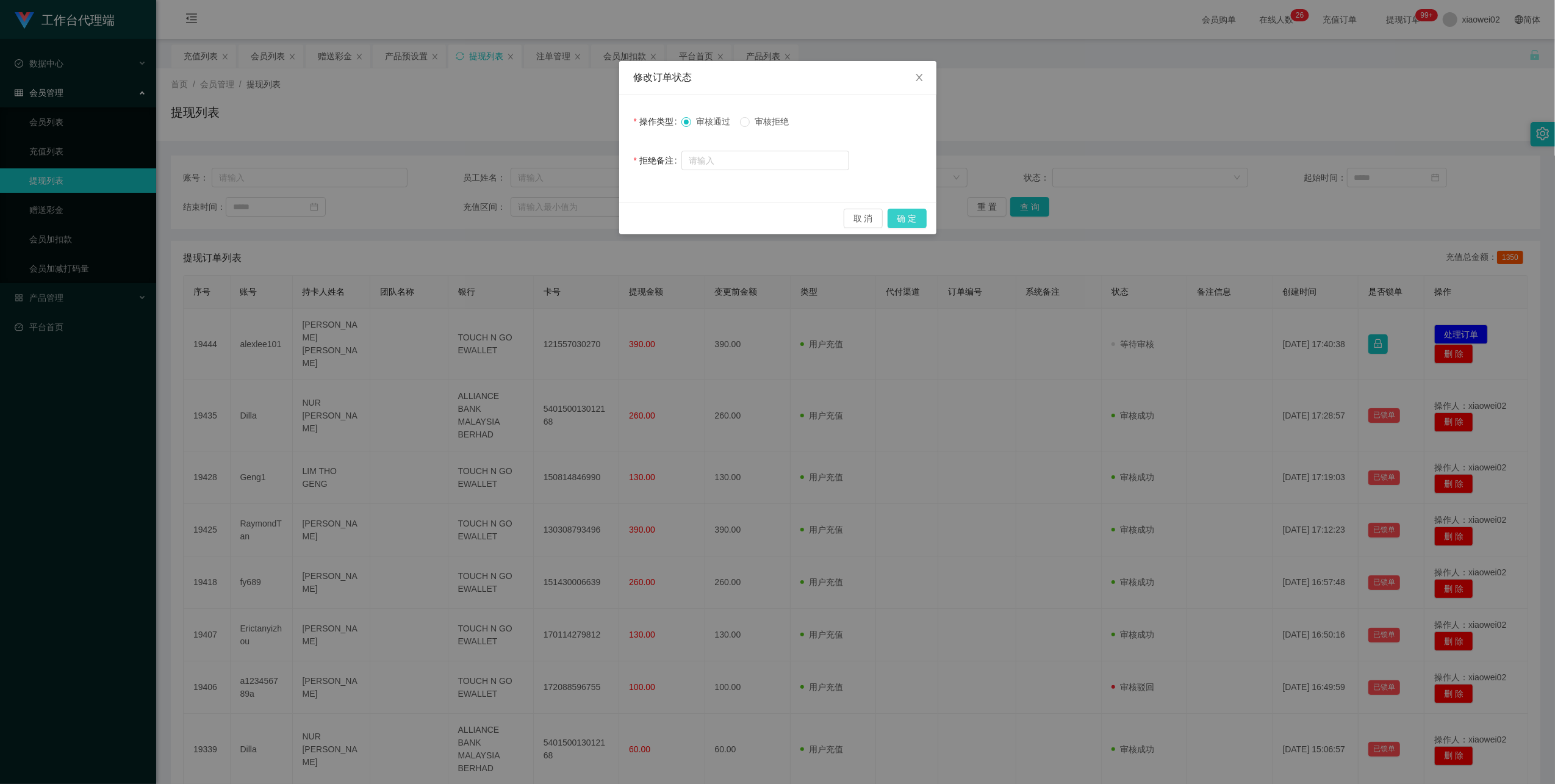
click at [918, 222] on button "确 定" at bounding box center [906, 218] width 39 height 20
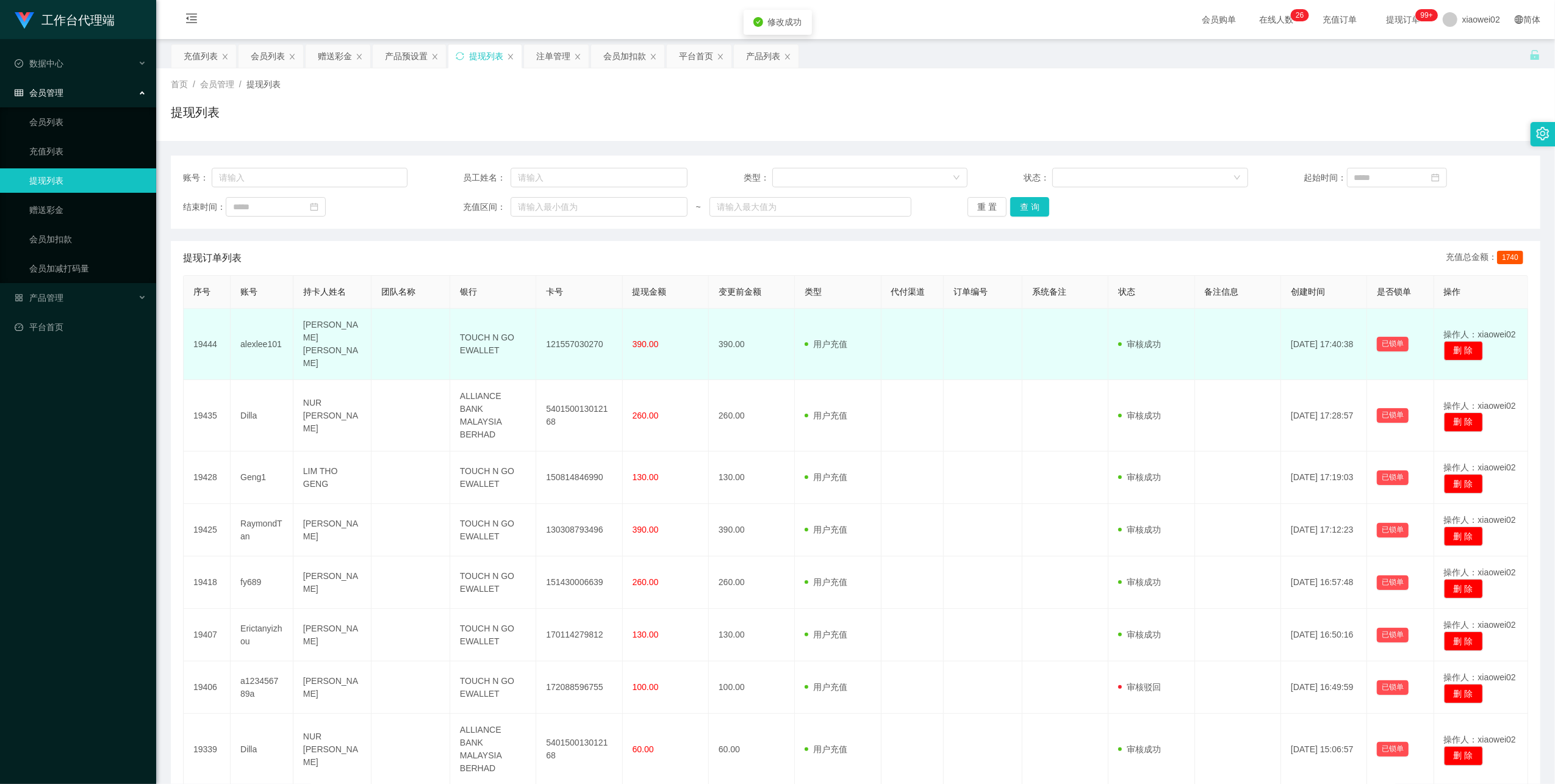
click at [545, 340] on td "121557030270" at bounding box center [579, 344] width 86 height 71
click at [577, 330] on td "121557030270" at bounding box center [579, 344] width 86 height 71
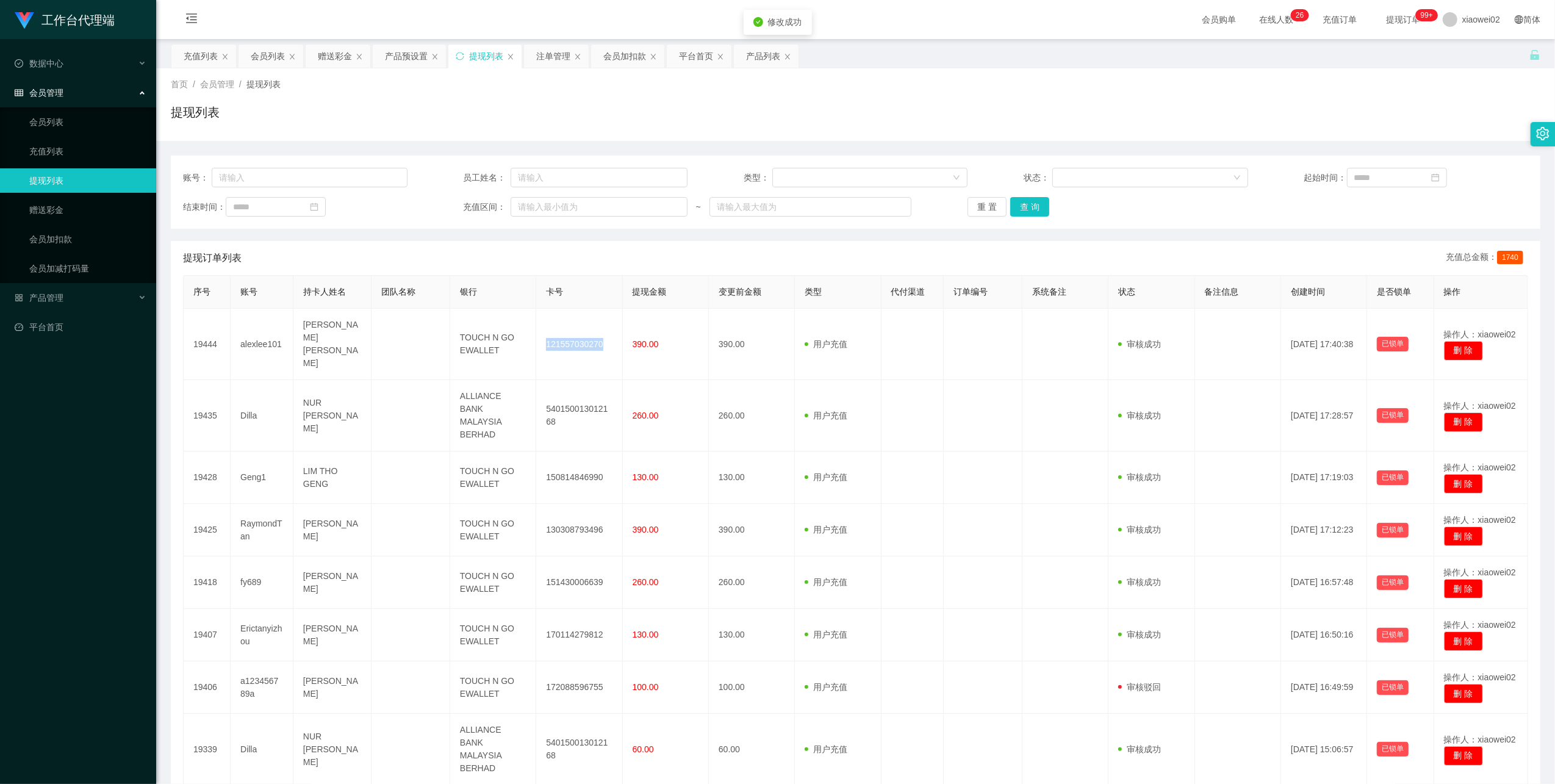
copy td "121557030270"
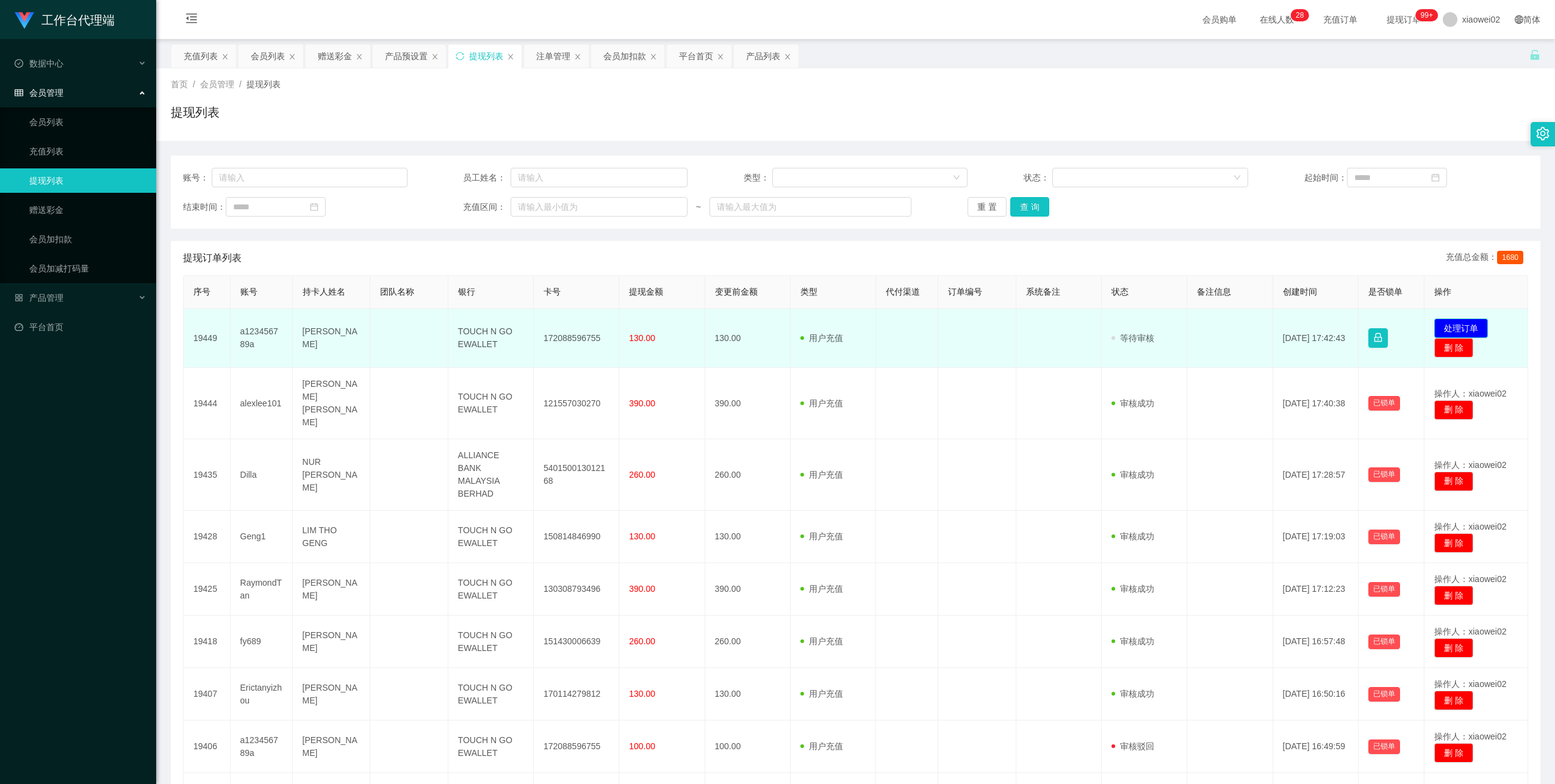
click at [1457, 335] on button "处理订单" at bounding box center [1461, 328] width 54 height 20
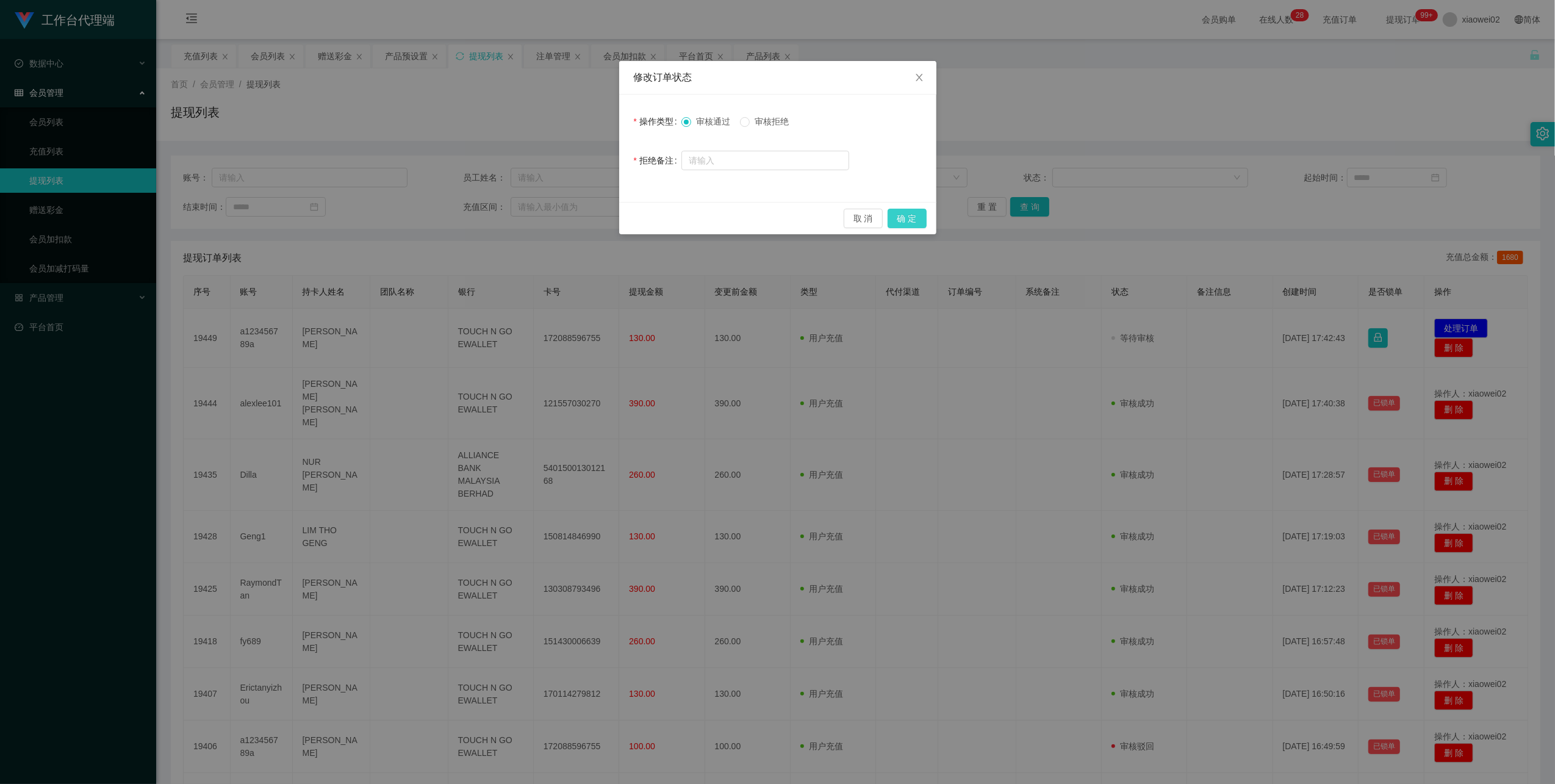
click at [899, 210] on button "确 定" at bounding box center [906, 218] width 39 height 20
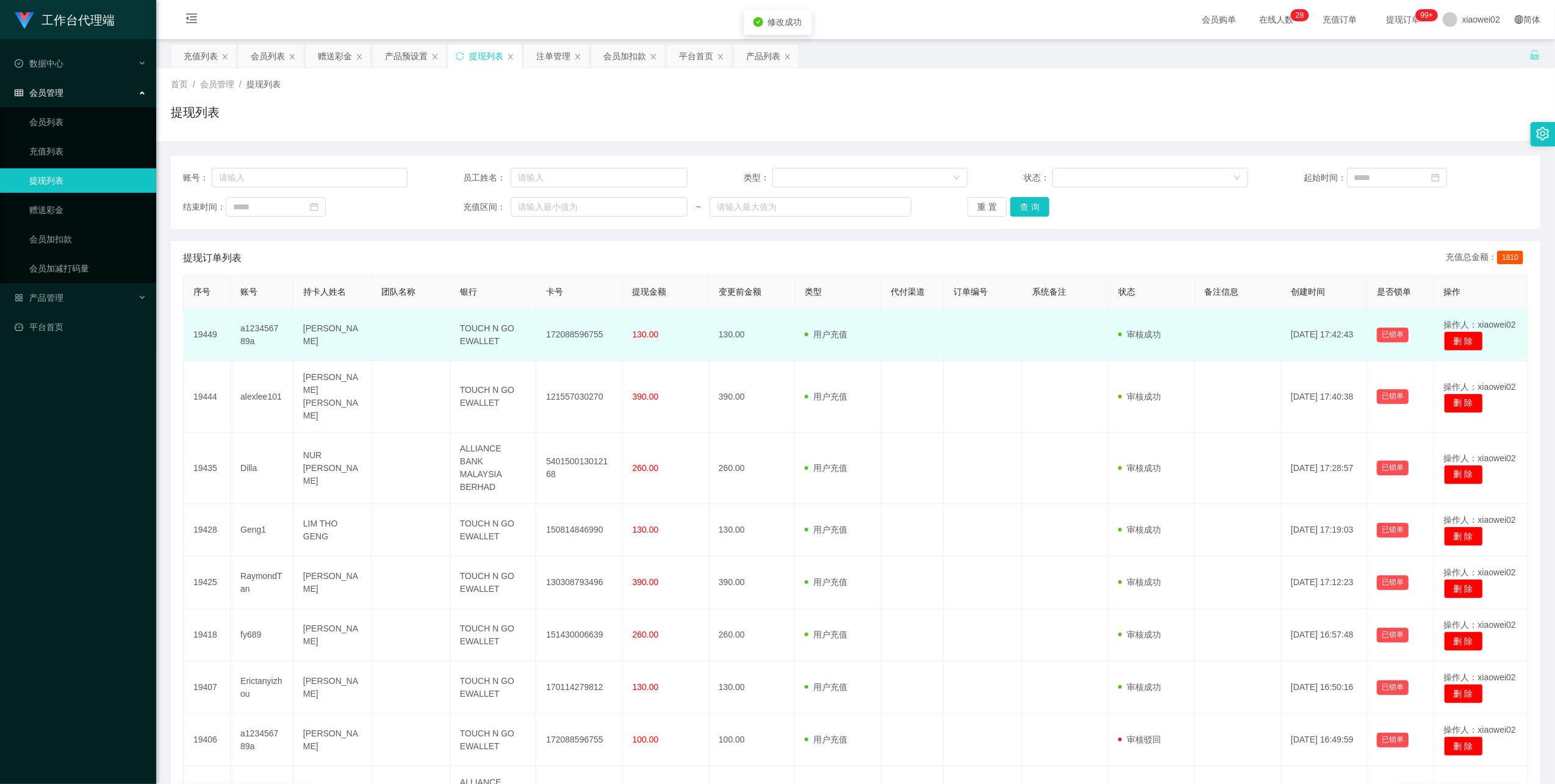
click at [599, 333] on td "172088596755" at bounding box center [579, 334] width 86 height 52
click at [567, 337] on td "172088596755" at bounding box center [579, 334] width 86 height 52
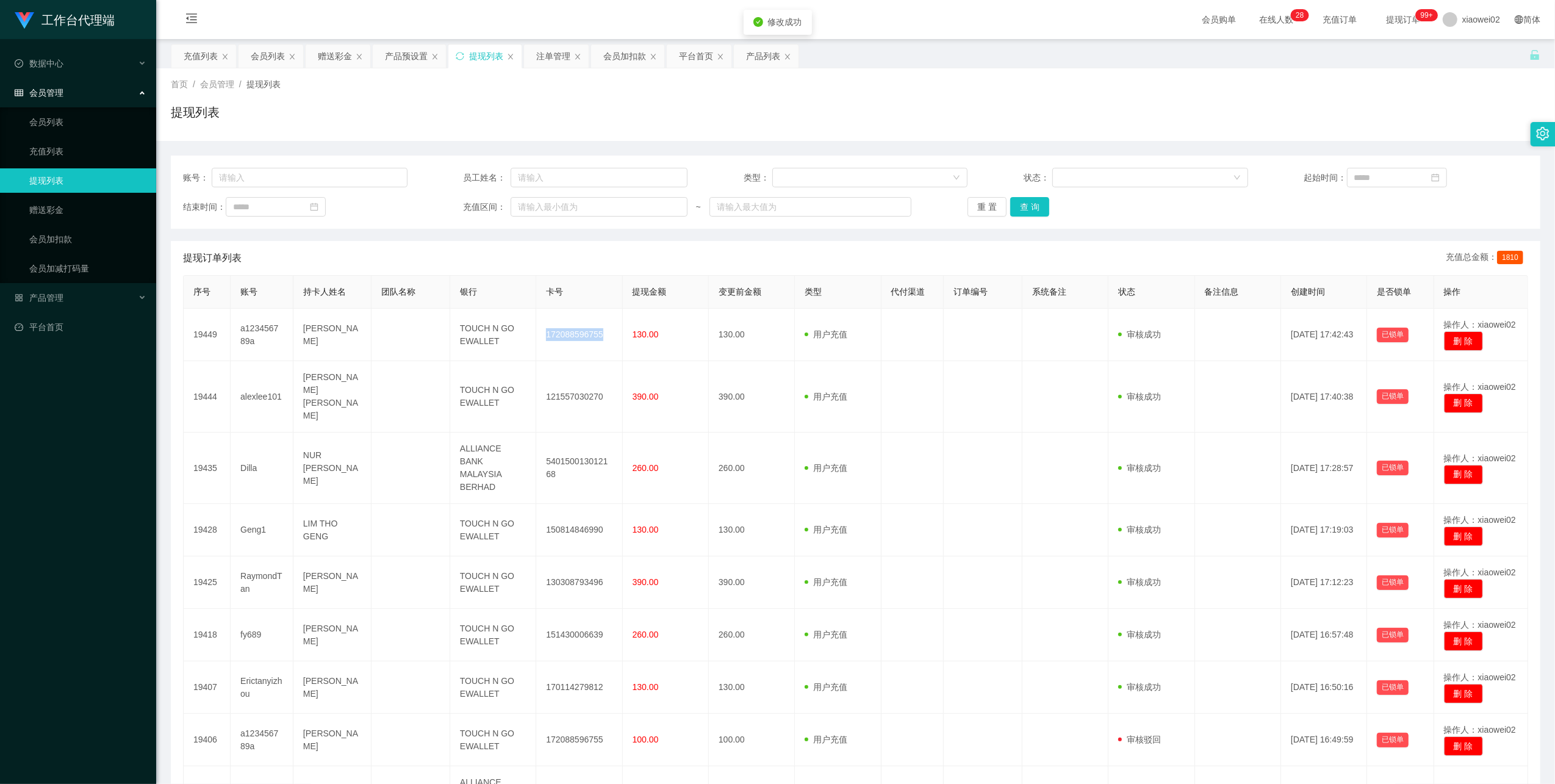
copy td "172088596755"
